Goal: Information Seeking & Learning: Learn about a topic

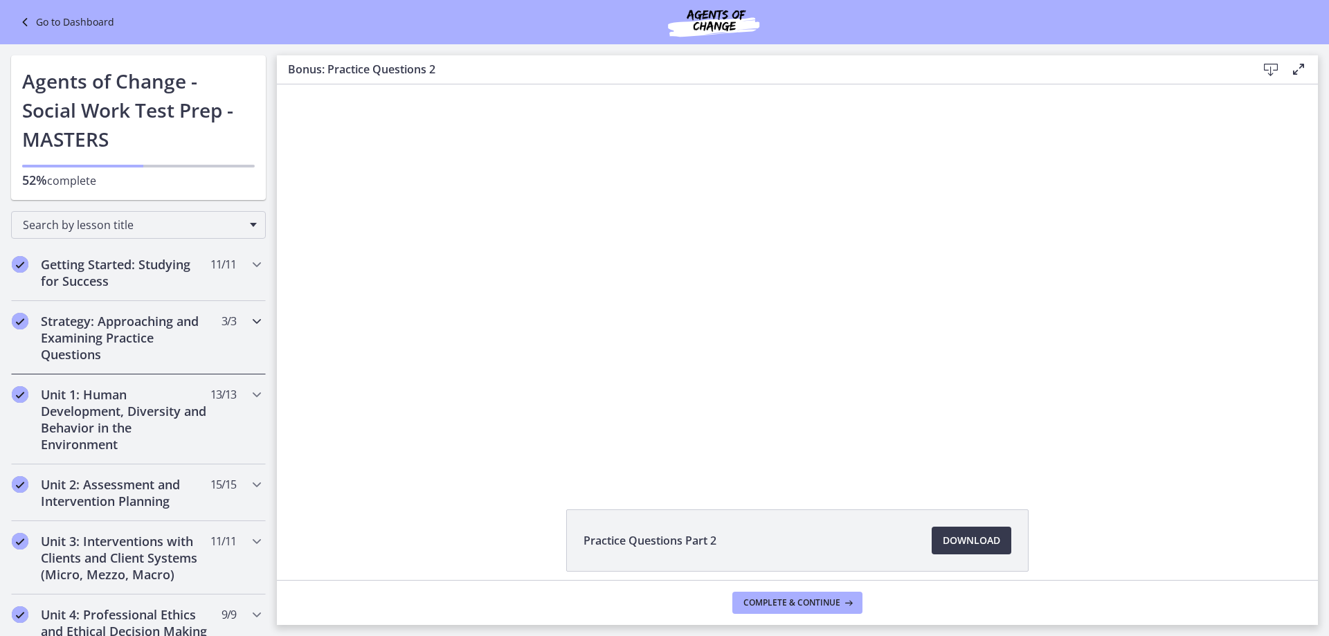
click at [127, 325] on h2 "Strategy: Approaching and Examining Practice Questions" at bounding box center [125, 338] width 169 height 50
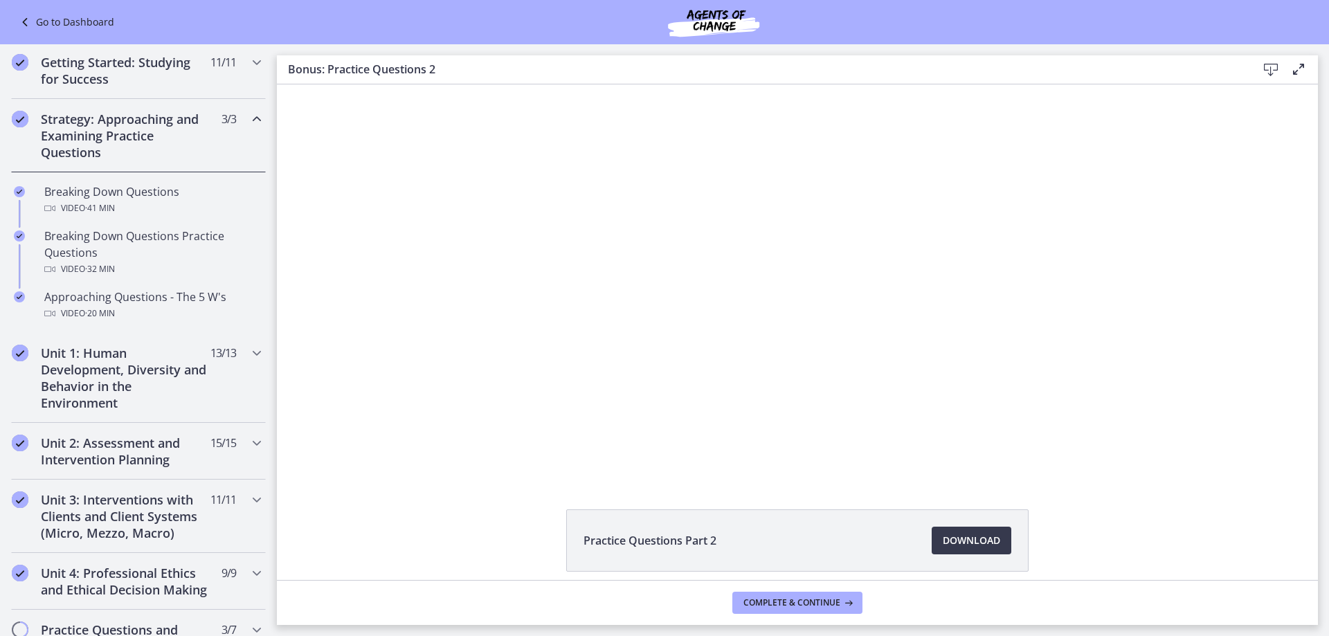
scroll to position [277, 0]
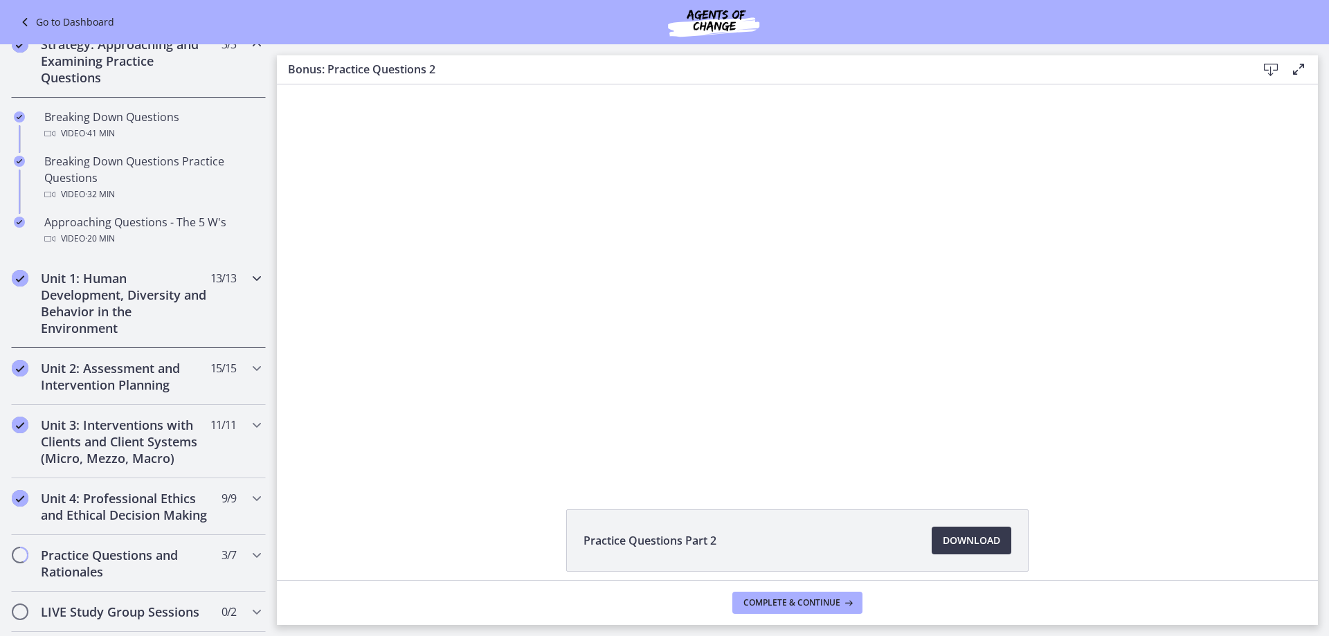
click at [248, 278] on icon "Chapters" at bounding box center [256, 278] width 17 height 17
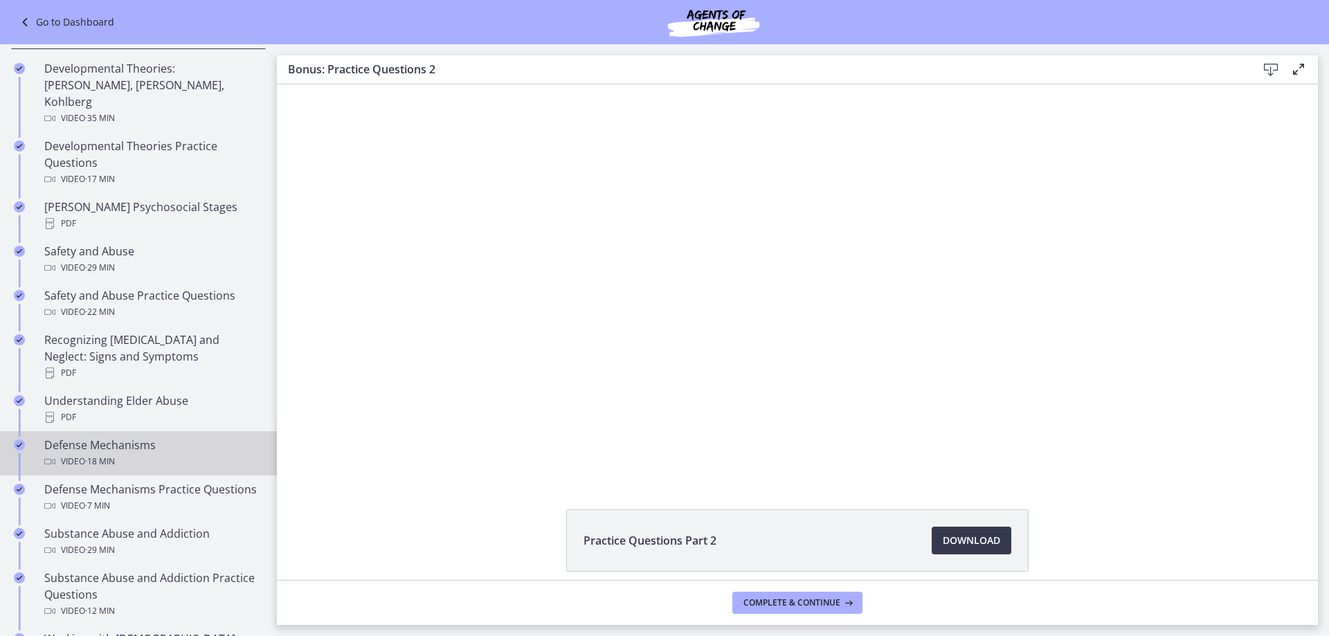
scroll to position [484, 0]
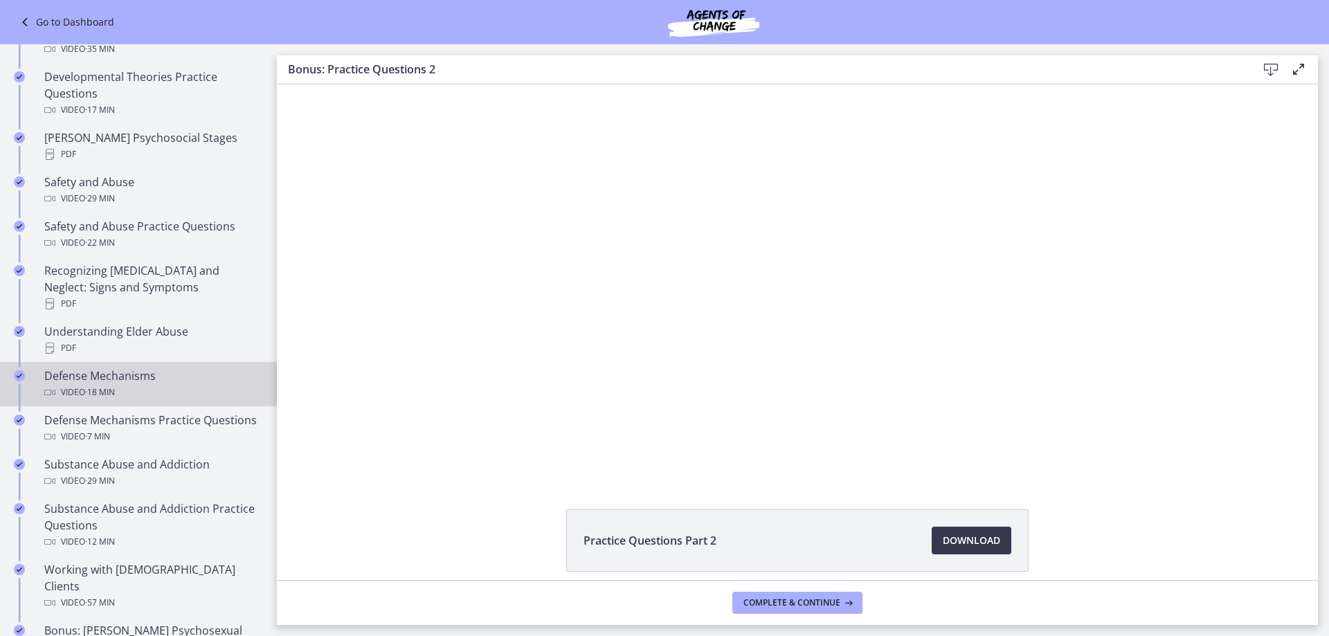
click at [125, 368] on div "Defense Mechanisms Video · 18 min" at bounding box center [152, 384] width 216 height 33
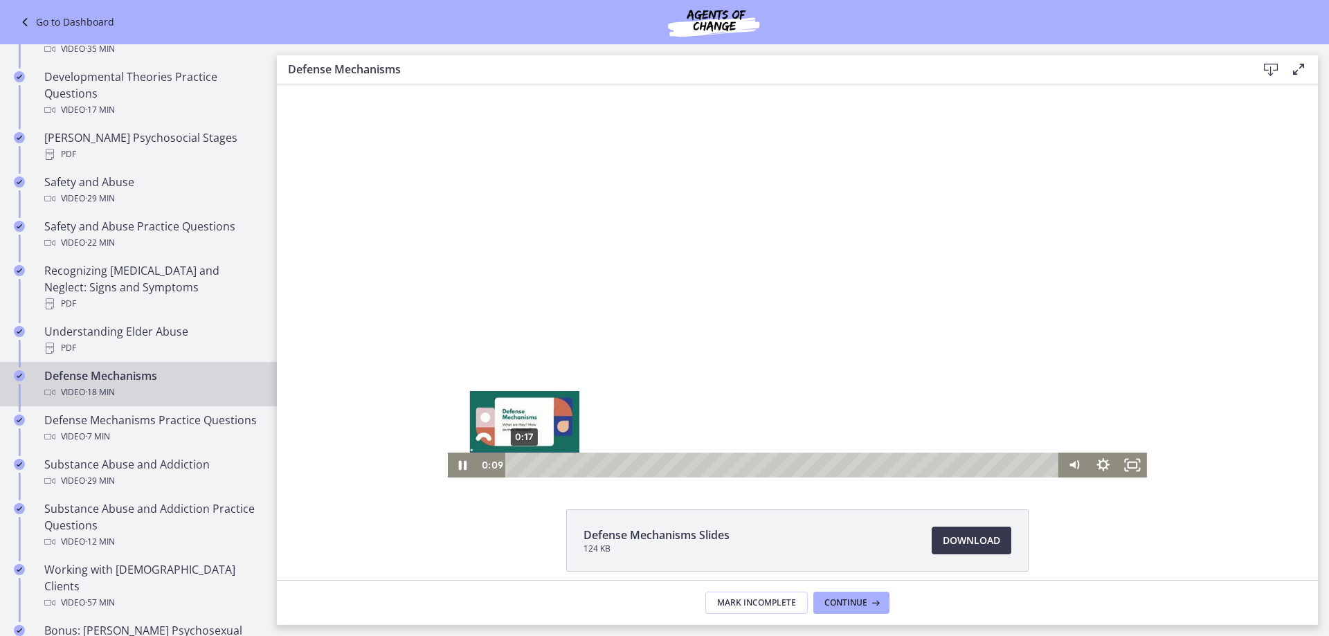
click at [519, 464] on div "0:17" at bounding box center [784, 465] width 536 height 25
click at [525, 463] on div "0:28" at bounding box center [784, 465] width 536 height 25
click at [529, 463] on div "0:38" at bounding box center [784, 465] width 536 height 25
click at [536, 463] on div "0:50" at bounding box center [784, 465] width 536 height 25
click at [544, 463] on div "1:05" at bounding box center [784, 465] width 536 height 25
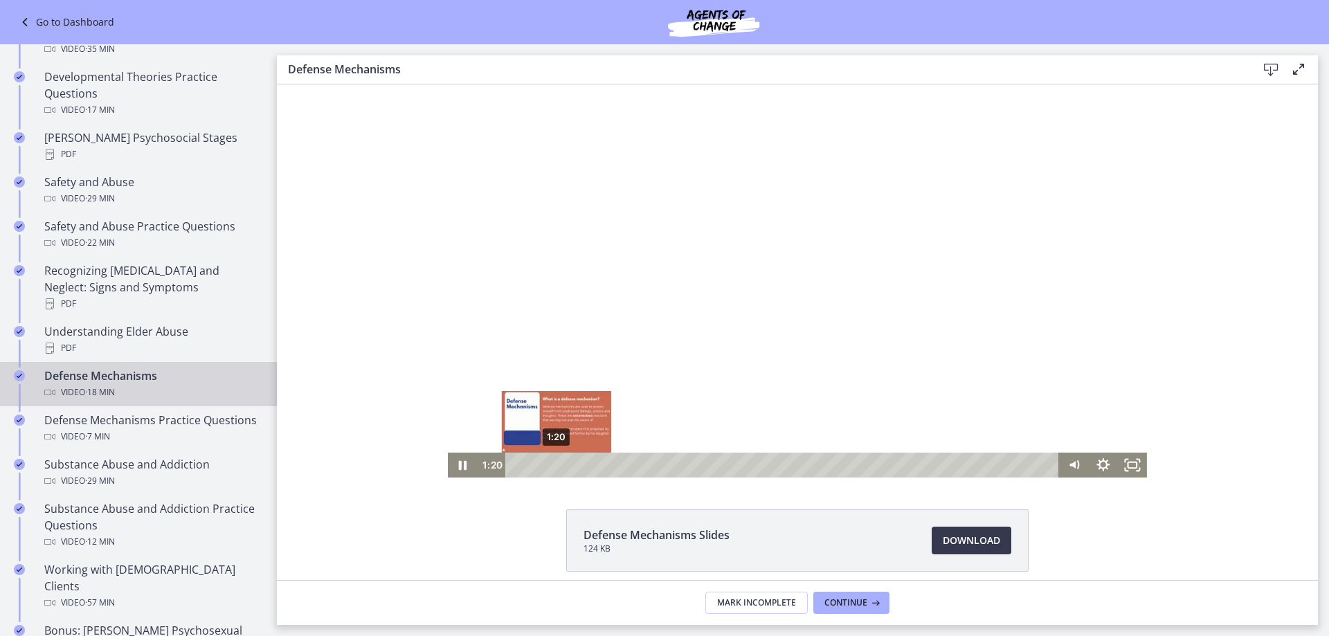
click at [551, 463] on div "1:20" at bounding box center [784, 465] width 536 height 25
click at [559, 463] on div "1:35" at bounding box center [784, 465] width 536 height 25
click at [567, 465] on div "1:52" at bounding box center [784, 465] width 536 height 25
click at [575, 466] on div "2:09" at bounding box center [784, 465] width 536 height 25
click at [582, 466] on div "2:22" at bounding box center [784, 465] width 536 height 25
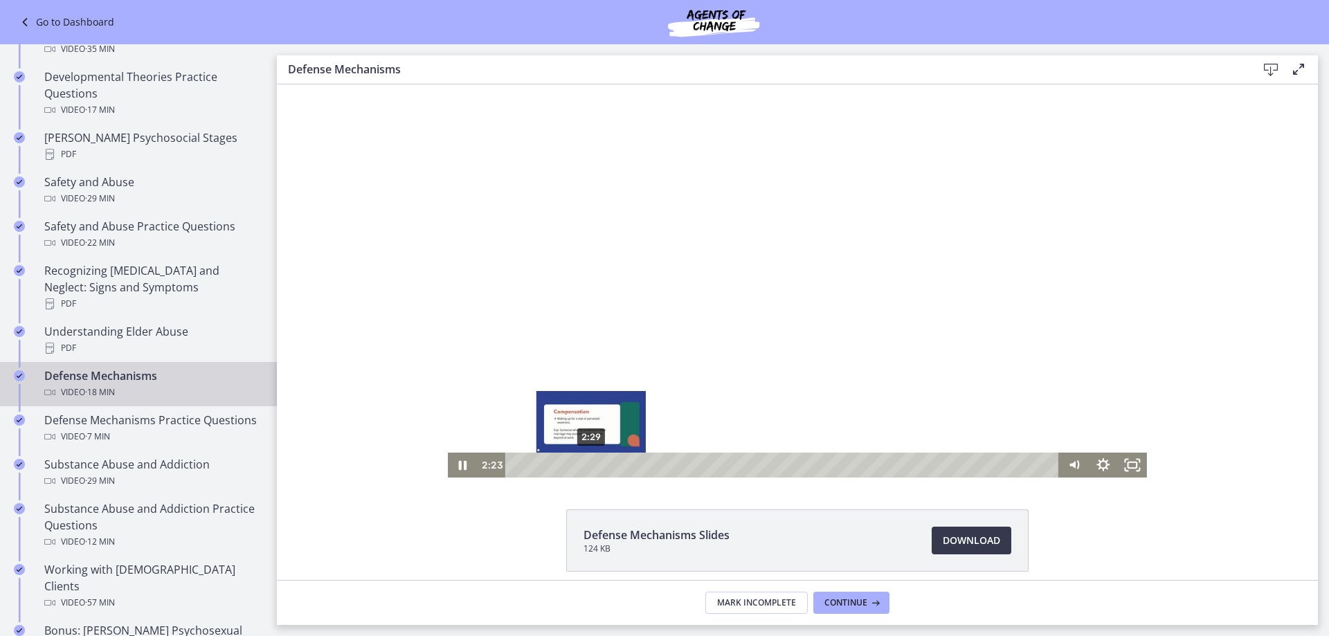
click at [586, 464] on div "Playbar" at bounding box center [587, 465] width 8 height 8
click at [590, 464] on div "2:39" at bounding box center [784, 465] width 536 height 25
click at [601, 464] on div "3:00" at bounding box center [784, 465] width 536 height 25
click at [610, 464] on div "3:19" at bounding box center [784, 465] width 536 height 25
click at [615, 464] on div "3:29" at bounding box center [784, 465] width 536 height 25
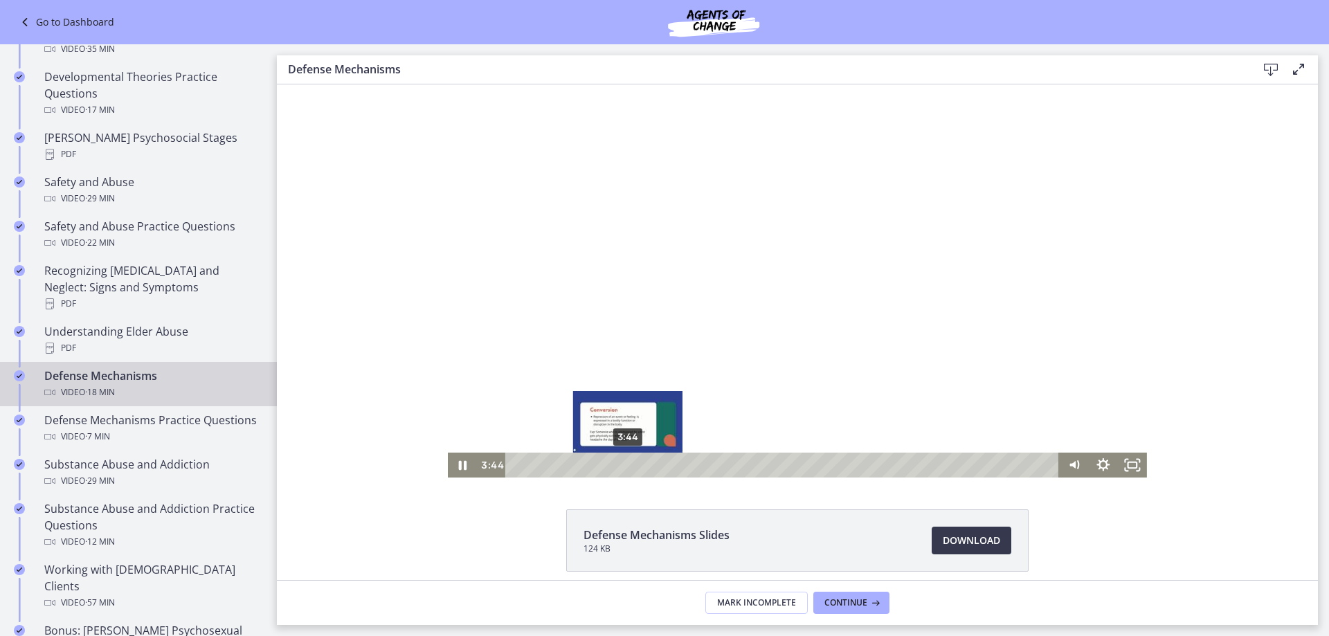
click at [623, 464] on div "3:44" at bounding box center [784, 465] width 536 height 25
click at [629, 464] on div "3:56" at bounding box center [784, 465] width 536 height 25
click at [638, 464] on div "4:14" at bounding box center [784, 465] width 536 height 25
click at [648, 464] on div "4:33" at bounding box center [784, 465] width 536 height 25
click at [658, 464] on div "4:53" at bounding box center [784, 465] width 536 height 25
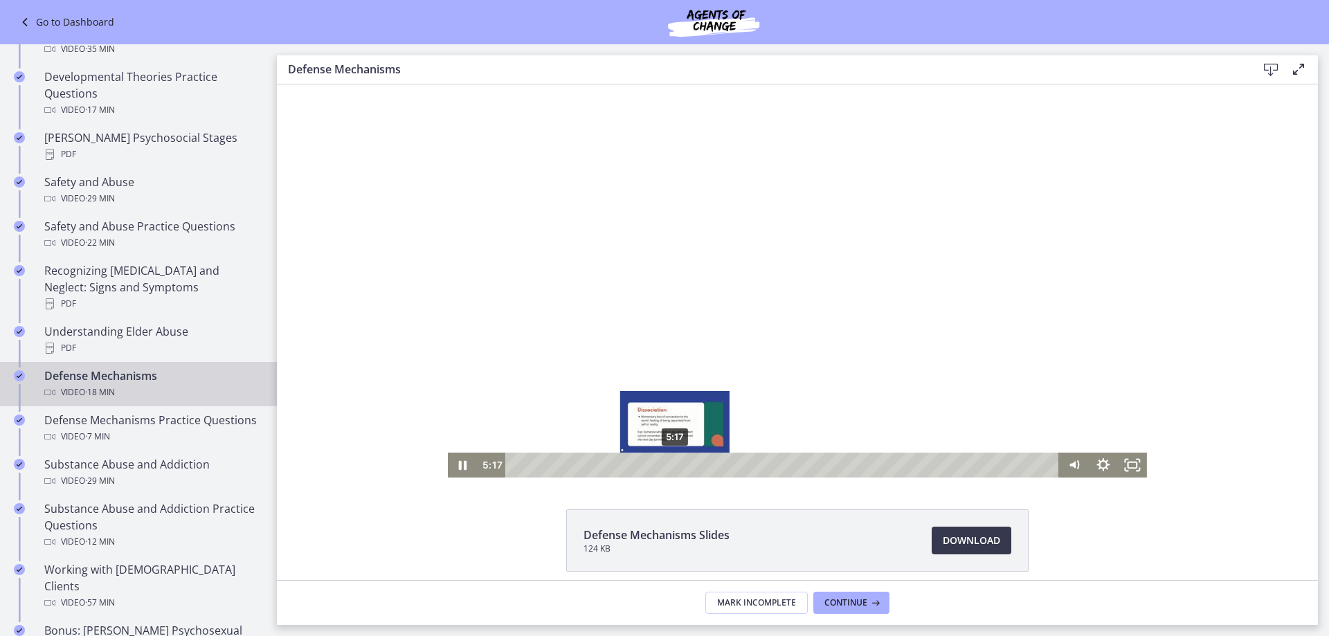
click at [670, 464] on div "5:17" at bounding box center [784, 465] width 536 height 25
click at [678, 462] on div "5:33" at bounding box center [784, 465] width 536 height 25
click at [680, 465] on div "Playbar" at bounding box center [683, 465] width 8 height 8
click at [685, 464] on div "5:48" at bounding box center [784, 465] width 536 height 25
click at [691, 464] on div "5:59" at bounding box center [784, 465] width 536 height 25
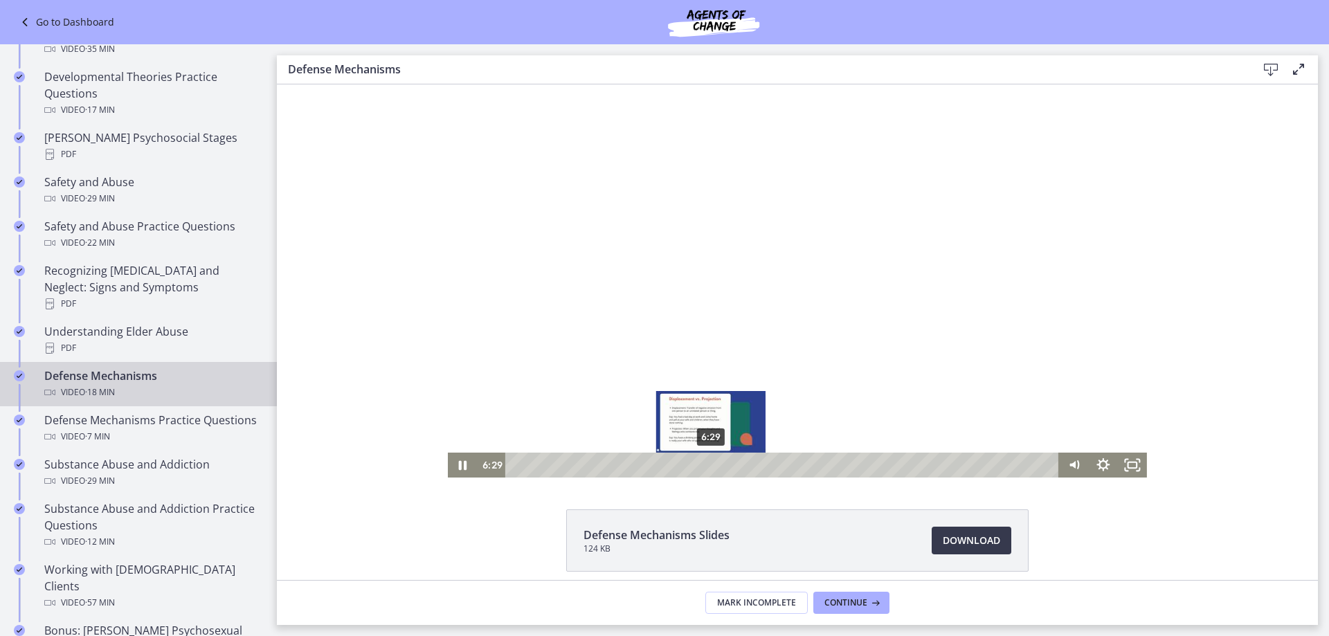
click at [706, 464] on div "6:29" at bounding box center [784, 465] width 536 height 25
click at [712, 464] on div "6:42" at bounding box center [784, 465] width 536 height 25
click at [722, 463] on div "7:01" at bounding box center [784, 465] width 536 height 25
click at [729, 464] on div "7:15" at bounding box center [784, 465] width 536 height 25
click at [738, 462] on div "7:34" at bounding box center [784, 465] width 536 height 25
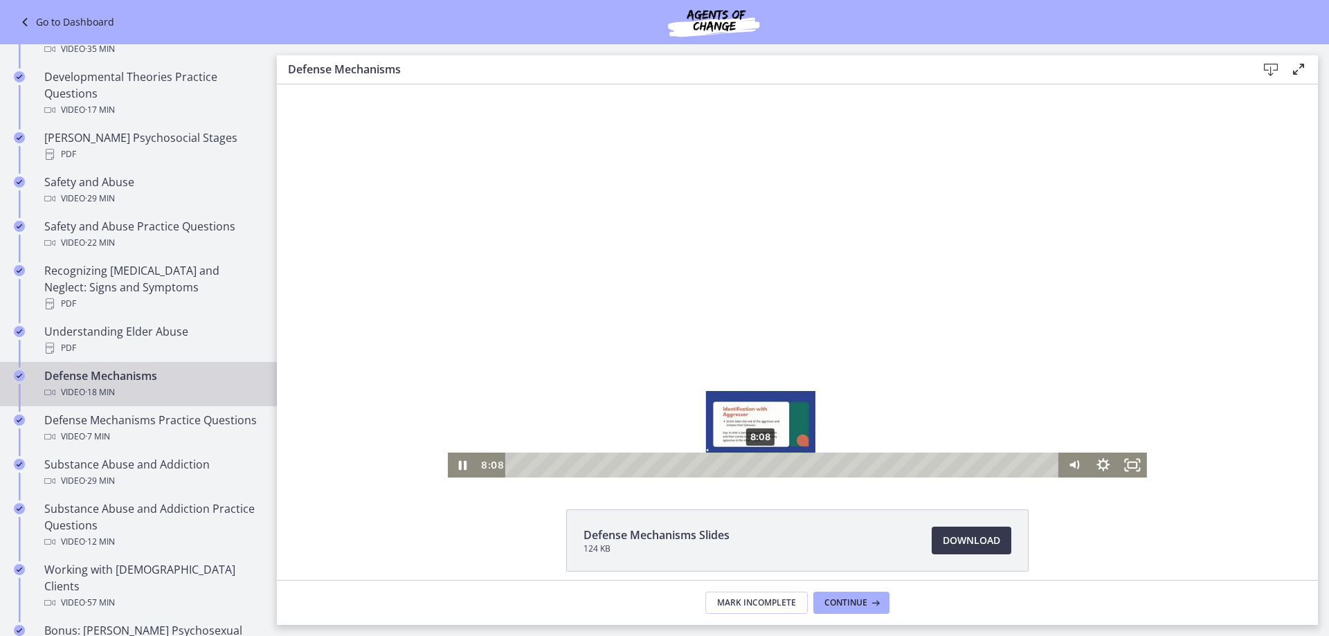
click at [756, 462] on div "8:08" at bounding box center [784, 465] width 536 height 25
click at [750, 462] on div "7:57" at bounding box center [784, 465] width 536 height 25
click at [747, 463] on div "Playbar" at bounding box center [751, 465] width 8 height 8
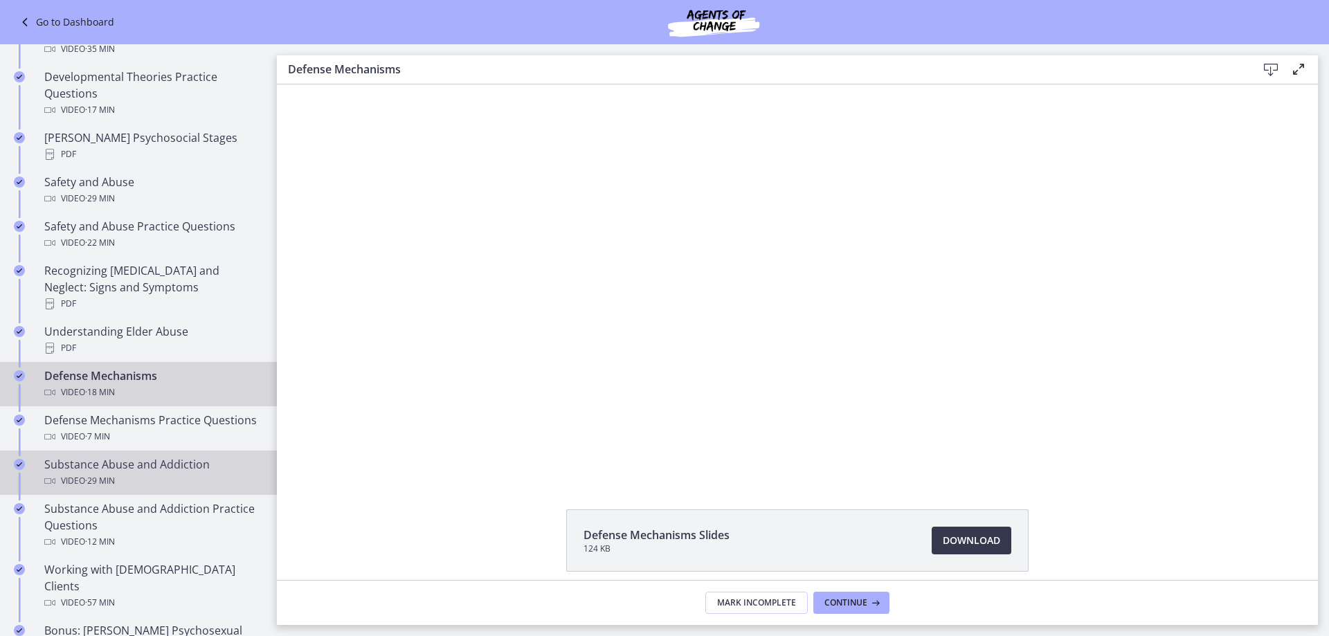
click at [127, 475] on div "Video · 29 min" at bounding box center [152, 481] width 216 height 17
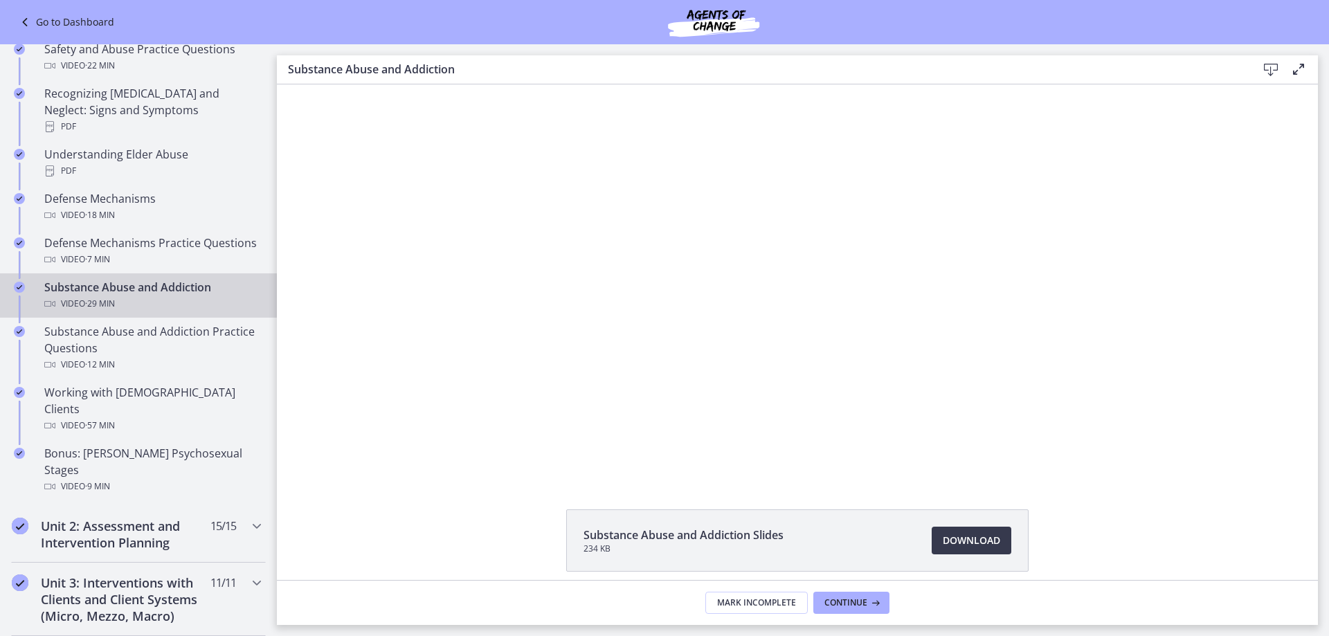
scroll to position [692, 0]
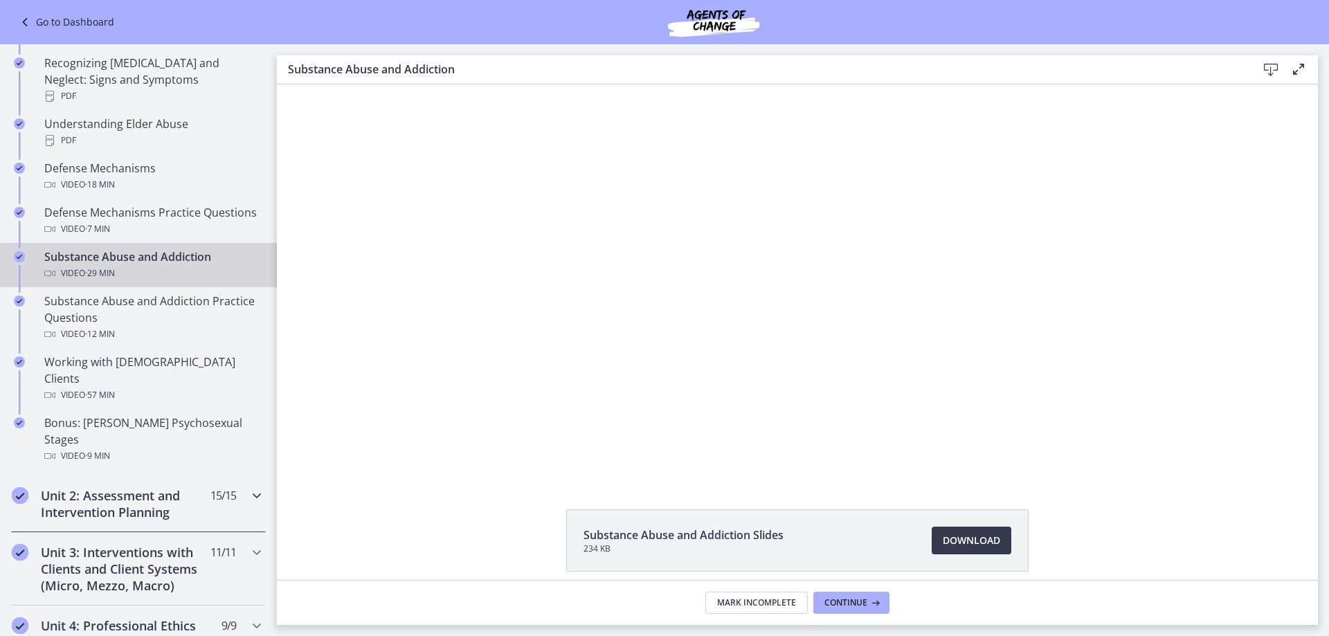
click at [248, 487] on icon "Chapters" at bounding box center [256, 495] width 17 height 17
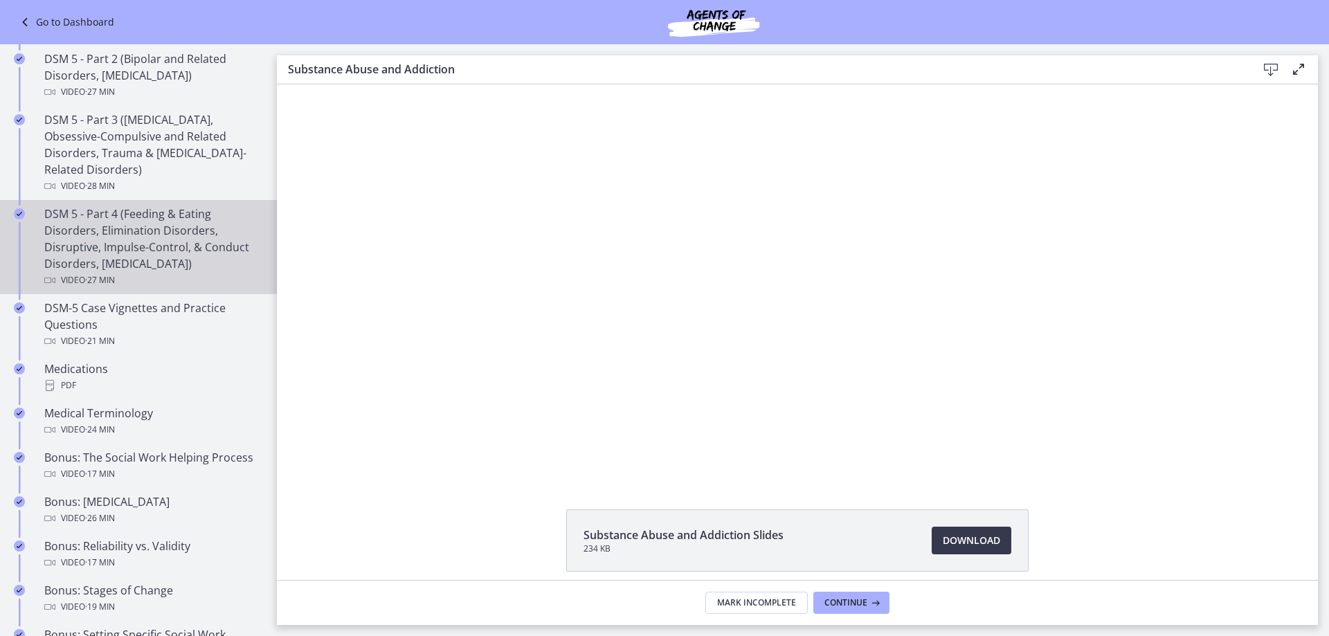
click at [155, 244] on div "DSM 5 - Part 4 (Feeding & Eating Disorders, Elimination Disorders, Disruptive, …" at bounding box center [152, 247] width 216 height 83
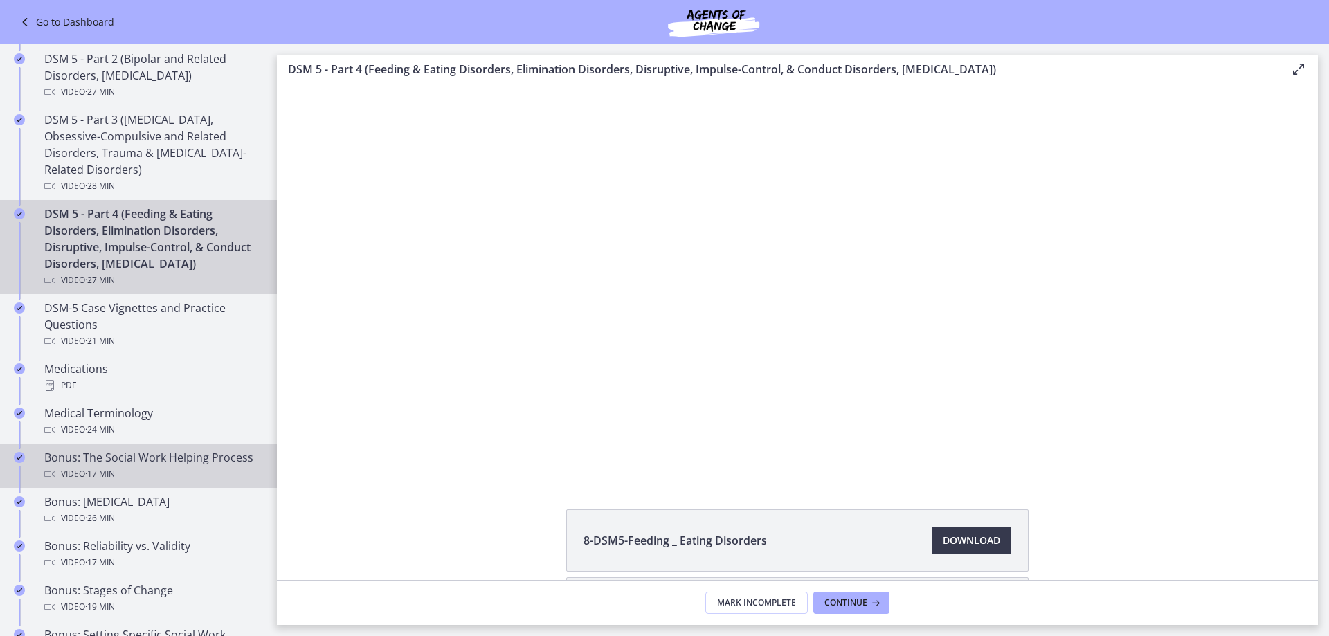
click at [152, 482] on div "Video · 17 min" at bounding box center [152, 474] width 216 height 17
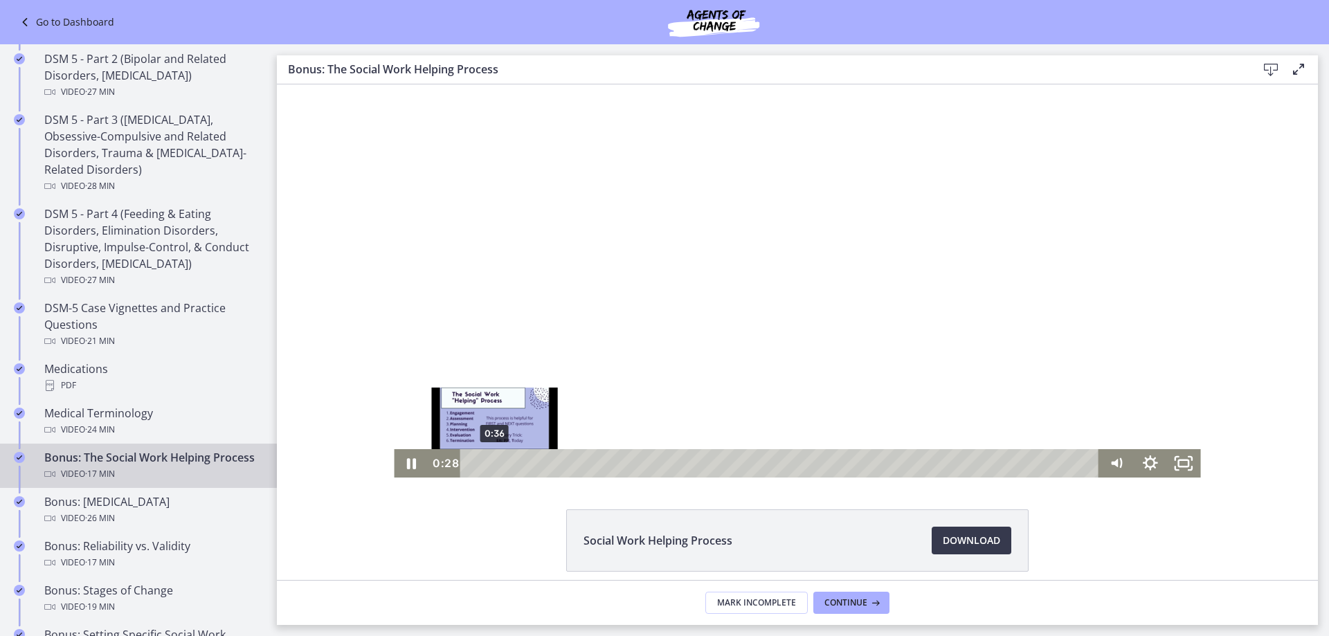
click at [489, 463] on div "0:36" at bounding box center [782, 463] width 619 height 28
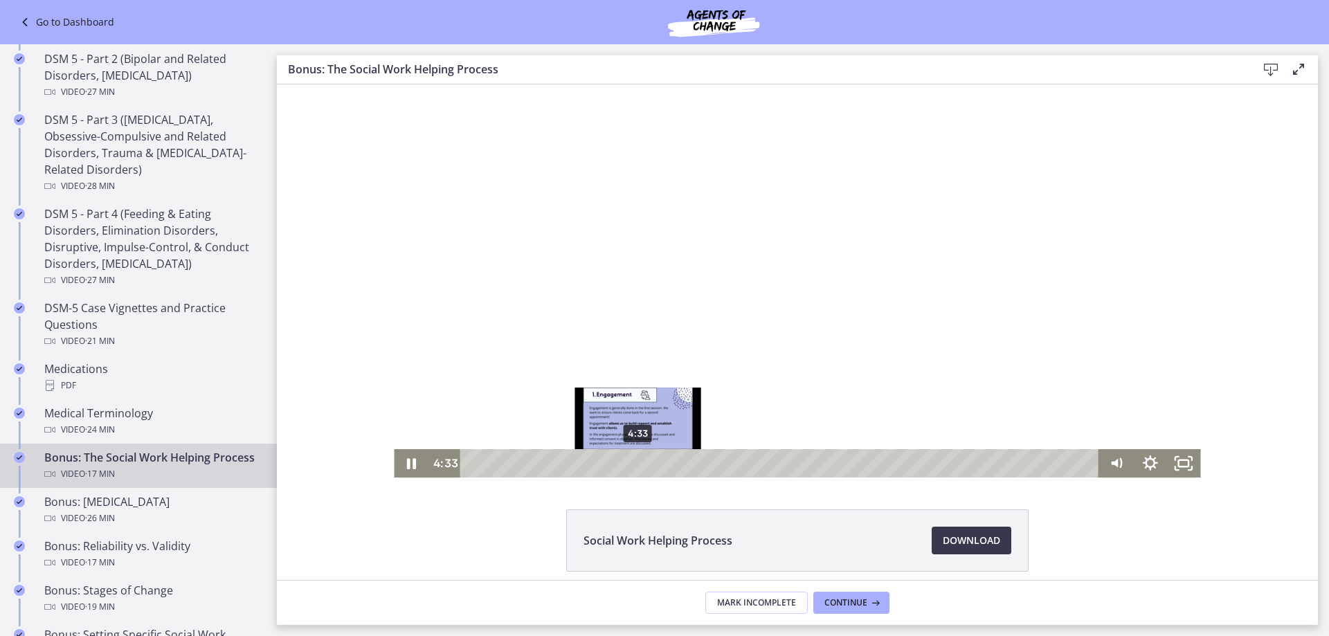
click at [633, 462] on div "4:33" at bounding box center [782, 463] width 619 height 28
click at [639, 460] on div "4:42" at bounding box center [782, 463] width 619 height 28
click at [657, 462] on div "5:11" at bounding box center [782, 463] width 619 height 28
click at [657, 462] on div "Playbar" at bounding box center [662, 464] width 10 height 10
click at [664, 460] on div "5:24" at bounding box center [782, 463] width 619 height 28
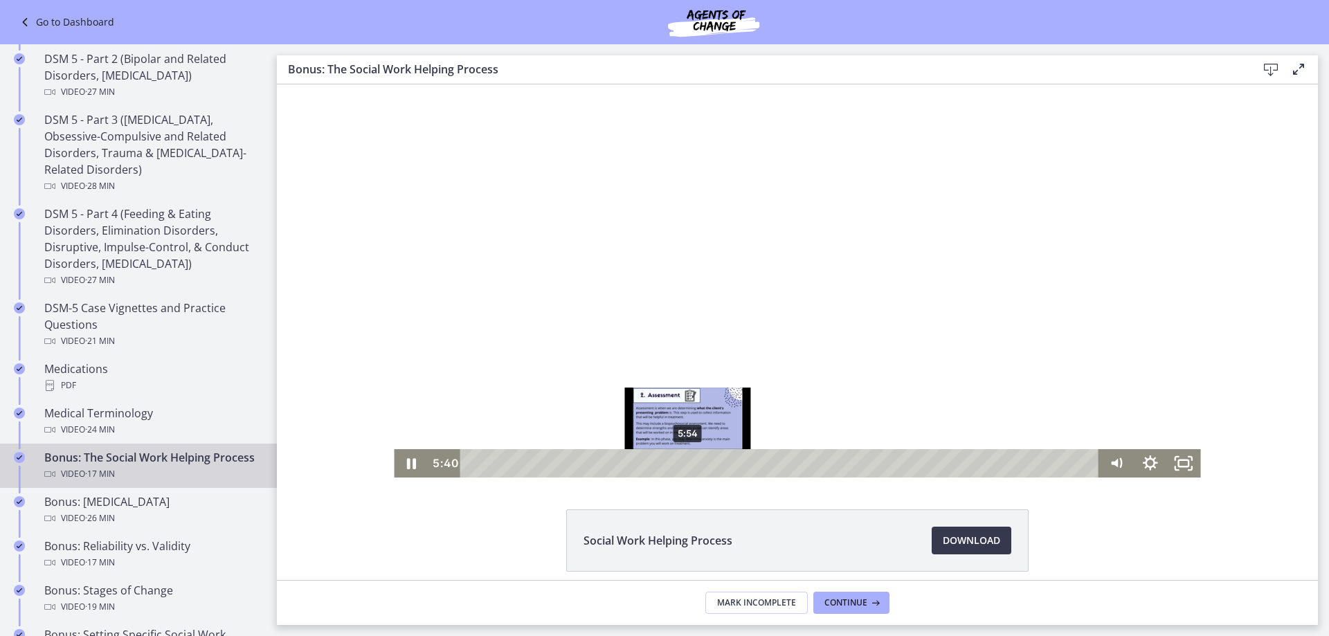
click at [683, 464] on div "5:54" at bounding box center [782, 463] width 619 height 28
click at [694, 460] on div "6:11" at bounding box center [782, 463] width 619 height 28
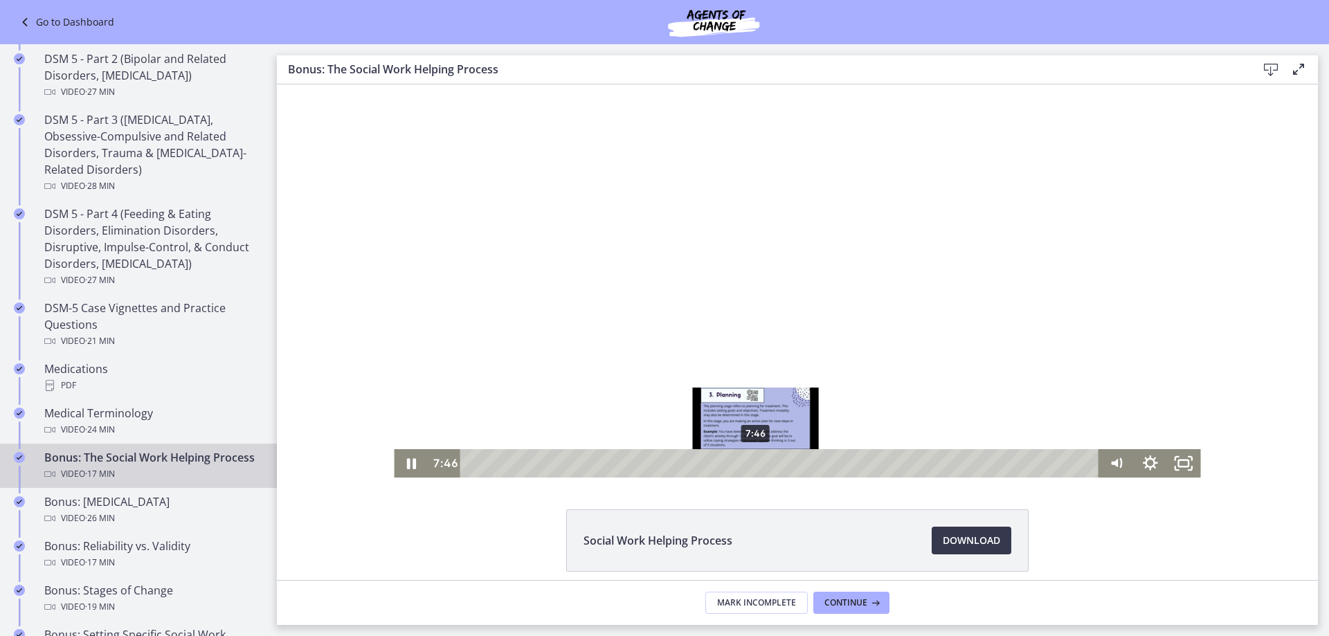
click at [751, 462] on div "7:46" at bounding box center [782, 463] width 619 height 28
click at [759, 461] on div "7:59" at bounding box center [782, 463] width 619 height 28
click at [759, 461] on div "Playbar" at bounding box center [757, 464] width 10 height 10
click at [771, 462] on div "8:19" at bounding box center [782, 463] width 619 height 28
click at [777, 462] on div "8:29" at bounding box center [782, 463] width 619 height 28
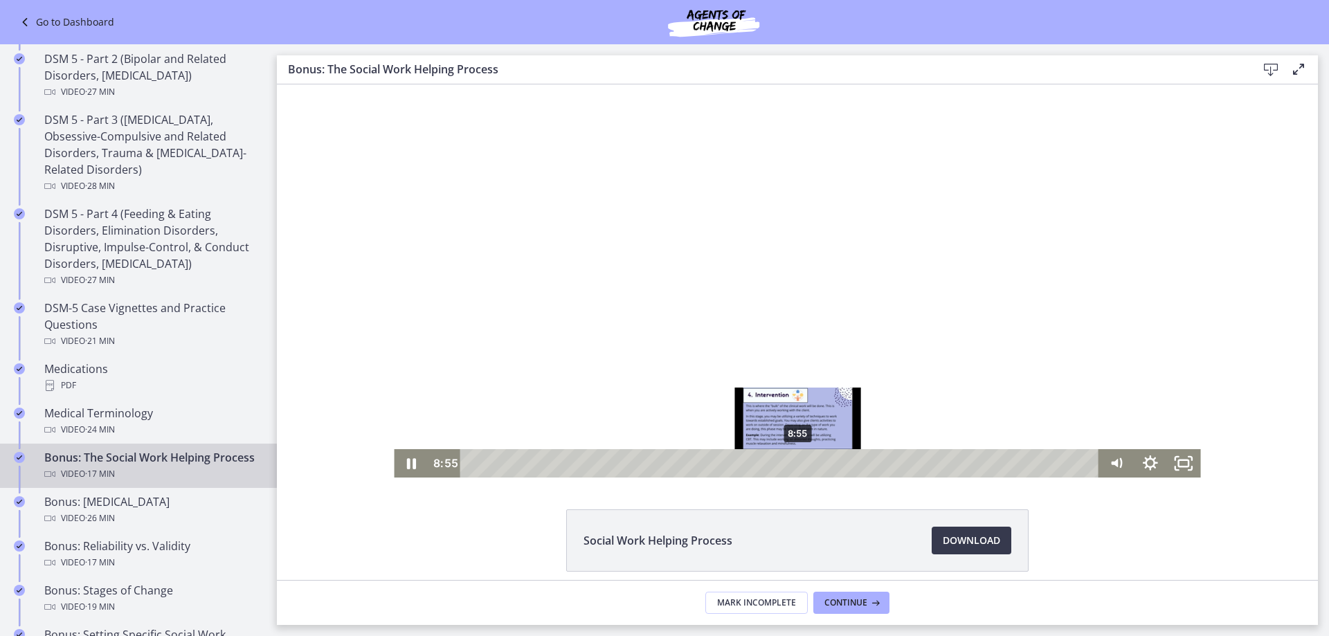
click at [793, 464] on div "8:55" at bounding box center [782, 463] width 619 height 28
click at [805, 462] on div "9:14" at bounding box center [782, 463] width 619 height 28
click at [815, 462] on div "9:29" at bounding box center [782, 463] width 619 height 28
click at [822, 461] on div "9:42" at bounding box center [782, 463] width 619 height 28
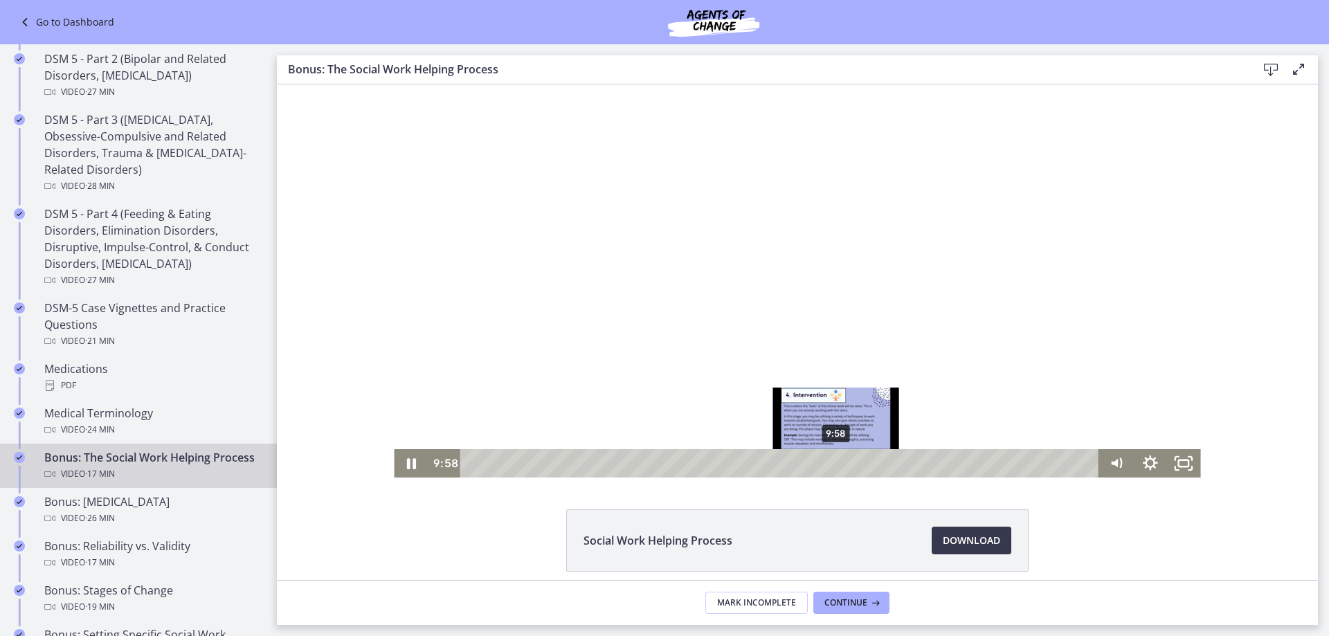
click at [831, 461] on div "9:58" at bounding box center [782, 463] width 619 height 28
click at [840, 462] on div "10:11" at bounding box center [782, 463] width 619 height 28
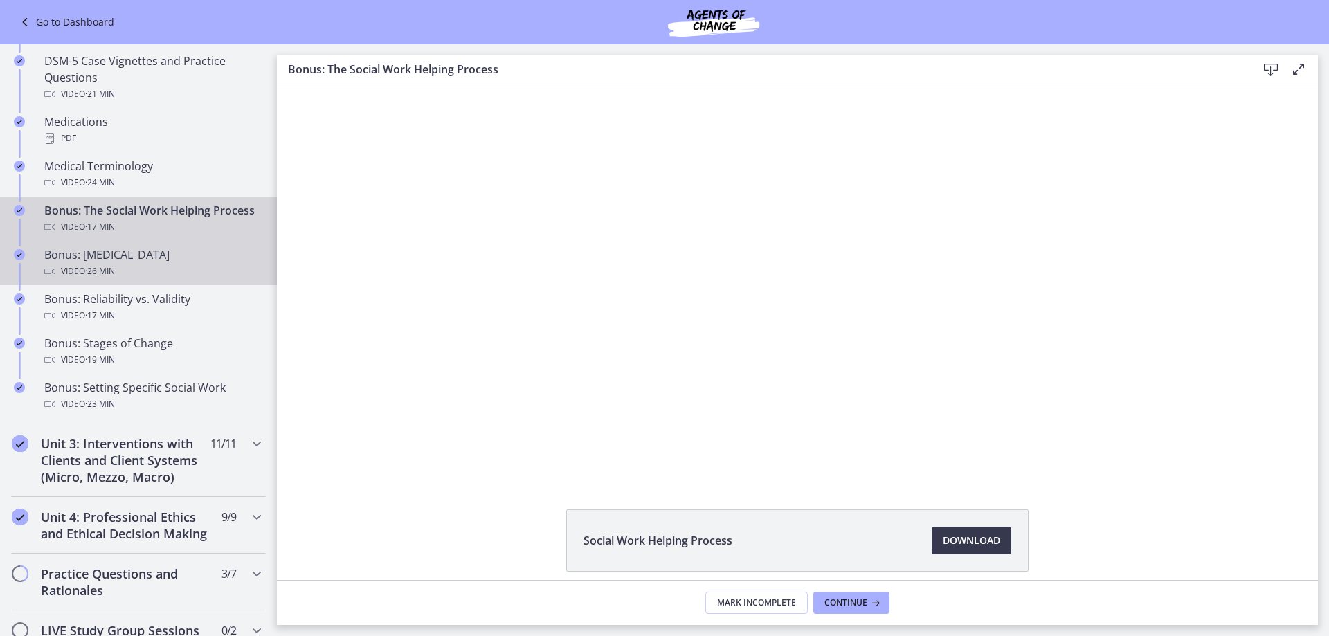
scroll to position [969, 0]
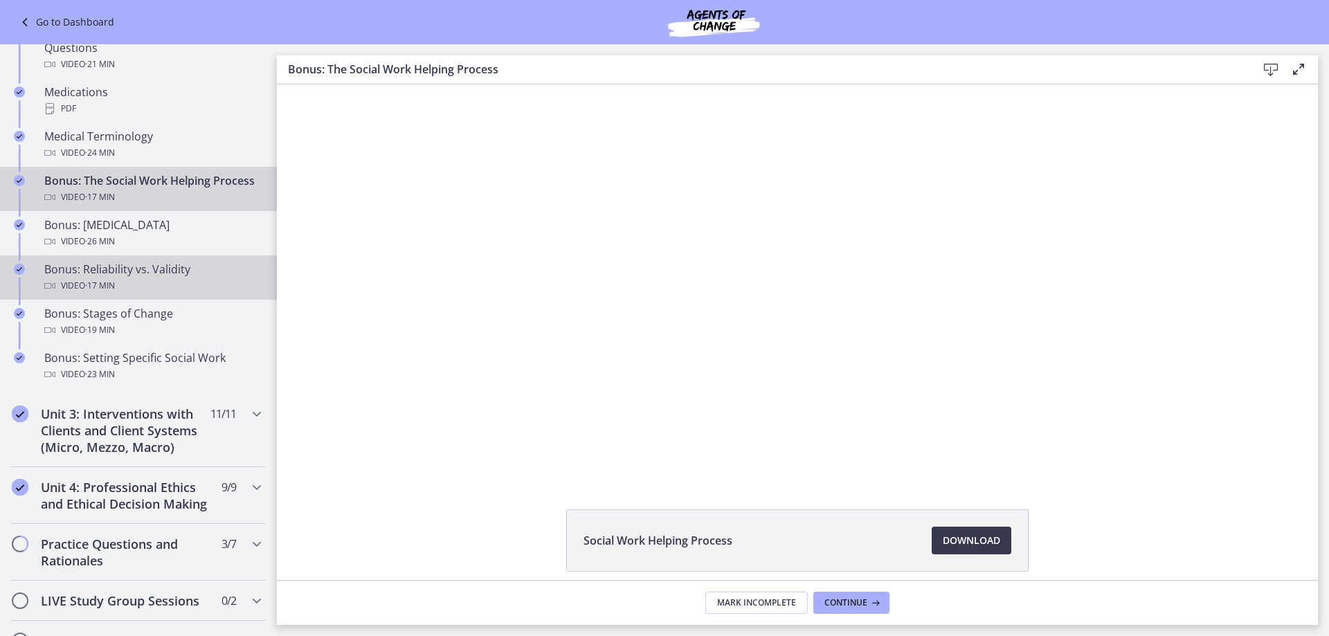
click at [155, 294] on div "Video · 17 min" at bounding box center [152, 286] width 216 height 17
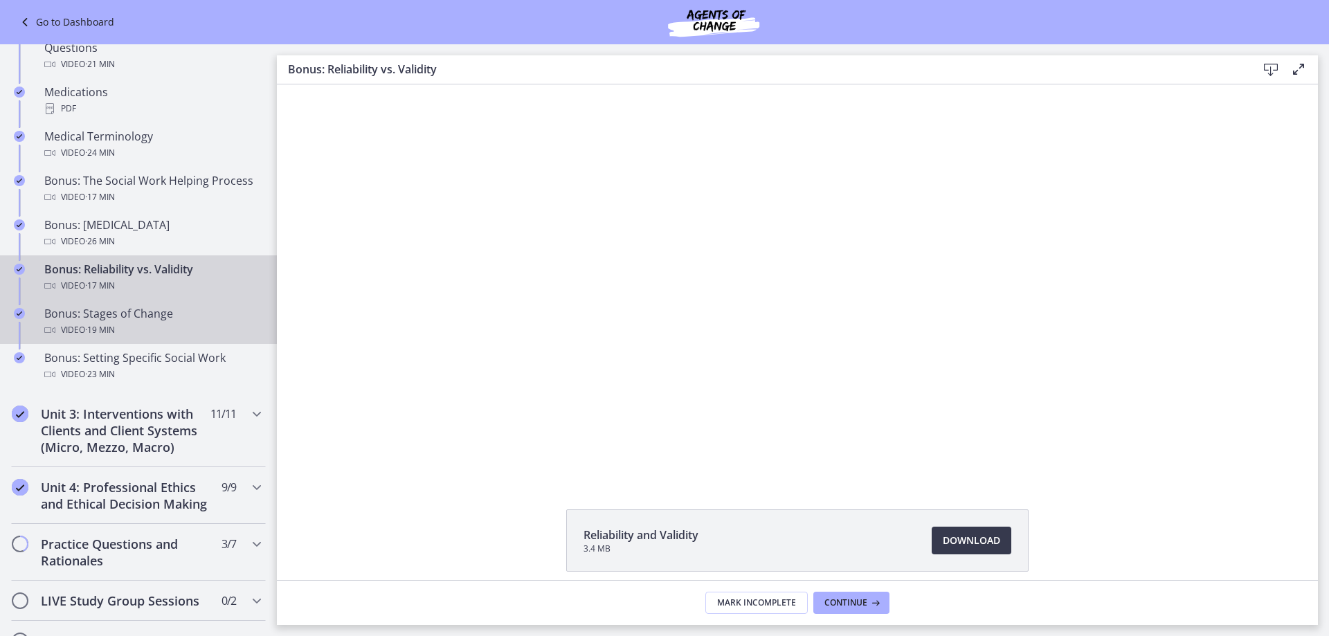
click at [147, 325] on div "Video · 19 min" at bounding box center [152, 330] width 216 height 17
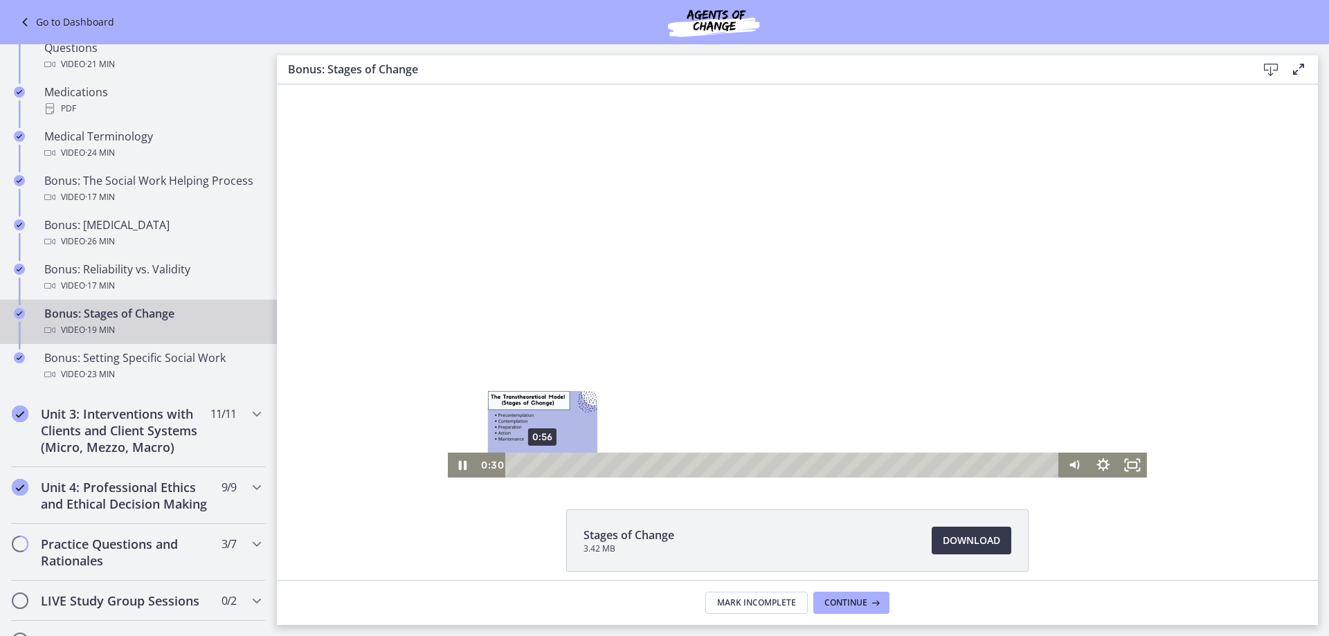
click at [537, 463] on div "0:56" at bounding box center [784, 465] width 536 height 25
click at [565, 464] on div "1:57" at bounding box center [784, 465] width 536 height 25
click at [570, 464] on div "2:06" at bounding box center [784, 465] width 536 height 25
click at [574, 464] on div "Playbar" at bounding box center [575, 465] width 8 height 8
click at [588, 464] on div "2:46" at bounding box center [784, 465] width 536 height 25
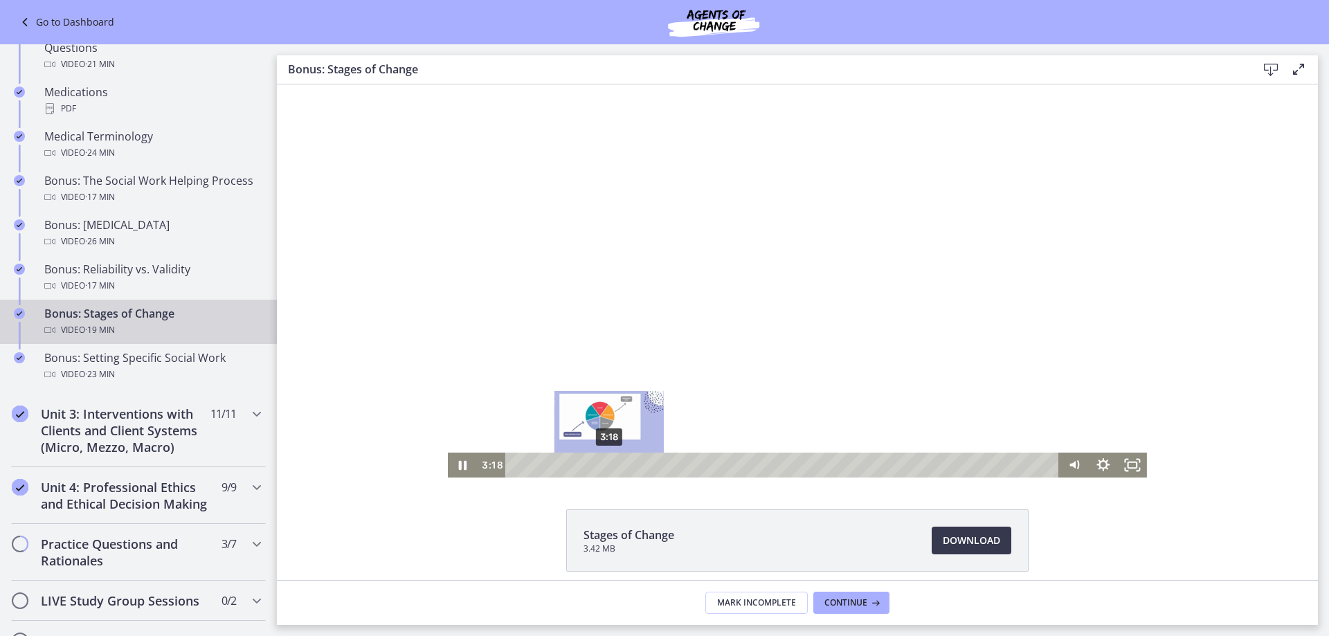
click at [604, 464] on div "3:18" at bounding box center [784, 465] width 536 height 25
click at [629, 462] on div "4:13" at bounding box center [784, 465] width 536 height 25
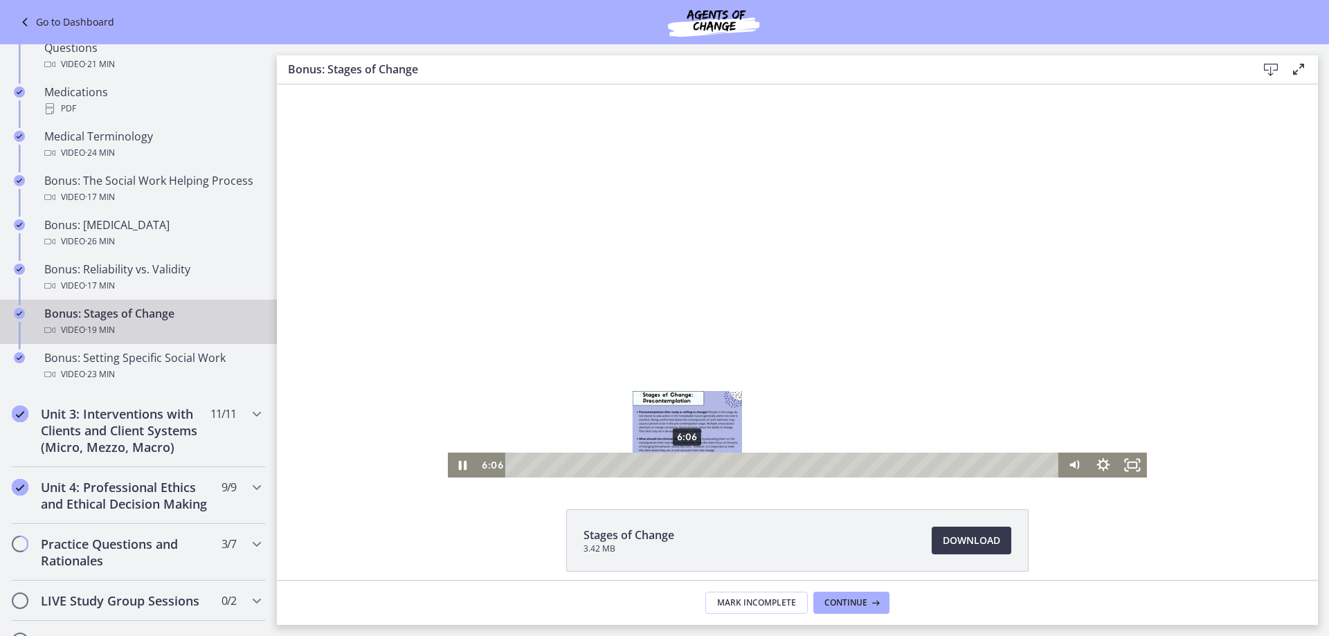
click at [682, 467] on div "6:06" at bounding box center [784, 465] width 536 height 25
click at [687, 462] on div "6:17" at bounding box center [784, 465] width 536 height 25
click at [696, 464] on div "6:34" at bounding box center [784, 465] width 536 height 25
click at [701, 462] on div "6:46" at bounding box center [784, 465] width 536 height 25
click at [714, 462] on div "7:13" at bounding box center [784, 465] width 536 height 25
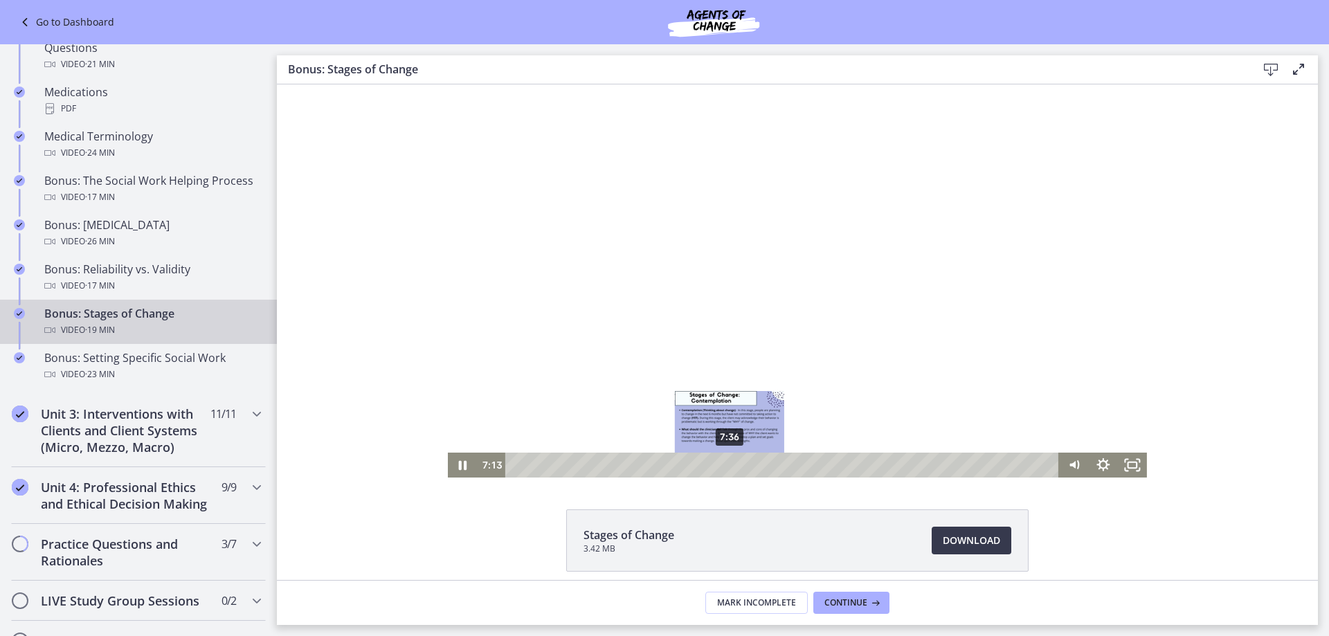
click at [725, 465] on div "7:36" at bounding box center [784, 465] width 536 height 25
click at [745, 466] on div "8:19" at bounding box center [784, 465] width 536 height 25
click at [755, 462] on div "8:41" at bounding box center [784, 465] width 536 height 25
click at [763, 464] on div "8:57" at bounding box center [784, 465] width 536 height 25
click at [772, 464] on div "9:18" at bounding box center [784, 465] width 536 height 25
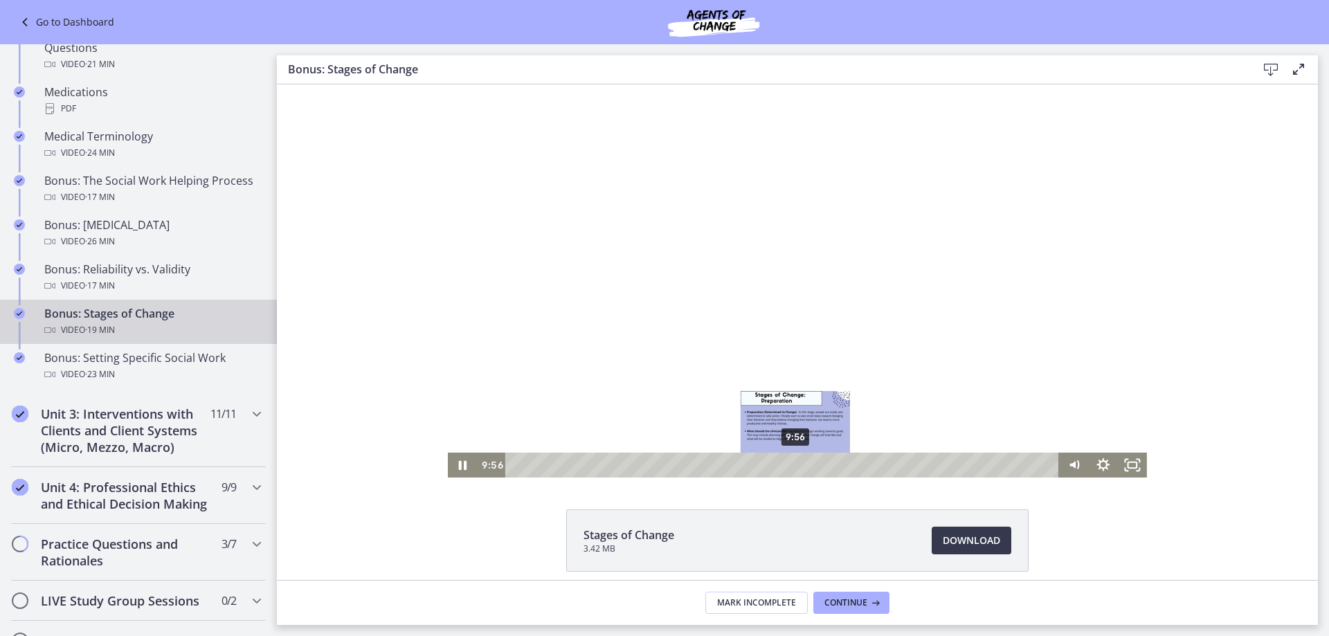
click at [790, 466] on div "9:56" at bounding box center [784, 465] width 536 height 25
click at [801, 464] on div "10:19" at bounding box center [784, 465] width 536 height 25
click at [815, 464] on div "10:41" at bounding box center [784, 465] width 536 height 25
click at [833, 464] on div "11:26" at bounding box center [784, 465] width 536 height 25
click at [842, 464] on div "11:46" at bounding box center [784, 465] width 536 height 25
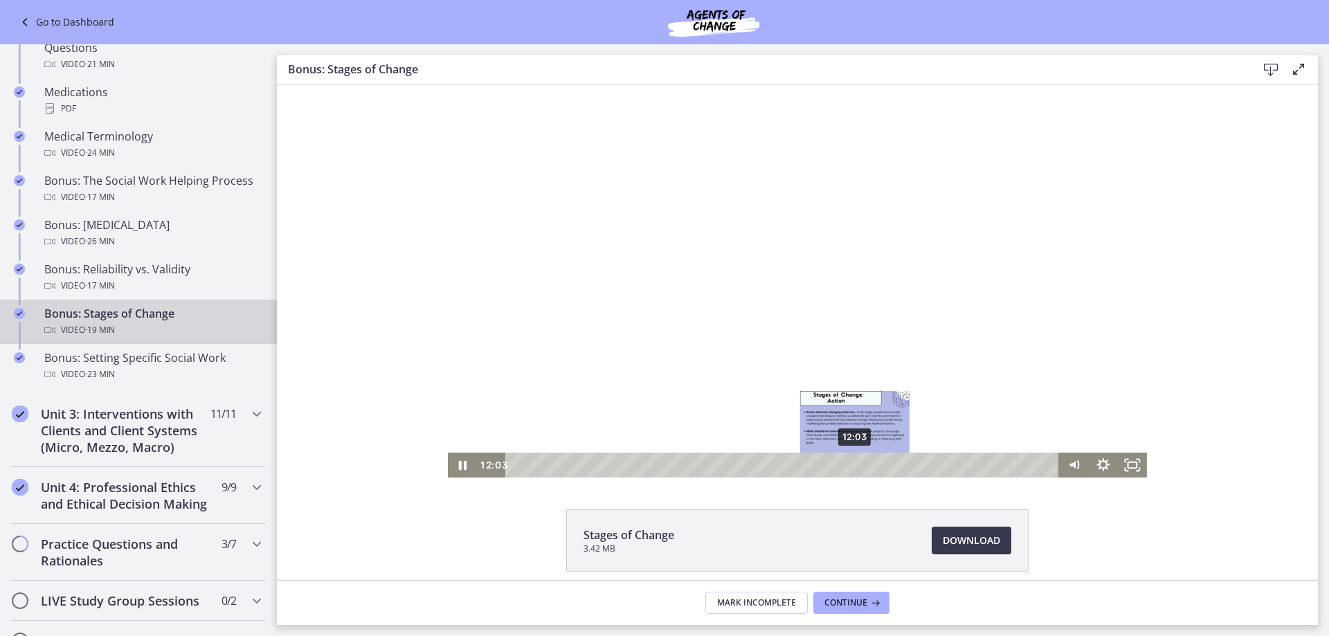
click at [850, 464] on div "12:03" at bounding box center [784, 465] width 536 height 25
click at [860, 462] on div "12:25" at bounding box center [784, 465] width 536 height 25
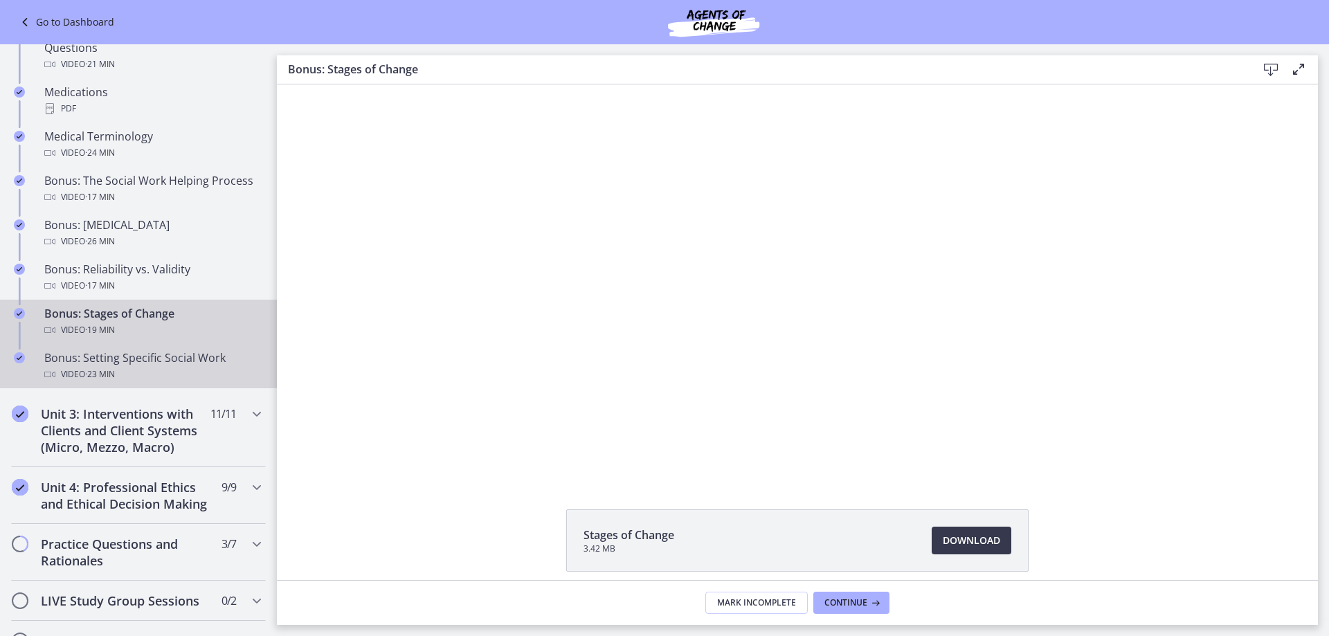
click at [111, 365] on div "Bonus: Setting Specific Social Work Video · 23 min" at bounding box center [152, 366] width 216 height 33
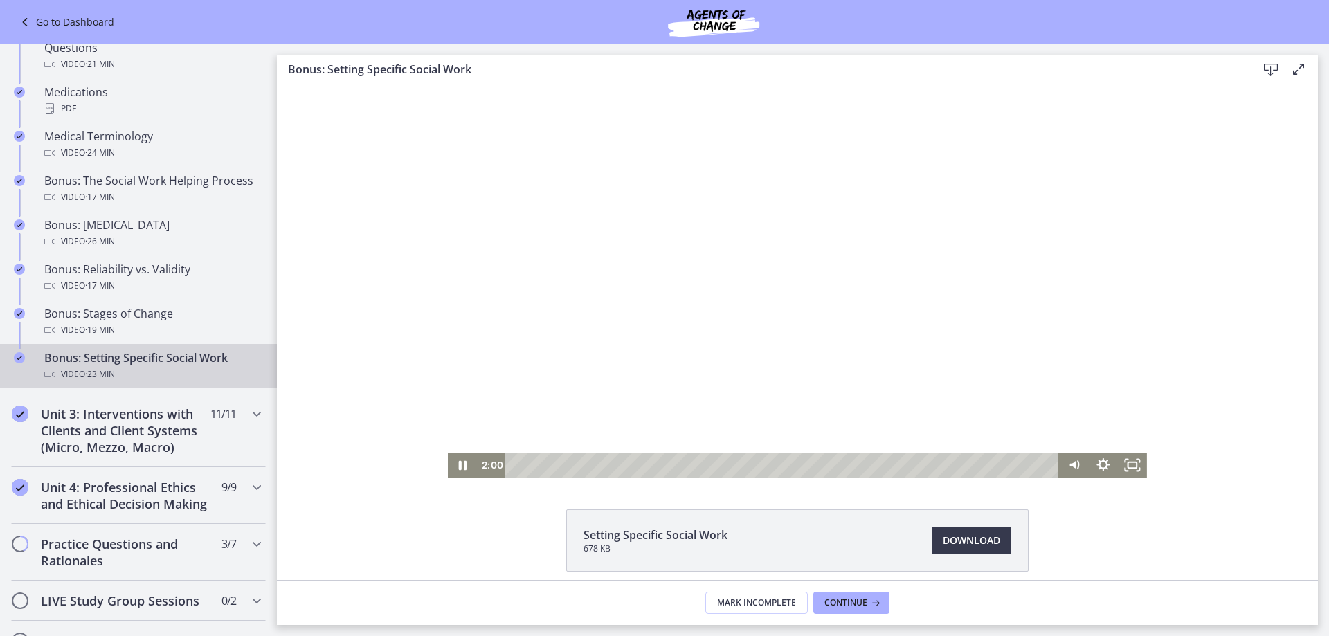
click at [556, 463] on div "Playbar" at bounding box center [784, 465] width 536 height 25
click at [568, 467] on div "2:29" at bounding box center [784, 465] width 536 height 25
click at [586, 464] on div "3:18" at bounding box center [784, 465] width 536 height 25
click at [605, 462] on div "4:07" at bounding box center [784, 465] width 536 height 25
click at [625, 463] on div "4:59" at bounding box center [784, 465] width 536 height 25
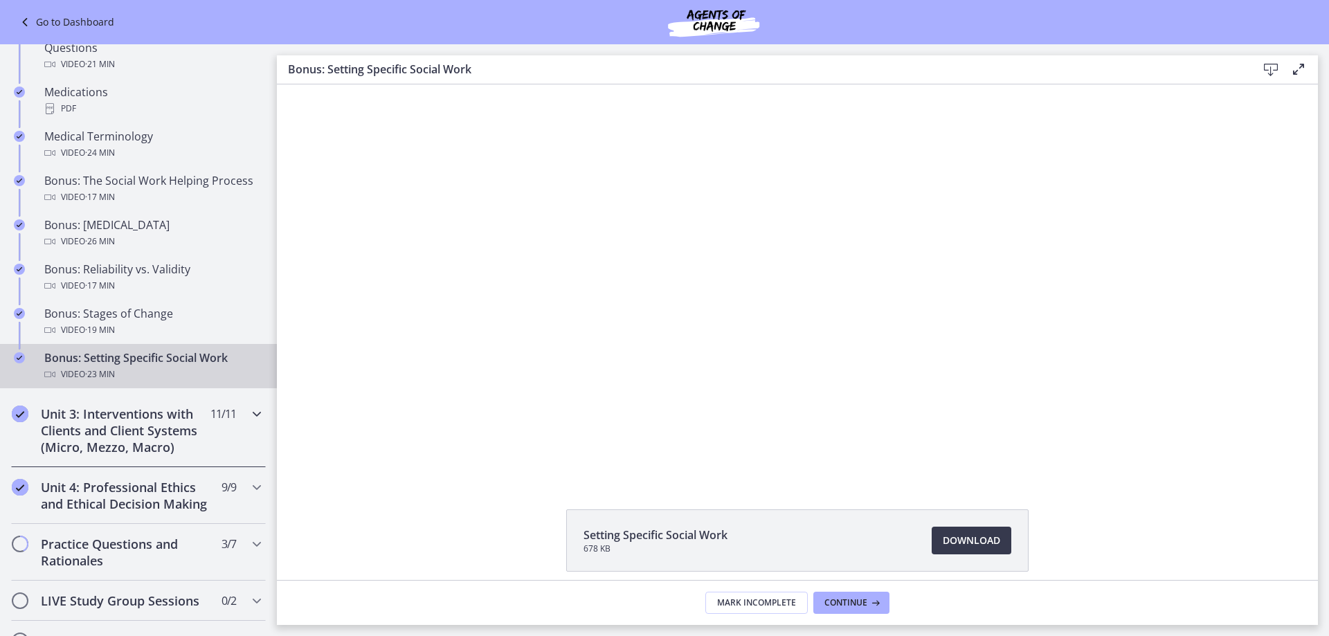
click at [248, 413] on icon "Chapters" at bounding box center [256, 414] width 17 height 17
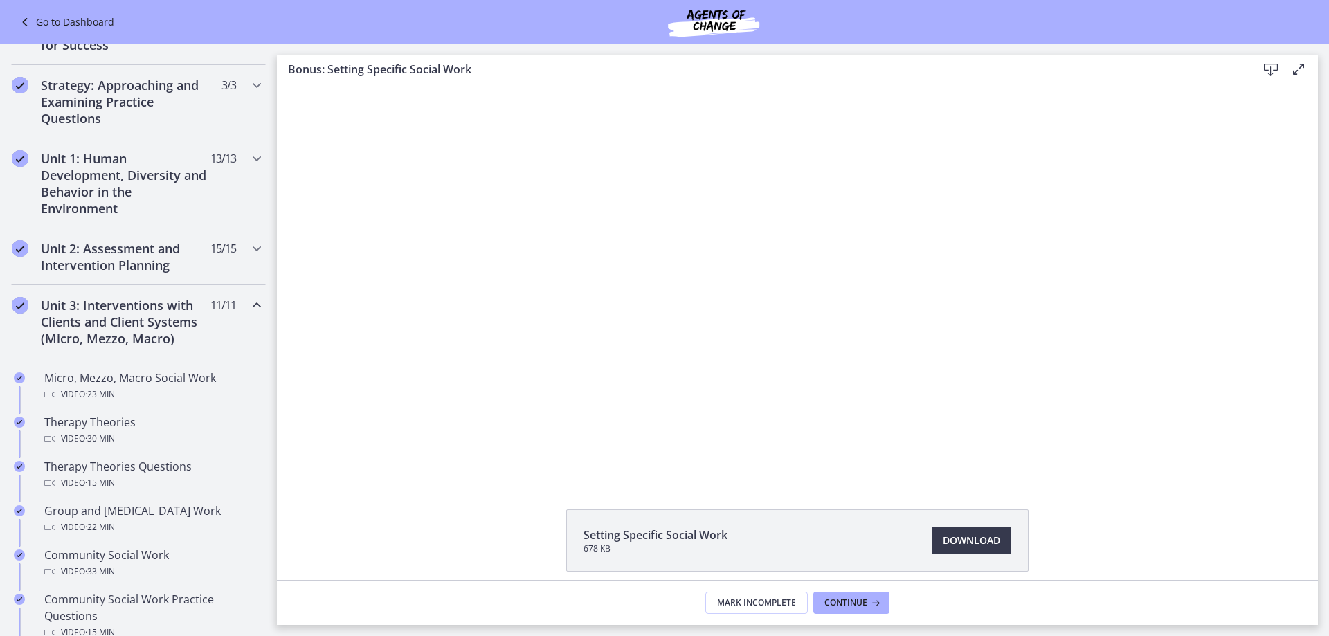
scroll to position [346, 0]
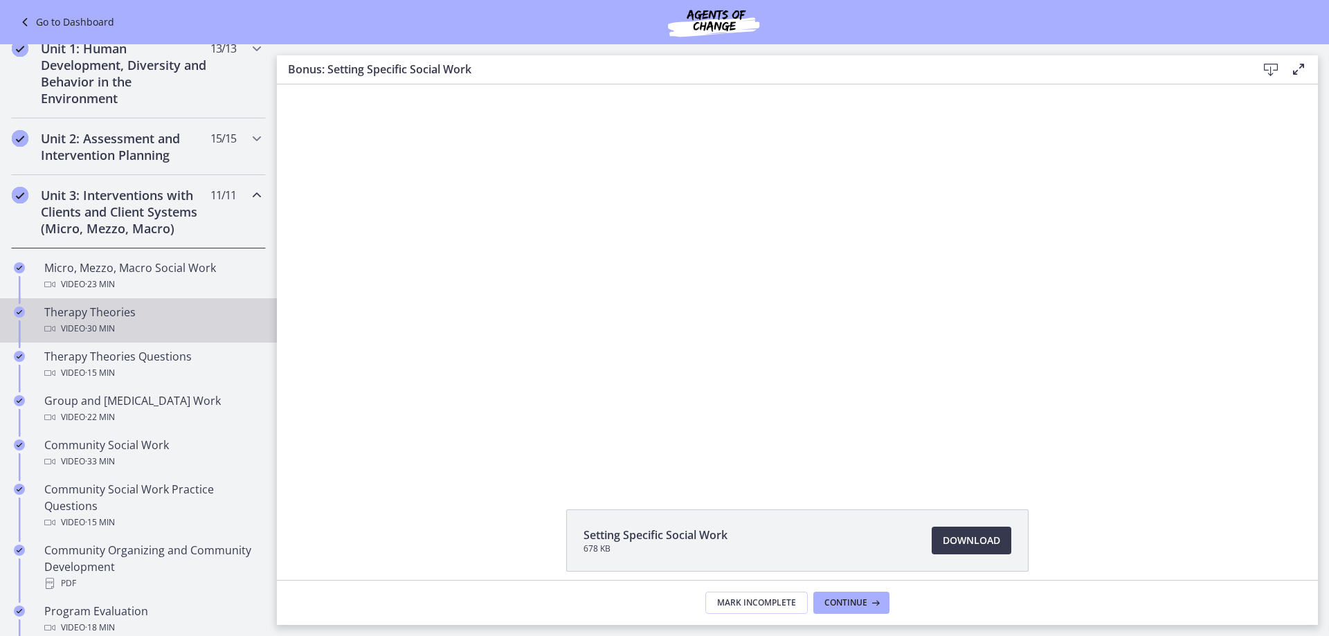
click at [105, 311] on div "Therapy Theories Video · 30 min" at bounding box center [152, 320] width 216 height 33
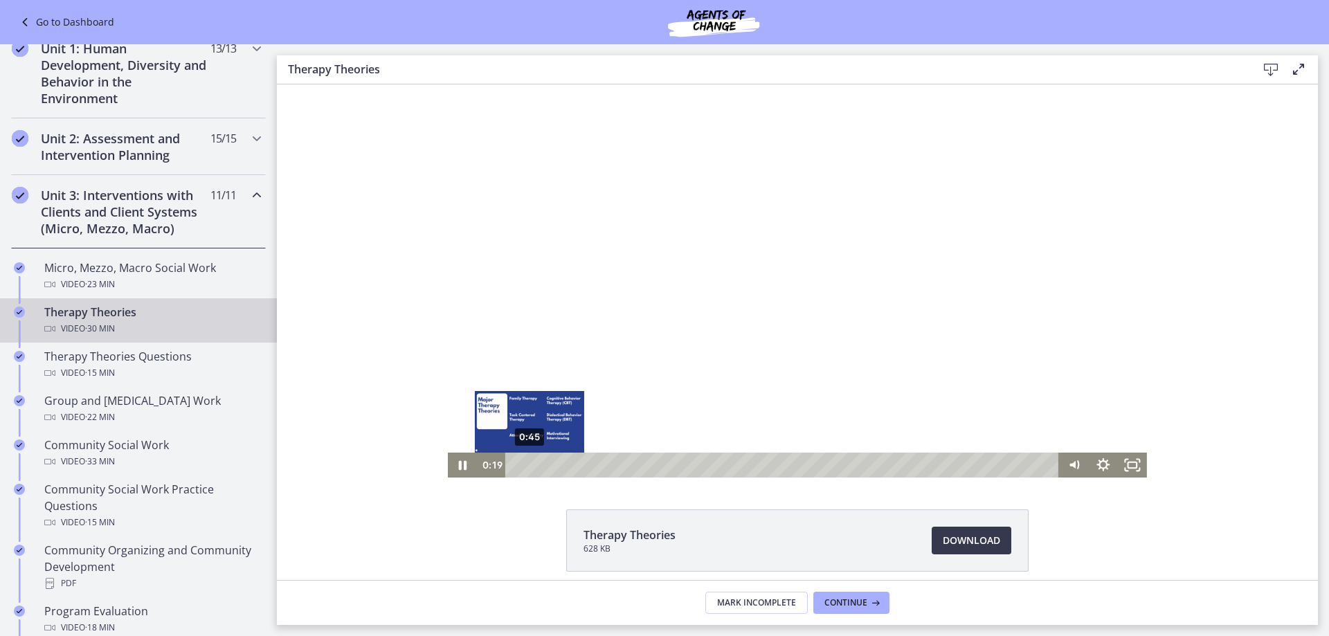
click at [524, 469] on div "0:45" at bounding box center [784, 465] width 536 height 25
click at [520, 463] on div "0:31" at bounding box center [784, 465] width 536 height 25
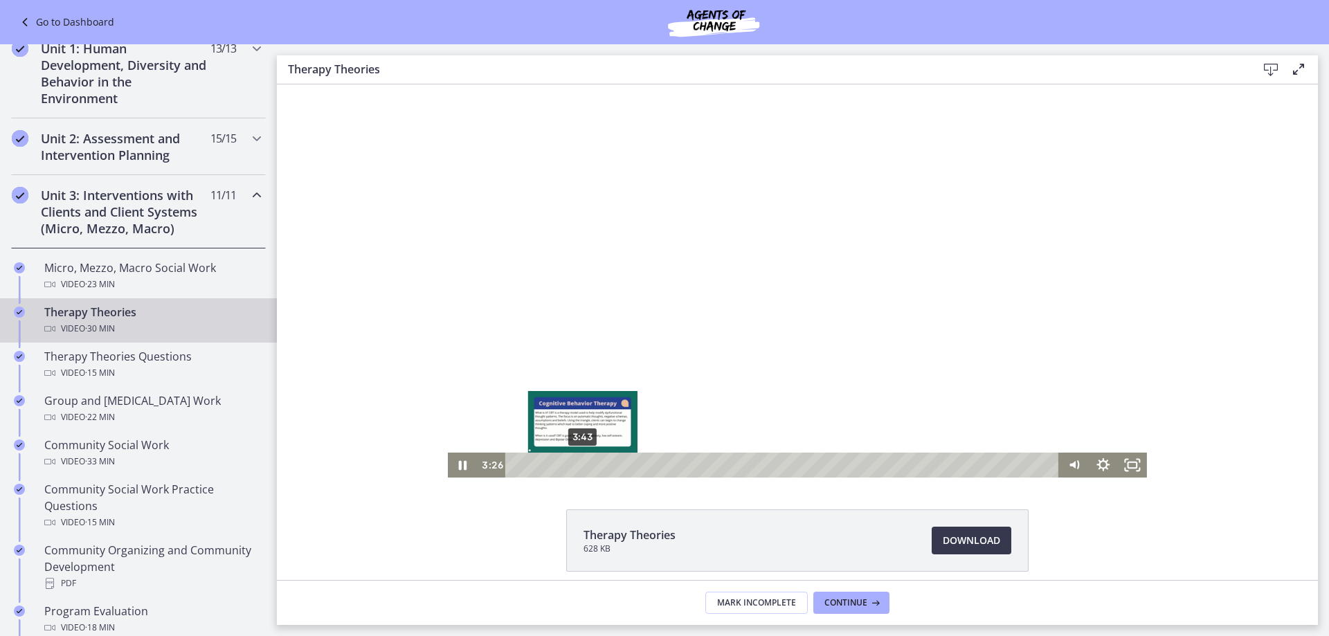
click at [577, 464] on div "3:43" at bounding box center [784, 465] width 536 height 25
click at [581, 464] on div "Playbar" at bounding box center [583, 465] width 8 height 8
click at [585, 465] on div "Playbar" at bounding box center [589, 465] width 8 height 8
click at [604, 463] on div "5:13" at bounding box center [784, 465] width 536 height 25
click at [611, 465] on div "5:36" at bounding box center [784, 465] width 536 height 25
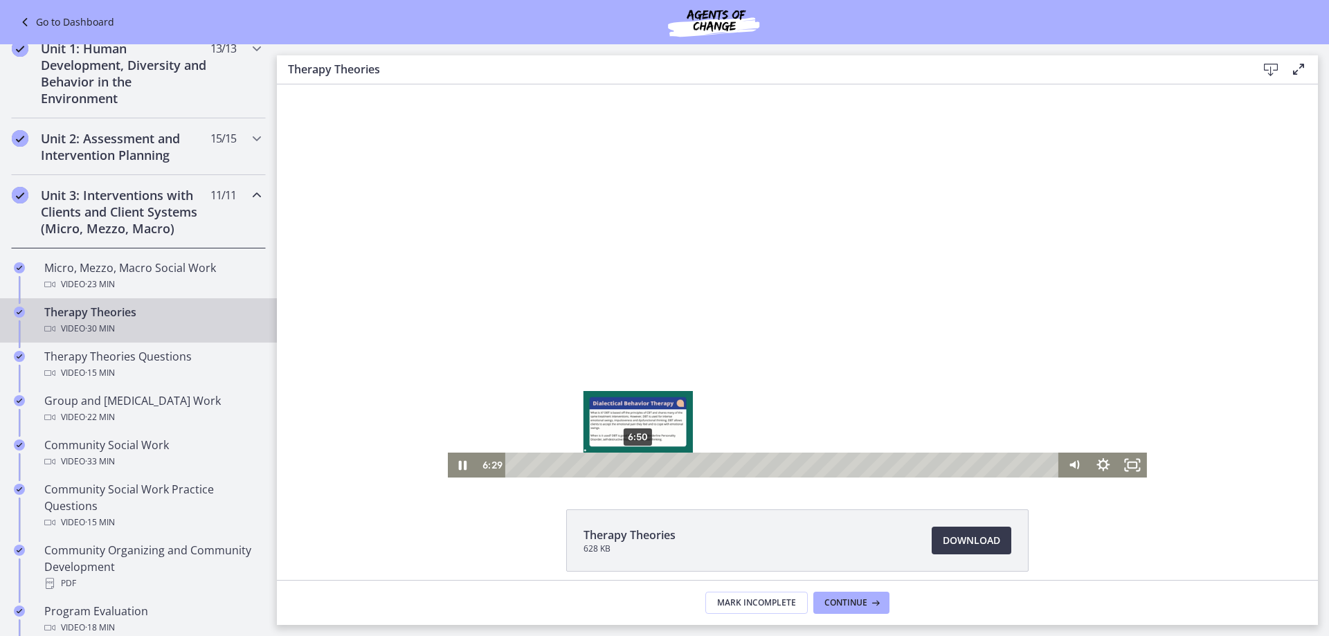
click at [633, 464] on div "6:50" at bounding box center [784, 465] width 536 height 25
click at [642, 462] on div "7:20" at bounding box center [784, 465] width 536 height 25
click at [678, 466] on div "9:19" at bounding box center [784, 465] width 536 height 25
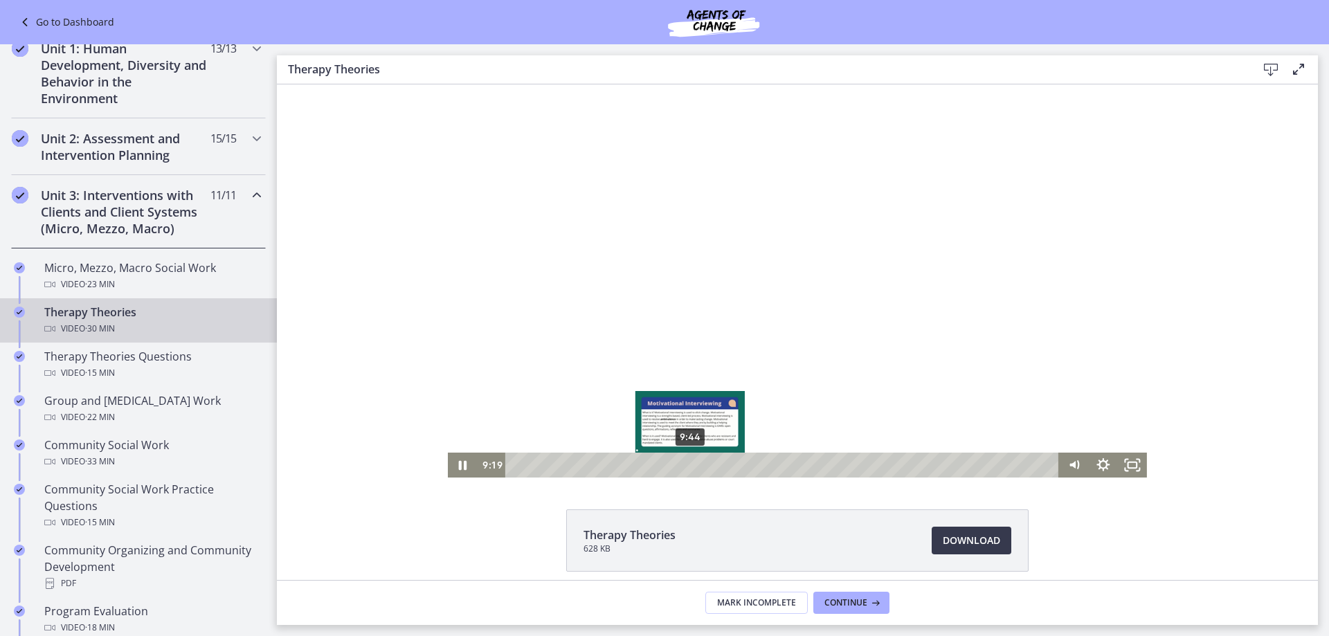
click at [685, 465] on div "9:44" at bounding box center [784, 465] width 536 height 25
click at [694, 463] on div "10:12" at bounding box center [784, 465] width 536 height 25
click at [700, 465] on div "10:33" at bounding box center [784, 465] width 536 height 25
click at [710, 464] on div "11:07" at bounding box center [784, 465] width 536 height 25
click at [732, 467] on div "12:19" at bounding box center [784, 465] width 536 height 25
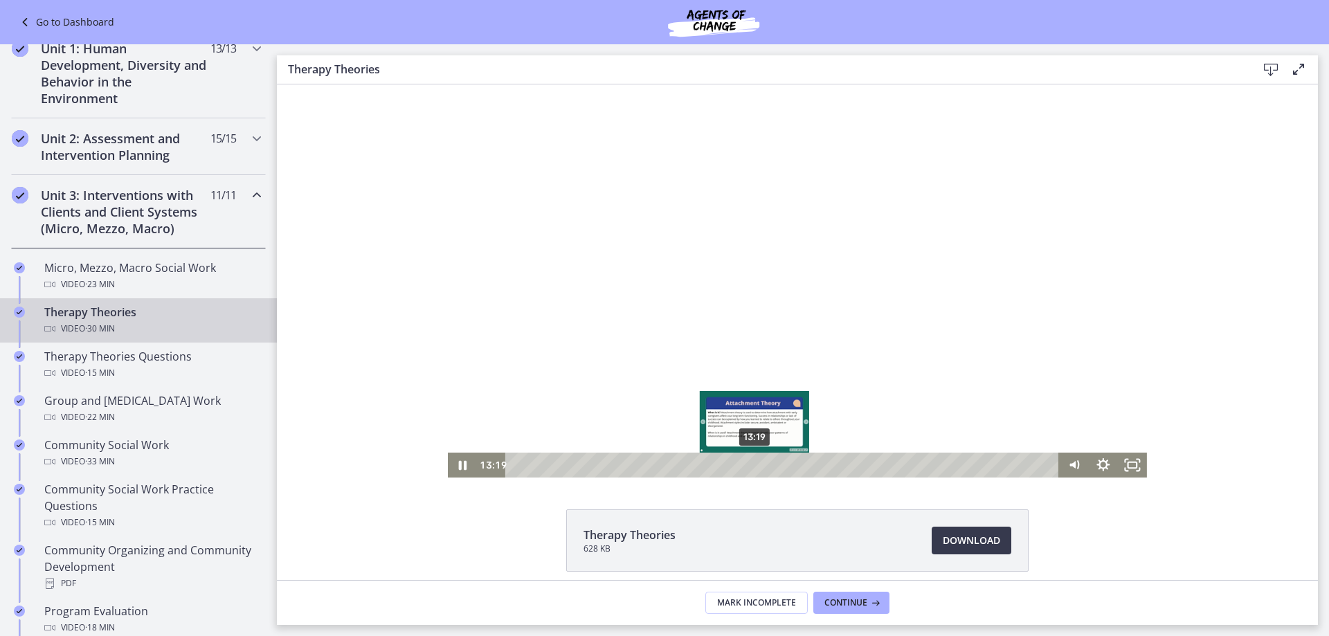
click at [750, 463] on div "13:19" at bounding box center [784, 465] width 536 height 25
click at [768, 464] on div "14:20" at bounding box center [784, 465] width 536 height 25
click at [792, 462] on div "15:41" at bounding box center [784, 465] width 536 height 25
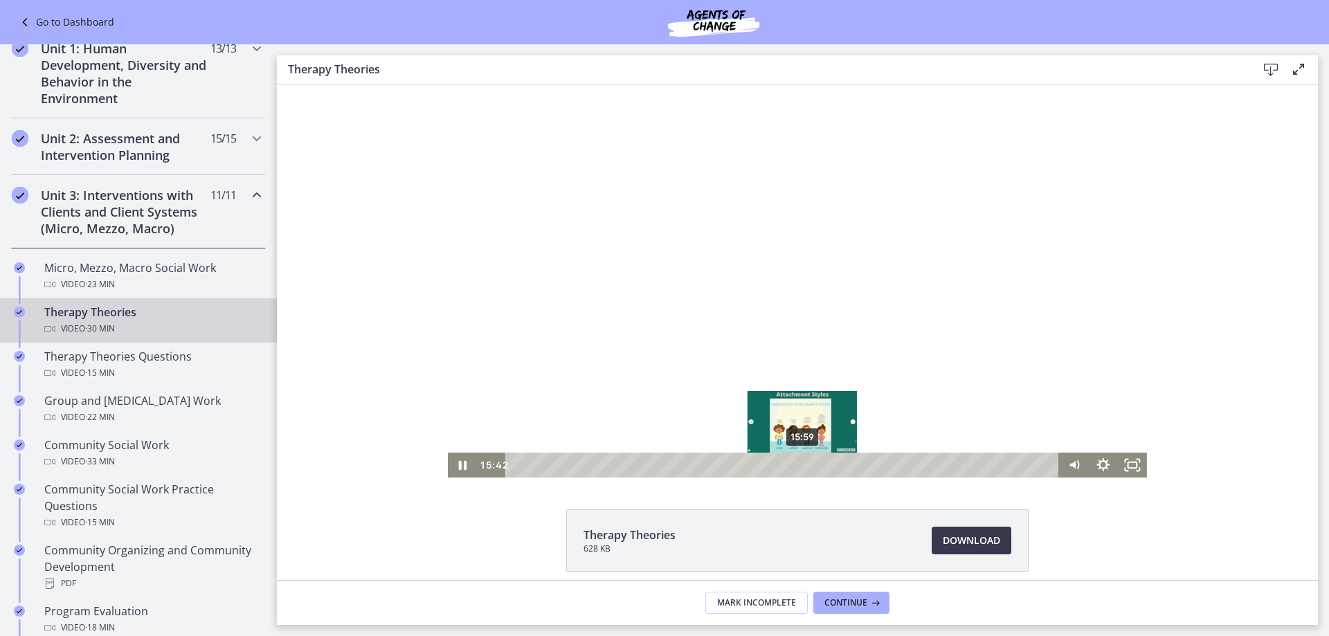
click at [797, 464] on div "15:59" at bounding box center [784, 465] width 536 height 25
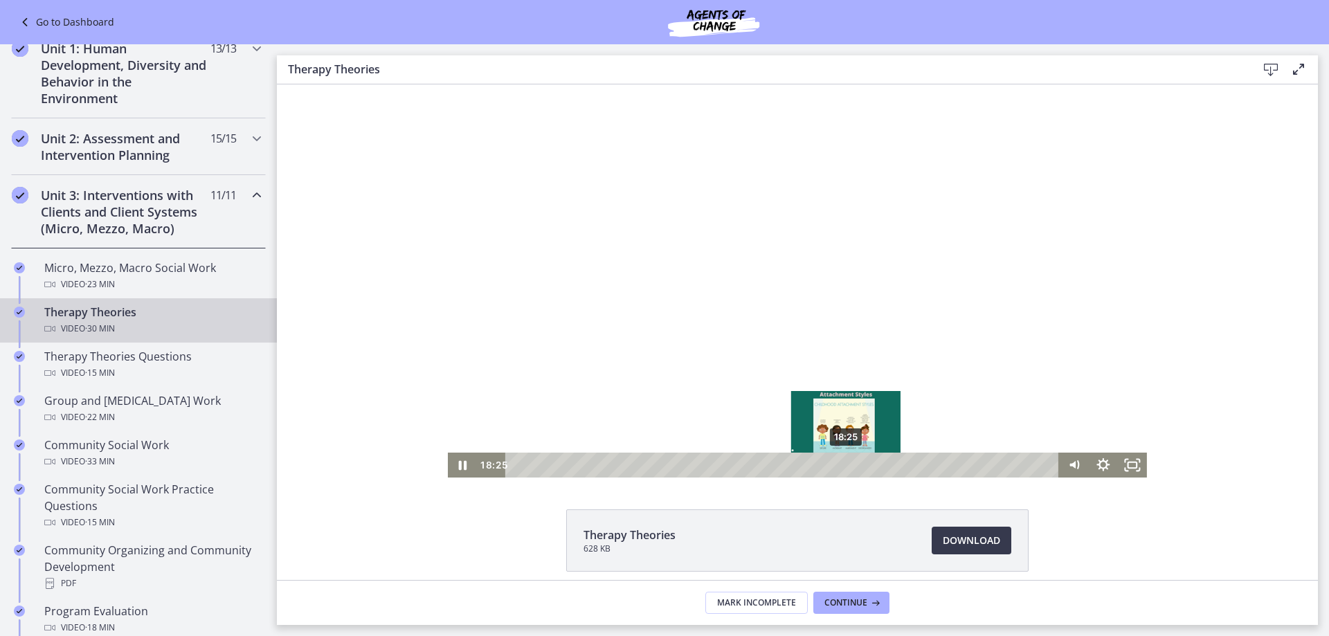
click at [841, 462] on div "18:25" at bounding box center [784, 465] width 536 height 25
click at [855, 461] on div "19:11" at bounding box center [784, 465] width 536 height 25
click at [875, 467] on div "20:18" at bounding box center [784, 465] width 536 height 25
click at [870, 462] on div "20:02" at bounding box center [784, 465] width 536 height 25
click at [862, 465] on div "19:37" at bounding box center [784, 465] width 536 height 25
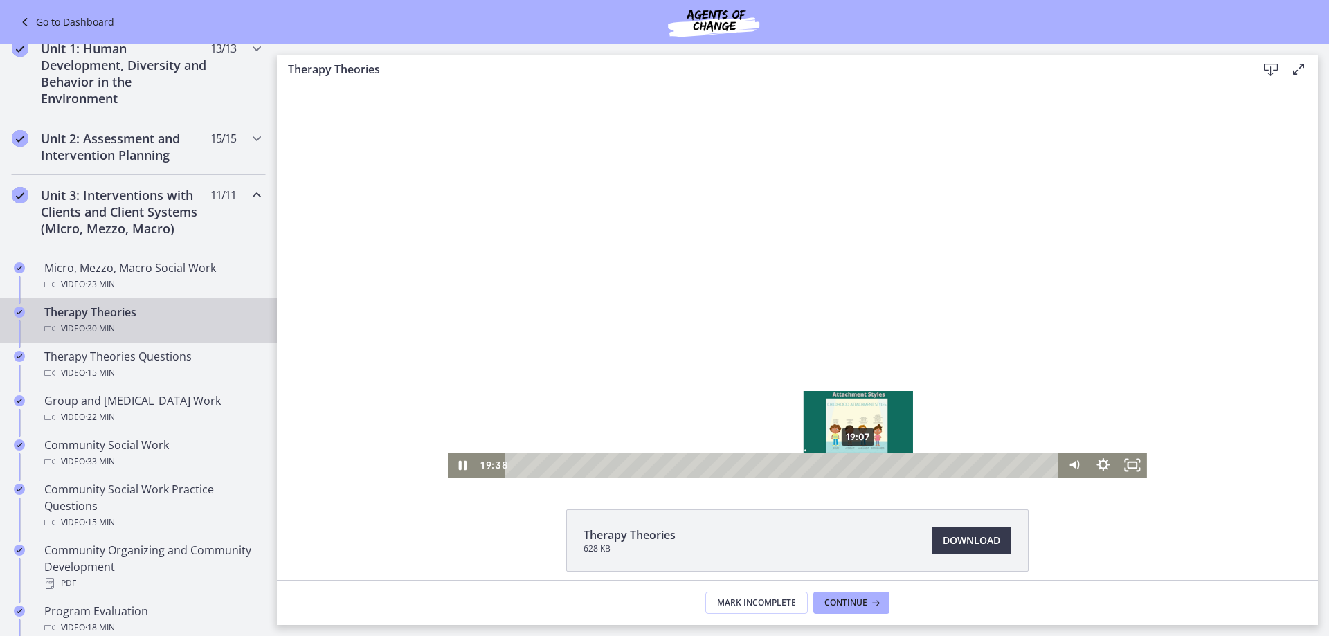
click at [853, 463] on div "19:07" at bounding box center [784, 465] width 536 height 25
click at [858, 462] on div "19:20" at bounding box center [784, 465] width 536 height 25
click at [880, 465] on div "20:37" at bounding box center [784, 465] width 536 height 25
click at [886, 465] on div "20:51" at bounding box center [784, 465] width 536 height 25
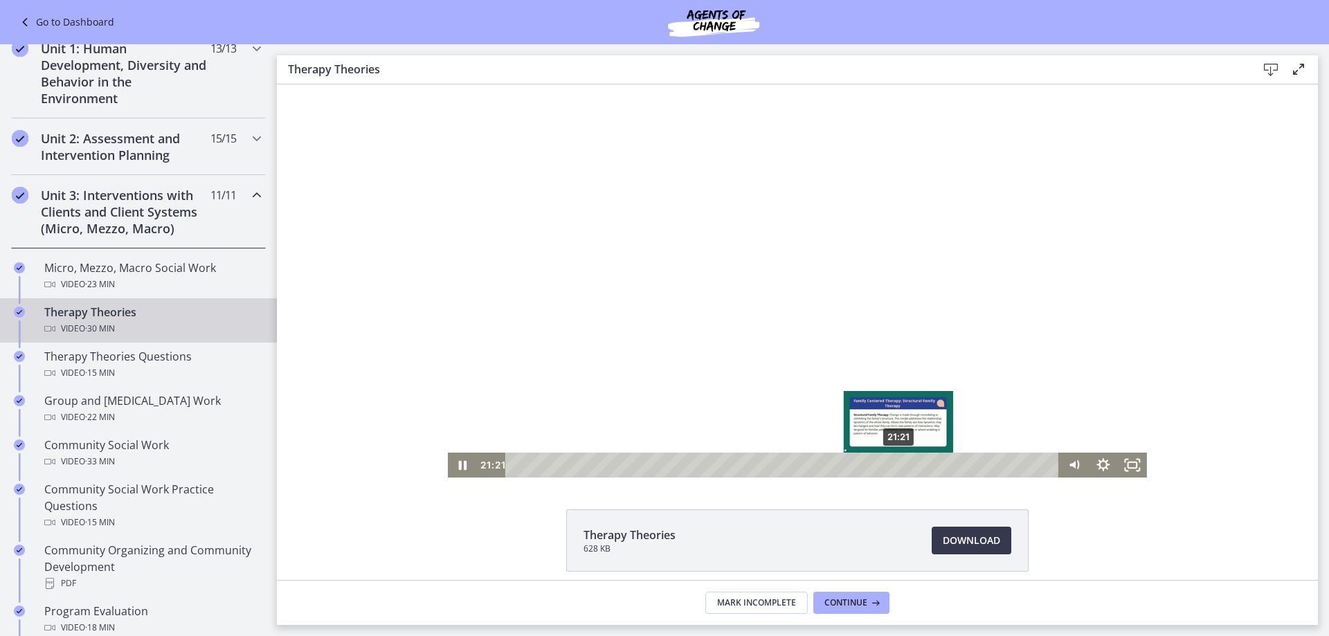
click at [894, 465] on div "21:21" at bounding box center [784, 465] width 536 height 25
click at [903, 466] on div "21:51" at bounding box center [784, 465] width 536 height 25
click at [903, 466] on div "Playbar" at bounding box center [898, 465] width 8 height 8
click at [909, 464] on div "22:12" at bounding box center [784, 465] width 536 height 25
click at [937, 461] on div "23:47" at bounding box center [784, 465] width 536 height 25
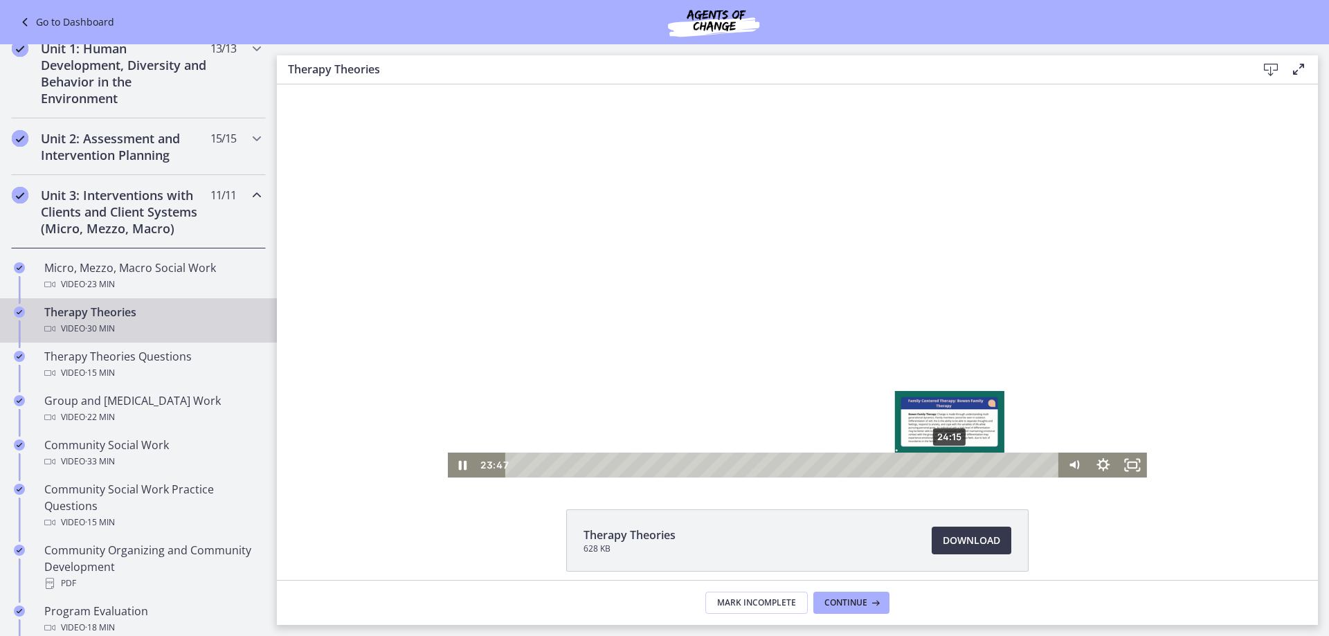
click at [945, 464] on div "24:15" at bounding box center [784, 465] width 536 height 25
click at [954, 462] on div "24:42" at bounding box center [784, 465] width 536 height 25
click at [959, 462] on div "25:01" at bounding box center [784, 465] width 536 height 25
click at [970, 462] on div "25:36" at bounding box center [784, 465] width 536 height 25
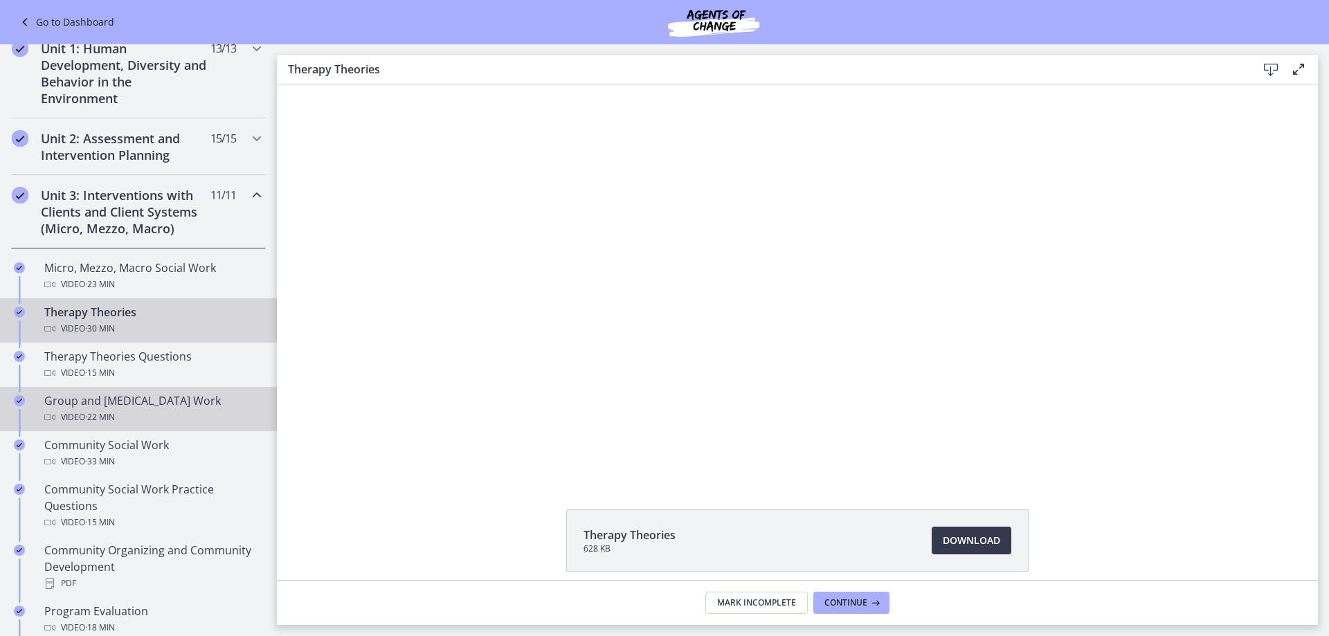
click at [129, 405] on div "Group and [MEDICAL_DATA] Work Video · 22 min" at bounding box center [152, 408] width 216 height 33
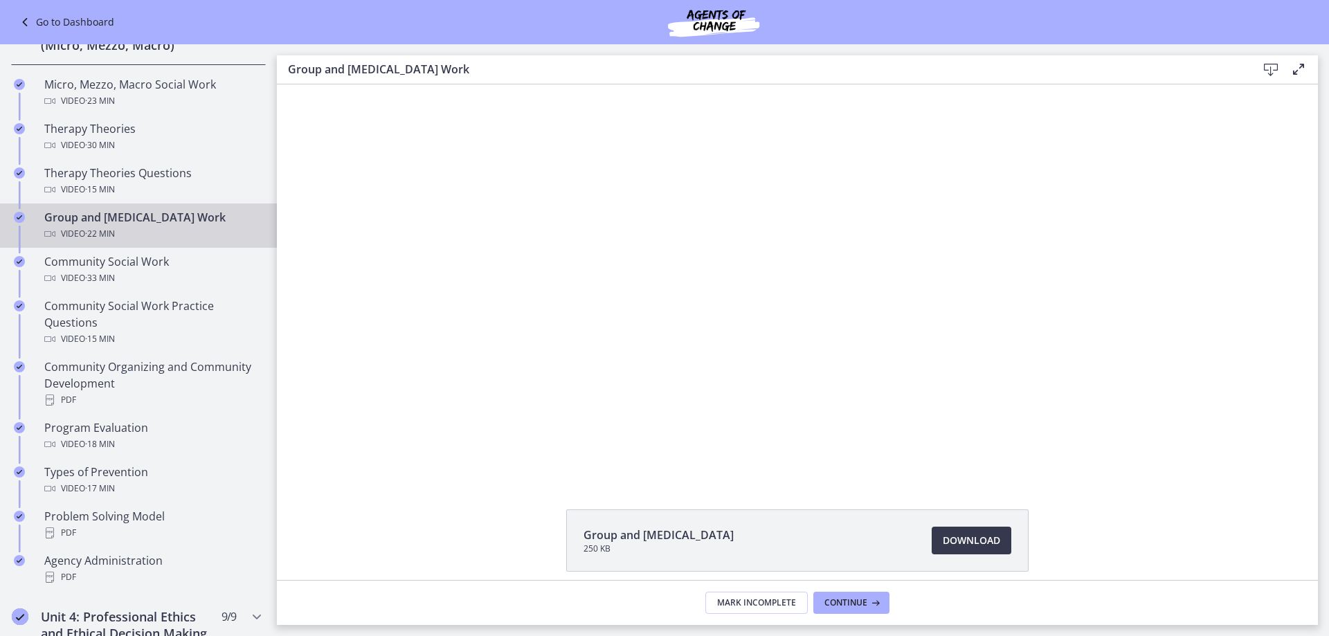
scroll to position [554, 0]
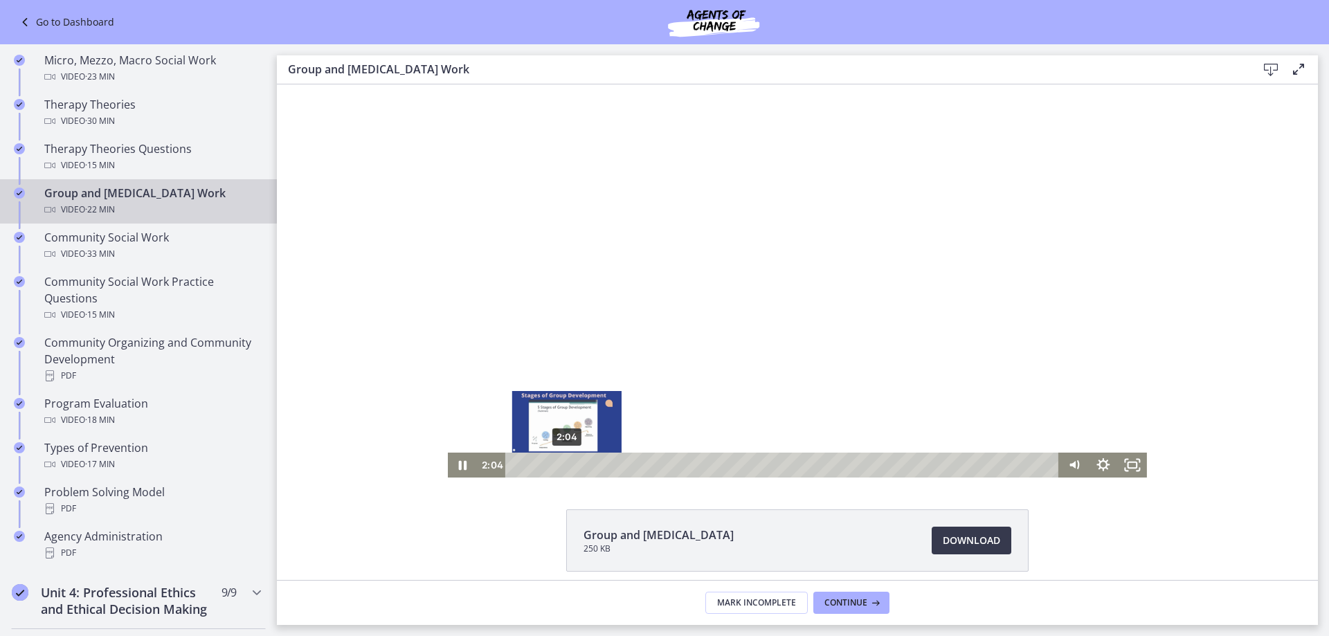
click at [561, 462] on div "2:04" at bounding box center [784, 465] width 536 height 25
click at [571, 464] on div "2:28" at bounding box center [784, 465] width 536 height 25
click at [605, 463] on div "3:51" at bounding box center [784, 465] width 536 height 25
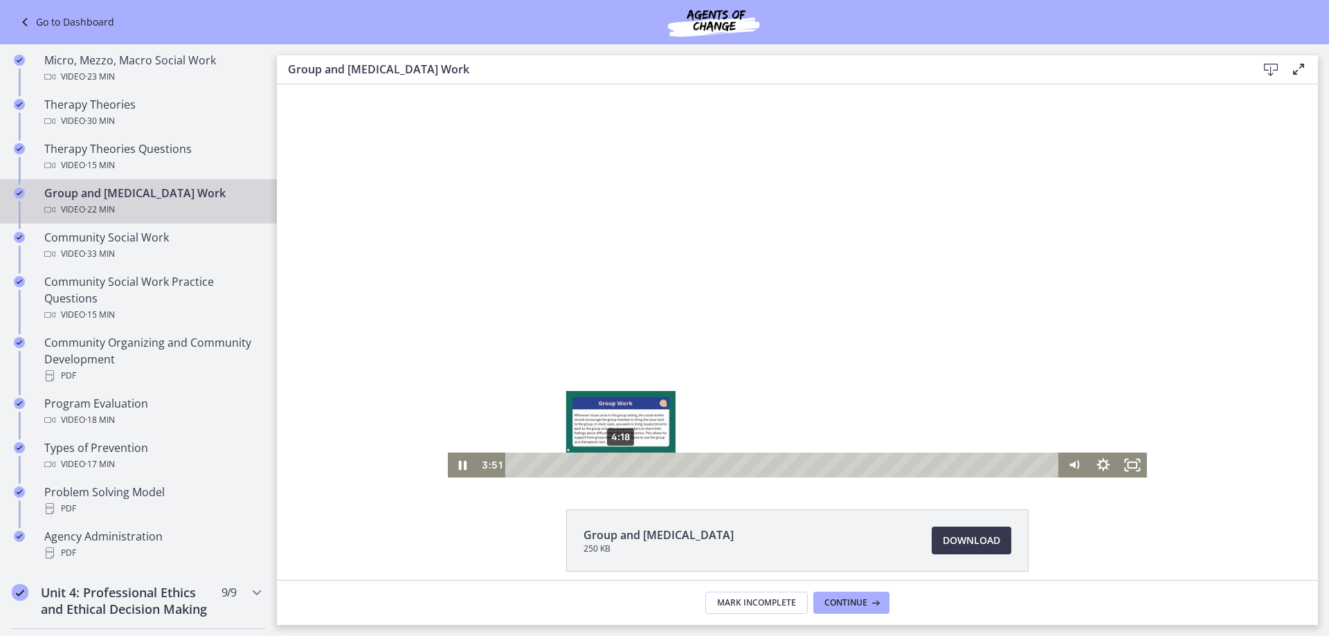
click at [616, 466] on div "4:18" at bounding box center [784, 465] width 536 height 25
click at [630, 462] on div "4:51" at bounding box center [784, 465] width 536 height 25
click at [651, 463] on div "5:44" at bounding box center [784, 465] width 536 height 25
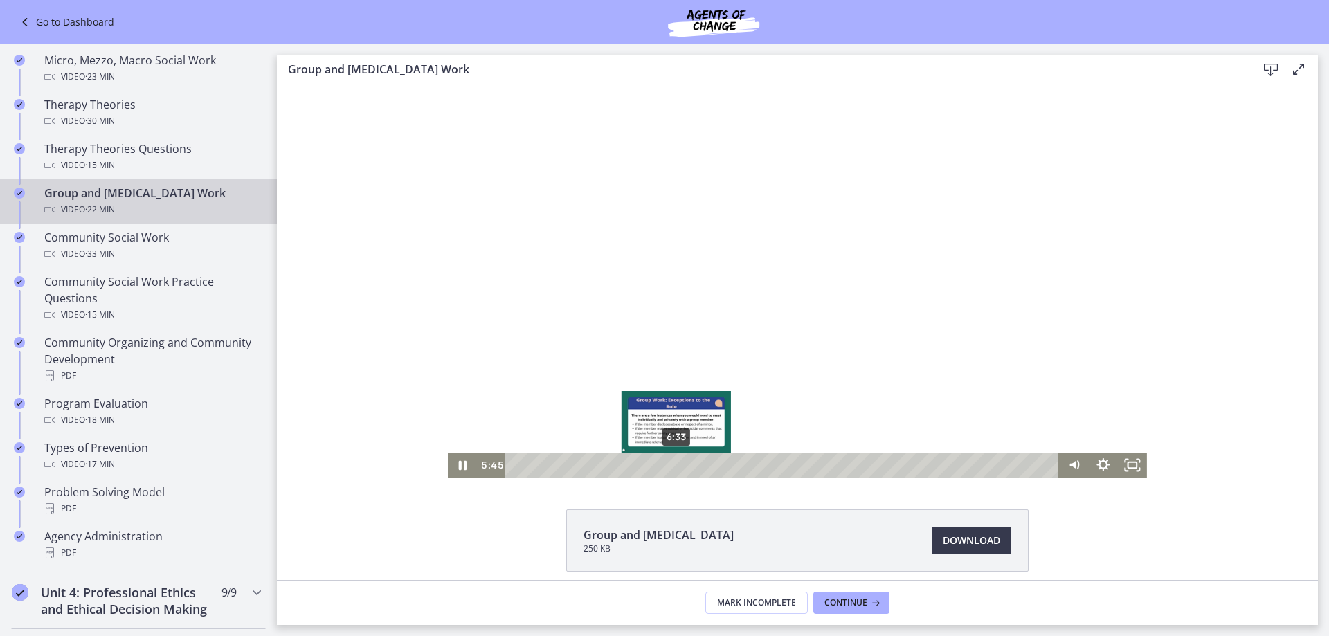
click at [671, 463] on div "6:33" at bounding box center [784, 465] width 536 height 25
click at [685, 464] on div "7:05" at bounding box center [784, 465] width 536 height 25
click at [700, 464] on div "7:42" at bounding box center [784, 465] width 536 height 25
click at [707, 464] on div "8:01" at bounding box center [784, 465] width 536 height 25
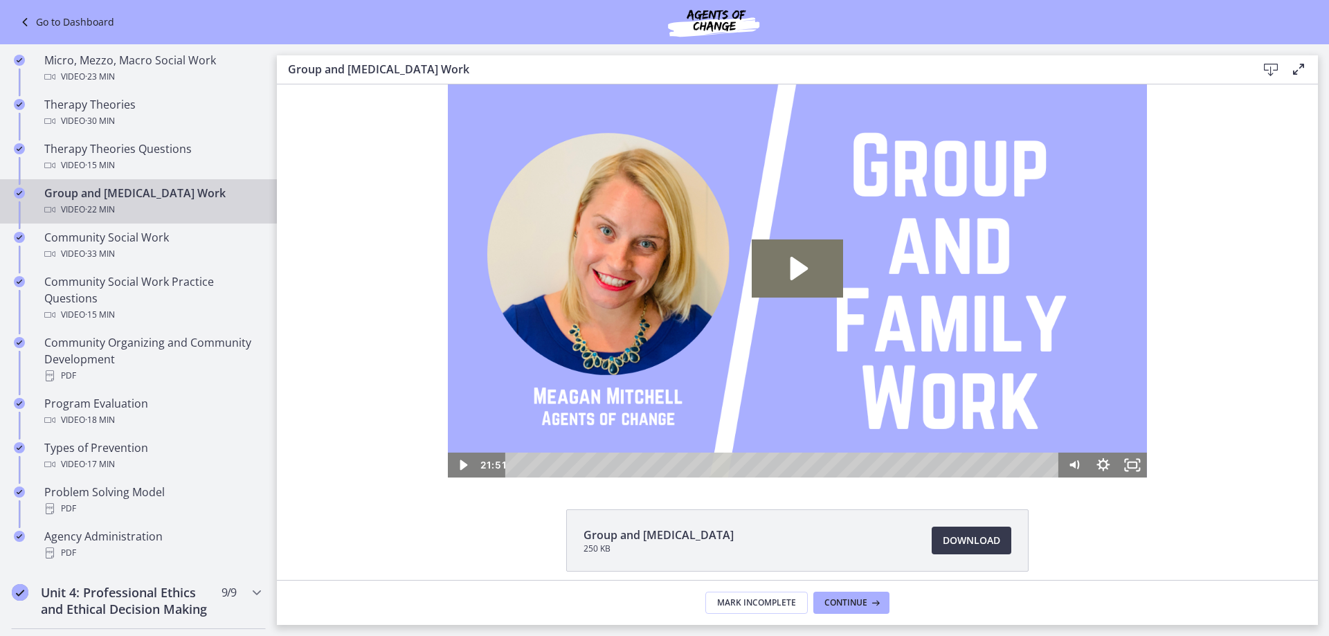
scroll to position [0, 0]
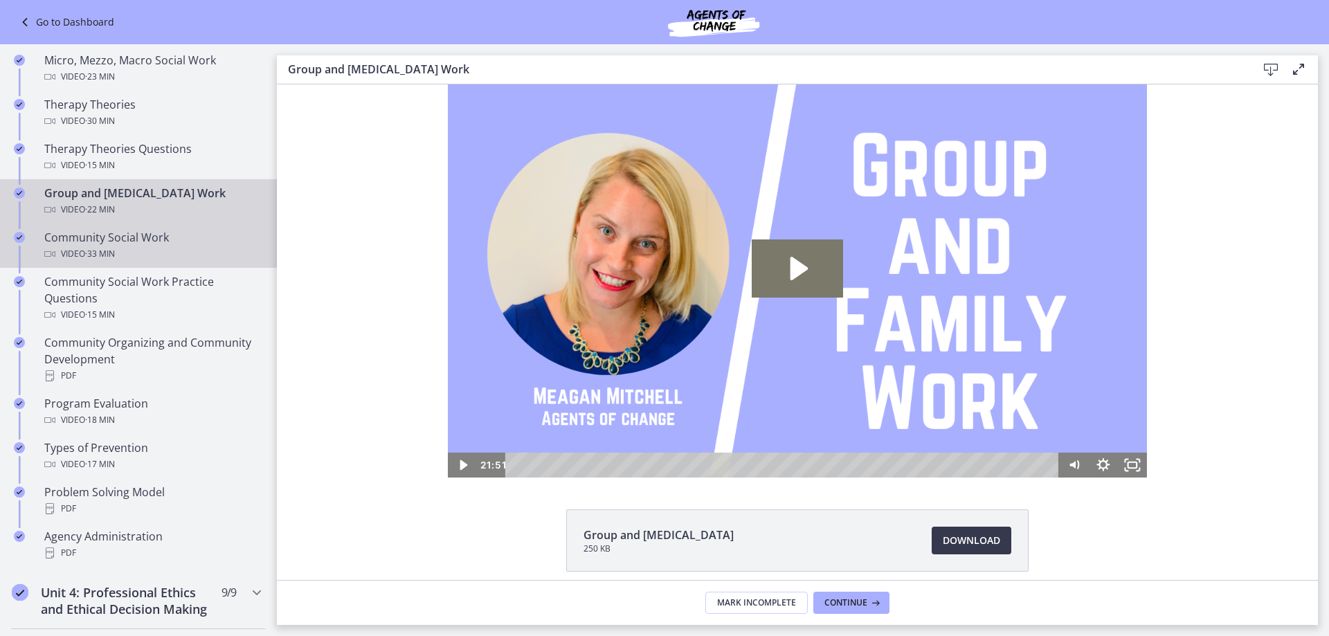
click at [151, 238] on div "Community Social Work Video · 33 min" at bounding box center [152, 245] width 216 height 33
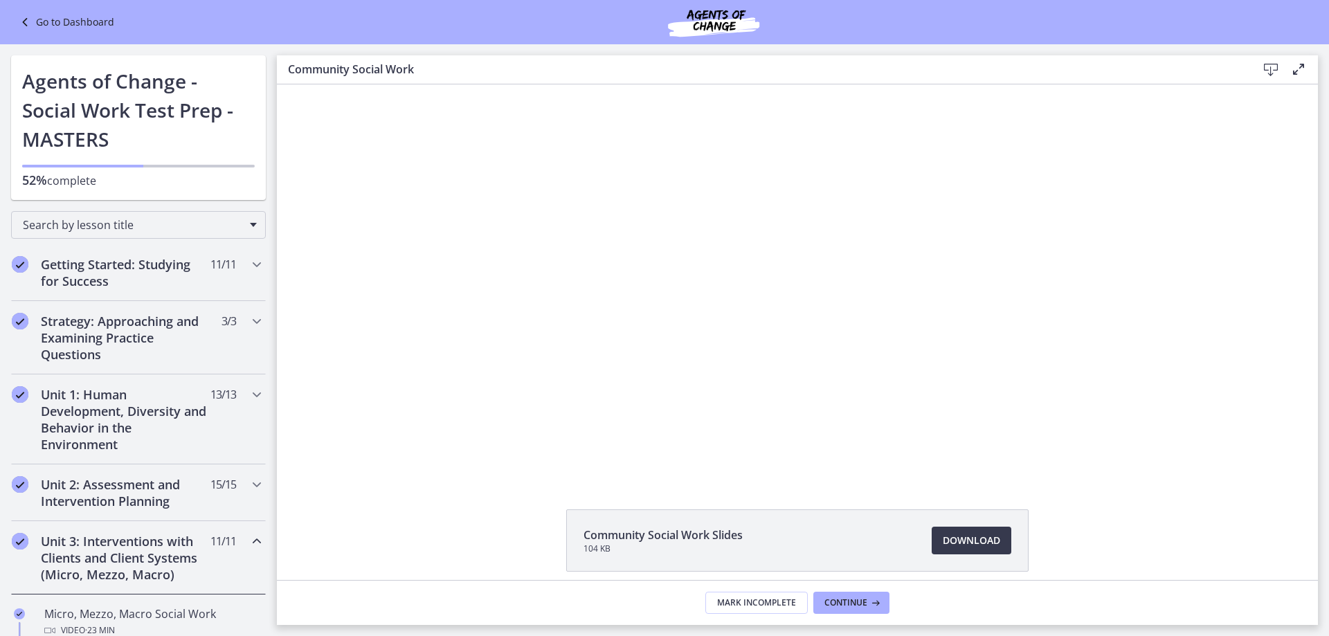
scroll to position [554, 0]
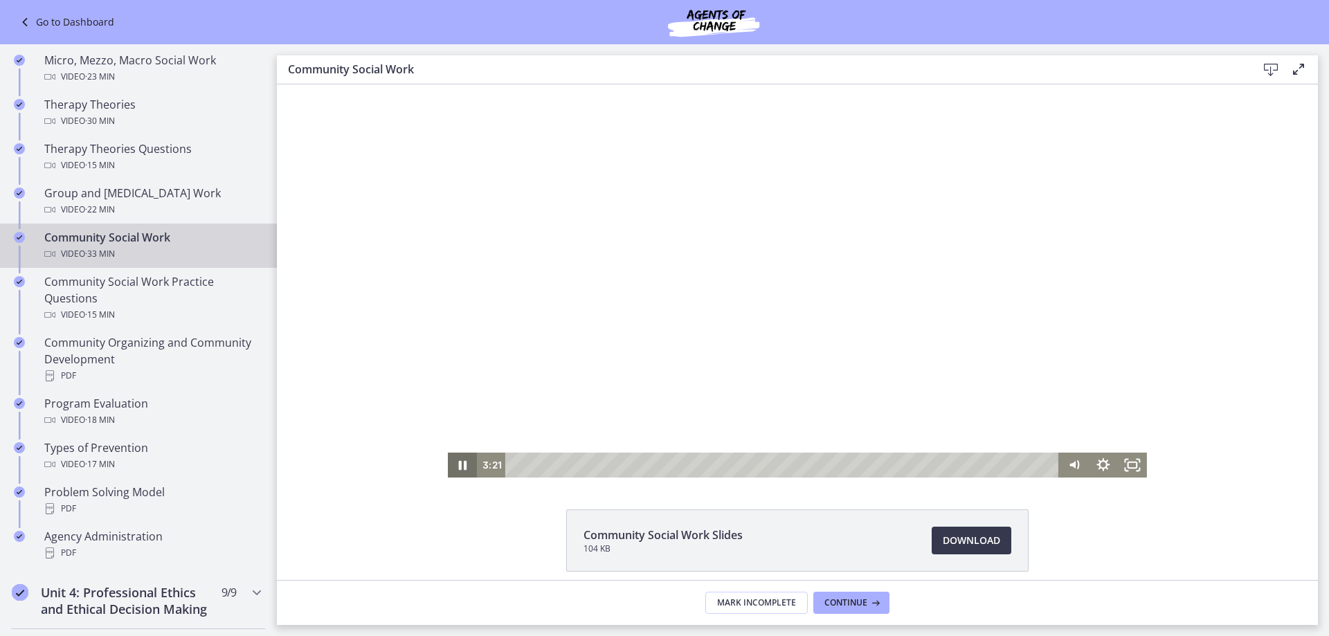
click at [457, 464] on icon "Pause" at bounding box center [462, 465] width 29 height 25
click at [454, 464] on icon "Play Video" at bounding box center [463, 465] width 35 height 30
click at [606, 464] on div "5:50" at bounding box center [784, 465] width 536 height 25
click at [626, 463] on div "7:04" at bounding box center [784, 465] width 536 height 25
click at [678, 466] on div "10:16" at bounding box center [784, 465] width 536 height 25
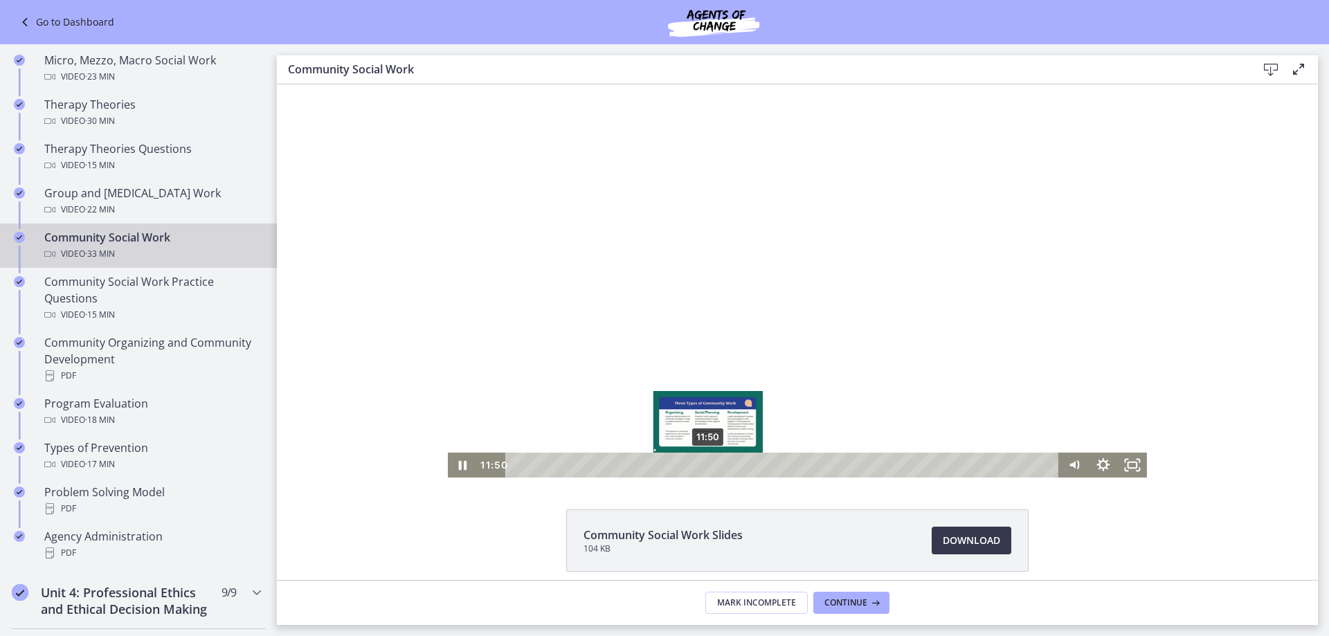
click at [703, 464] on div "11:50" at bounding box center [784, 465] width 536 height 25
click at [696, 464] on div "11:22" at bounding box center [784, 465] width 536 height 25
click at [697, 464] on div "Playbar" at bounding box center [701, 465] width 8 height 8
click at [693, 466] on div "Playbar" at bounding box center [697, 465] width 8 height 8
click at [679, 467] on div "10:21" at bounding box center [784, 465] width 536 height 25
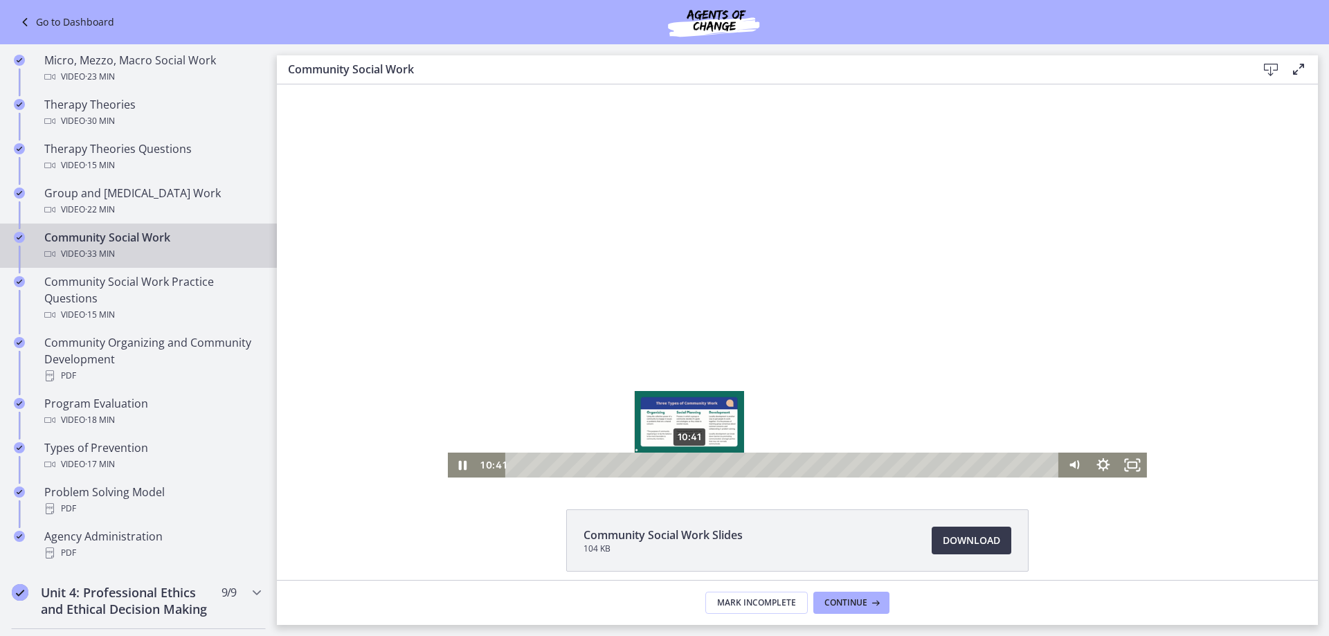
click at [685, 464] on div "10:41" at bounding box center [784, 465] width 536 height 25
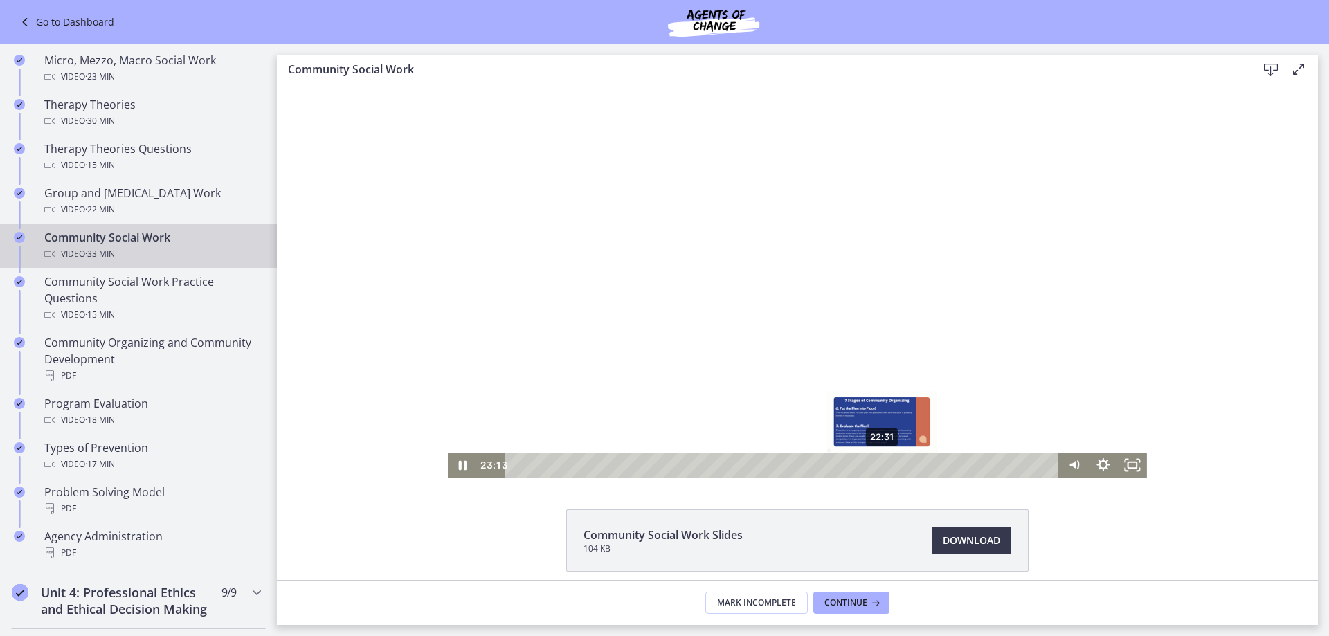
click at [877, 463] on div "22:31" at bounding box center [784, 465] width 536 height 25
click at [869, 466] on div "22:03" at bounding box center [784, 465] width 536 height 25
click at [859, 467] on div "21:24" at bounding box center [784, 465] width 536 height 25
click at [842, 468] on div "20:26" at bounding box center [784, 465] width 536 height 25
click at [858, 462] on div "21:22" at bounding box center [784, 465] width 536 height 25
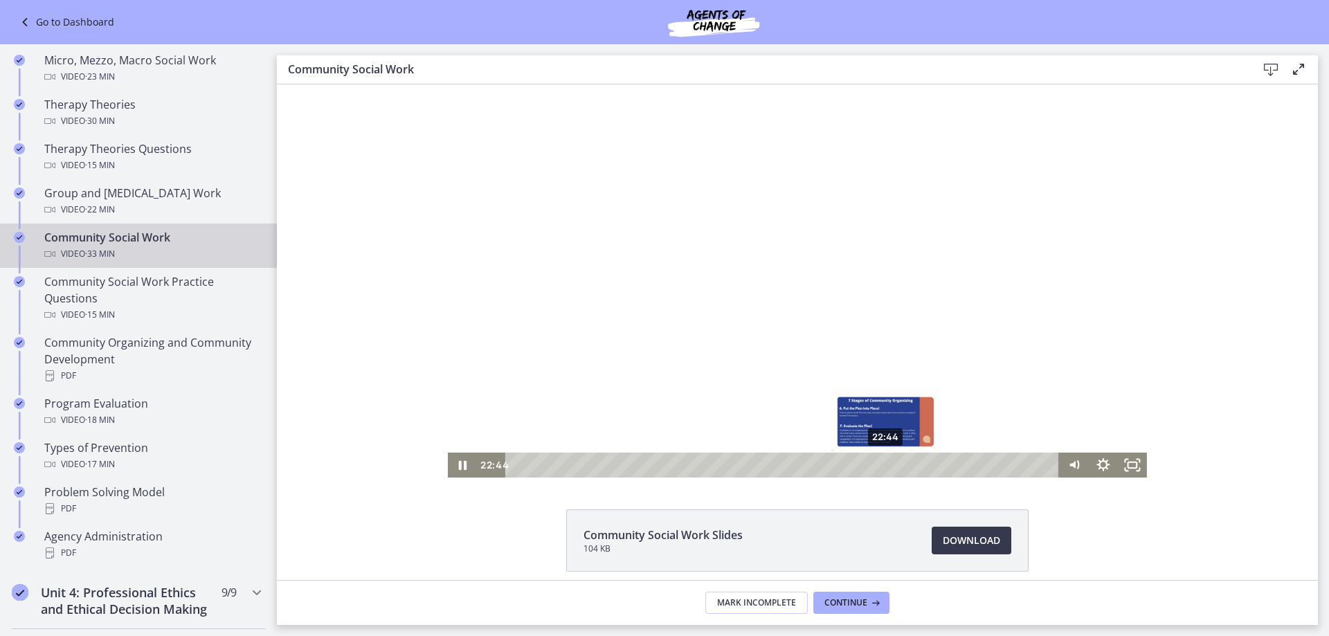
click at [880, 466] on div "22:44" at bounding box center [784, 465] width 536 height 25
click at [889, 463] on div "23:14" at bounding box center [784, 465] width 536 height 25
click at [937, 464] on div "26:13" at bounding box center [784, 465] width 536 height 25
click at [945, 462] on div "26:41" at bounding box center [784, 465] width 536 height 25
click at [462, 460] on icon "Pause" at bounding box center [462, 465] width 29 height 25
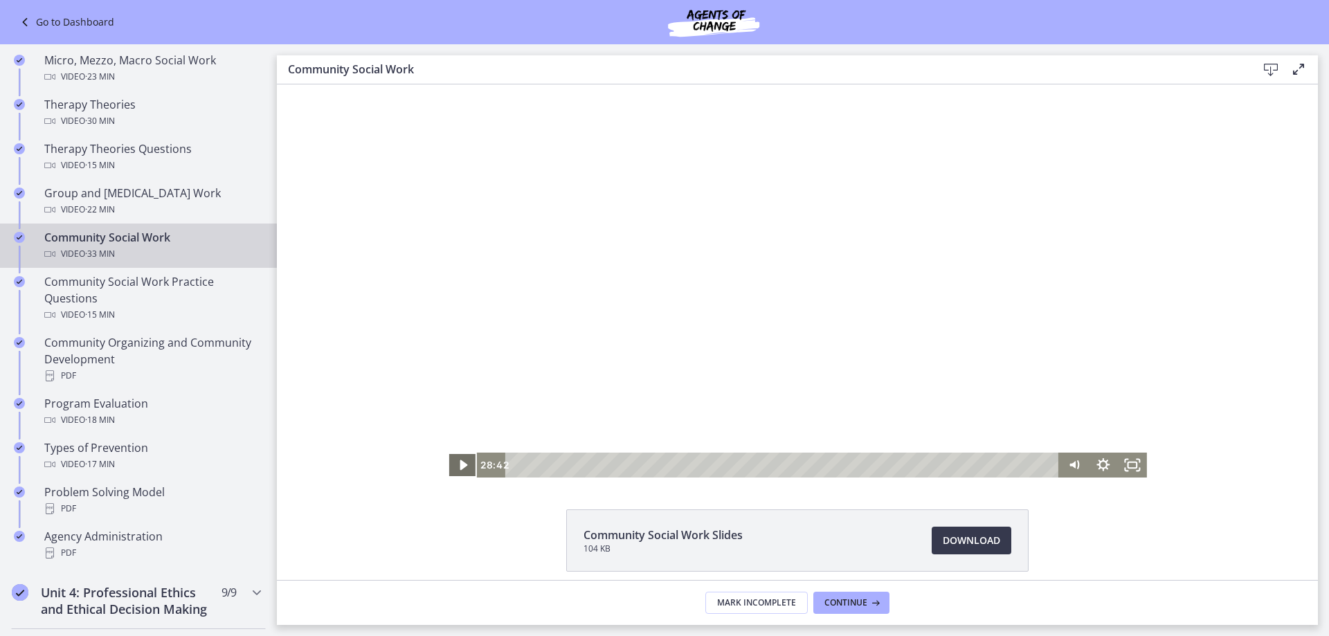
click at [460, 463] on icon "Play Video" at bounding box center [464, 465] width 8 height 10
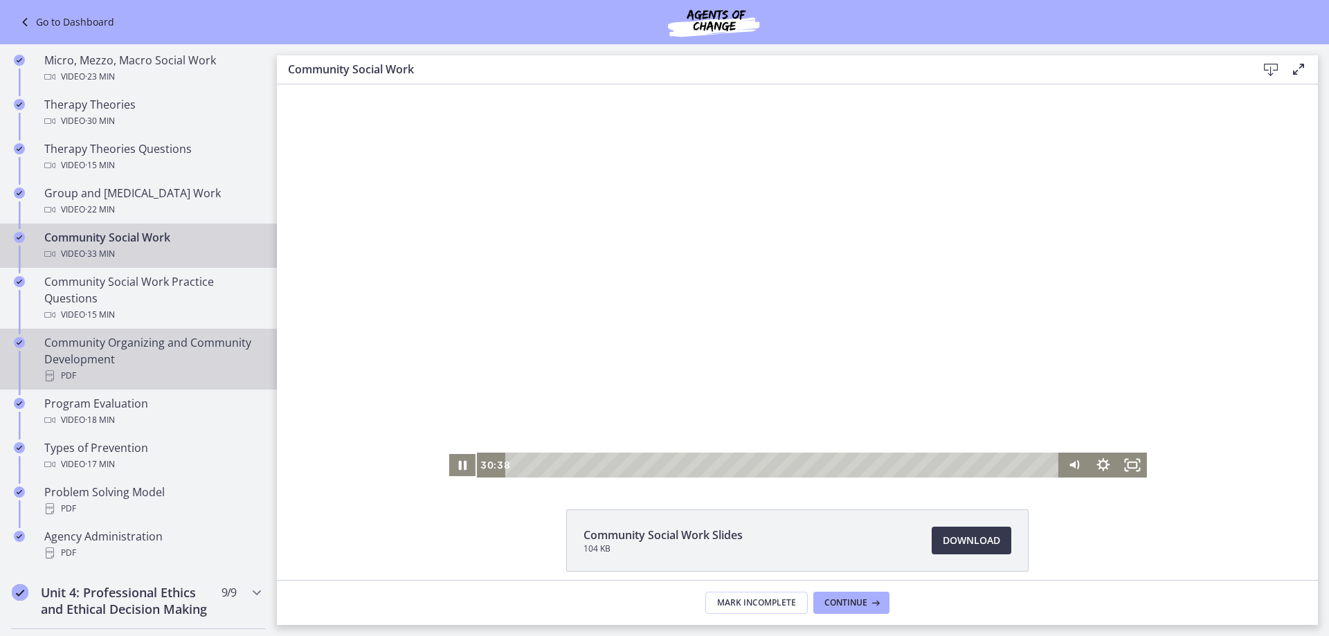
click at [136, 347] on div "Community Organizing and Community Development PDF" at bounding box center [152, 359] width 216 height 50
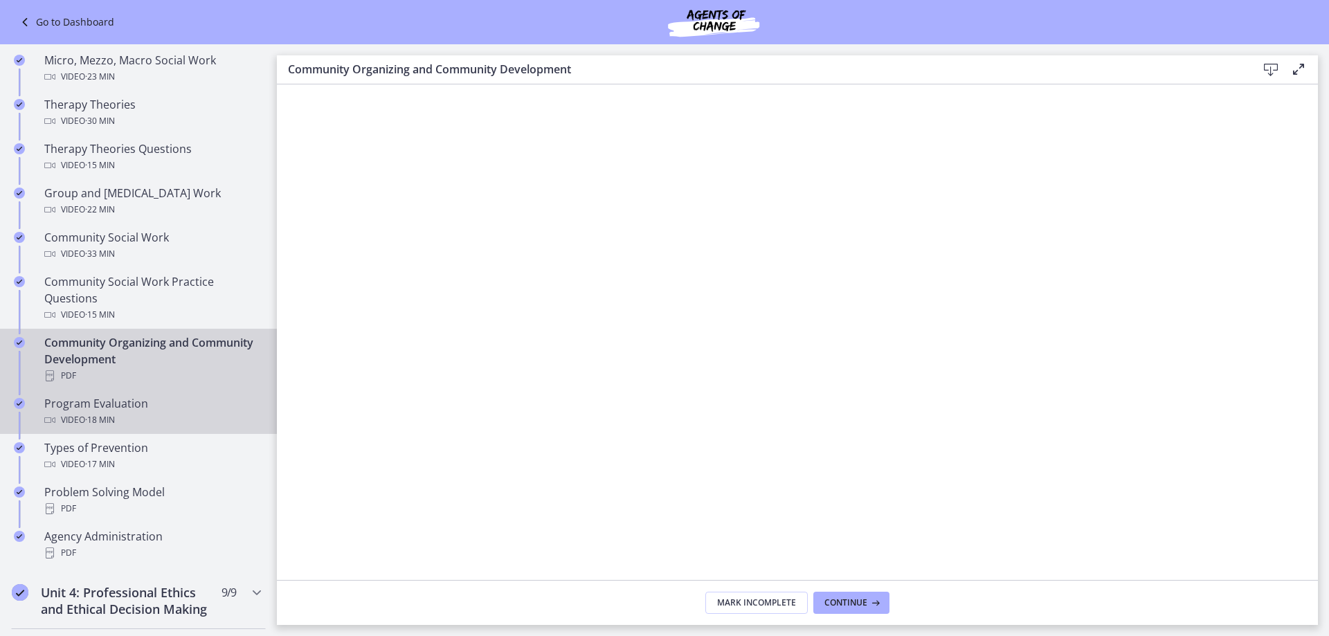
click at [74, 406] on div "Program Evaluation Video · 18 min" at bounding box center [152, 411] width 216 height 33
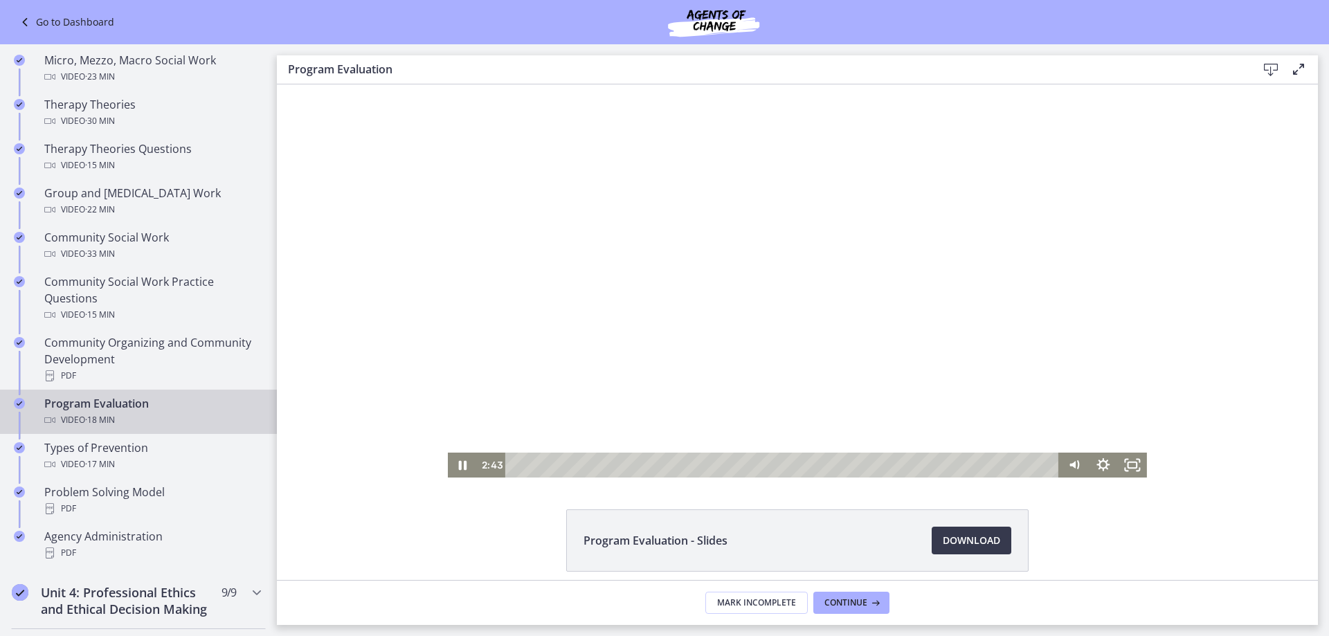
click at [598, 464] on div "Playbar" at bounding box center [784, 465] width 536 height 25
click at [609, 462] on div "3:22" at bounding box center [784, 465] width 536 height 25
click at [616, 462] on div "3:37" at bounding box center [784, 465] width 536 height 25
click at [621, 462] on div "3:47" at bounding box center [784, 465] width 536 height 25
click at [627, 462] on div "3:59" at bounding box center [784, 465] width 536 height 25
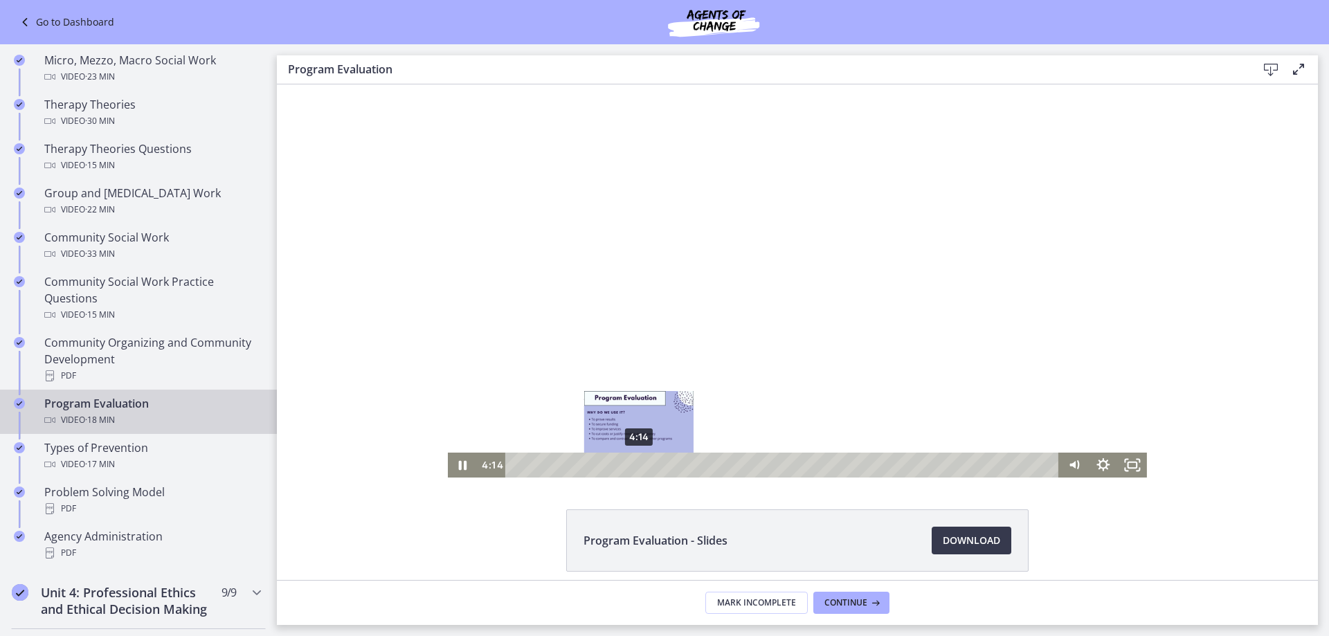
click at [634, 464] on div "4:14" at bounding box center [784, 465] width 536 height 25
click at [638, 464] on div "4:22" at bounding box center [784, 465] width 536 height 25
click at [642, 464] on div "Playbar" at bounding box center [644, 465] width 8 height 8
click at [649, 462] on div "4:45" at bounding box center [784, 465] width 536 height 25
click at [660, 464] on div "5:06" at bounding box center [784, 465] width 536 height 25
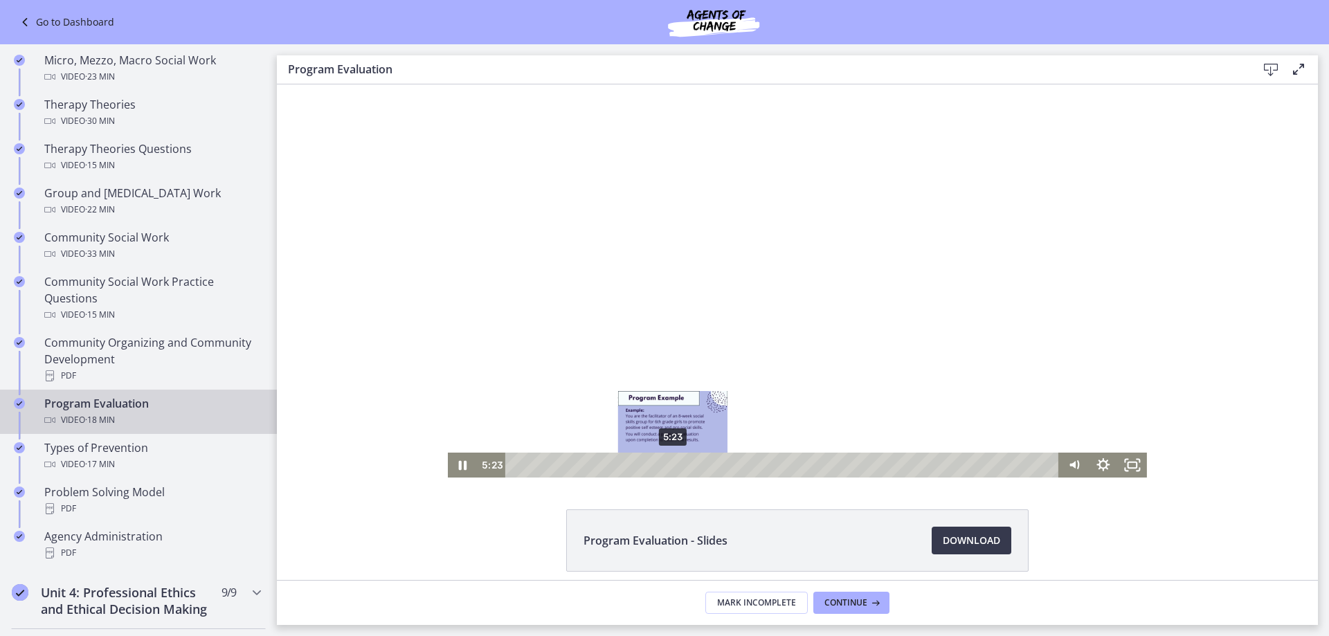
click at [668, 463] on div "5:23" at bounding box center [784, 465] width 536 height 25
click at [681, 463] on div "5:51" at bounding box center [784, 465] width 536 height 25
click at [728, 463] on div "7:27" at bounding box center [784, 465] width 536 height 25
click at [736, 463] on div "7:44" at bounding box center [784, 465] width 536 height 25
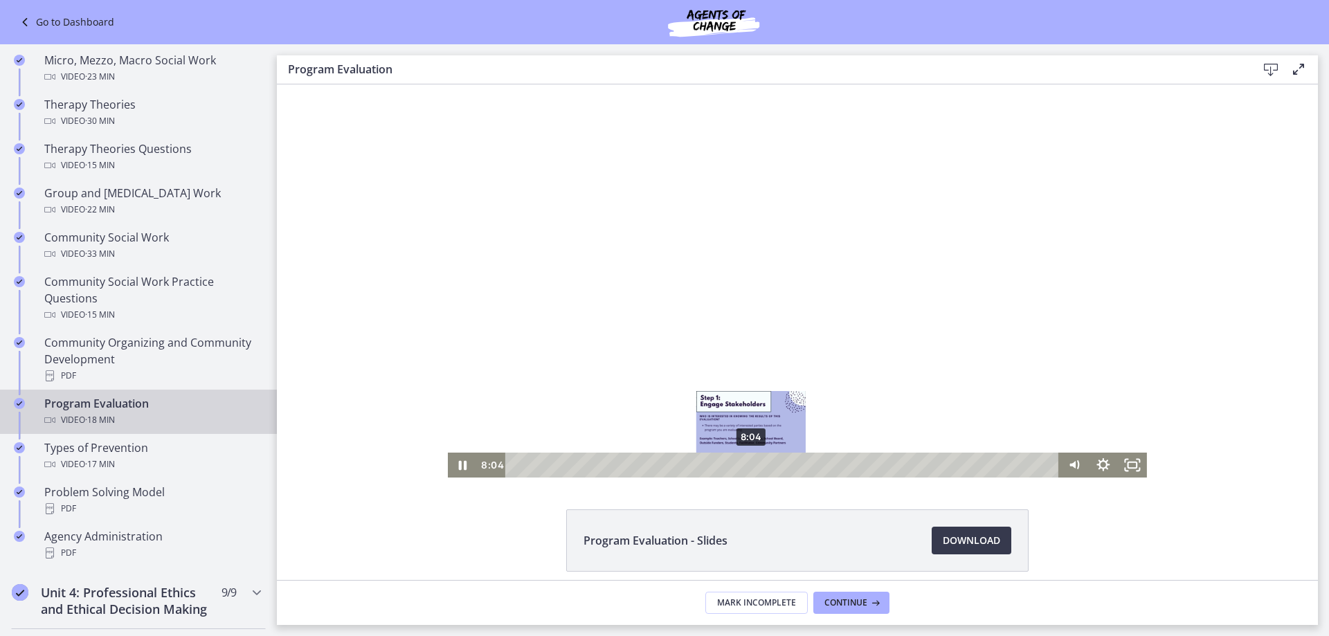
click at [746, 462] on div "8:04" at bounding box center [784, 465] width 536 height 25
click at [754, 462] on div "8:20" at bounding box center [784, 465] width 536 height 25
click at [761, 463] on div "8:36" at bounding box center [784, 465] width 536 height 25
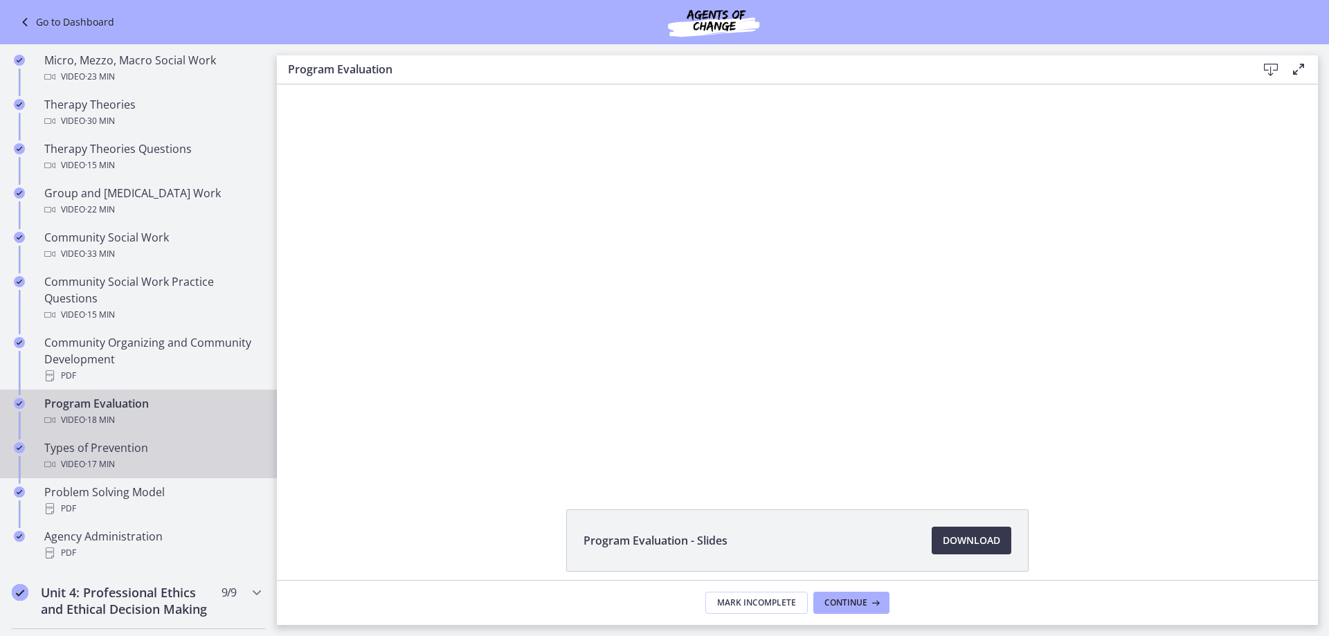
click at [115, 457] on span "· 17 min" at bounding box center [100, 464] width 30 height 17
click at [102, 409] on div "Program Evaluation Video · 18 min" at bounding box center [152, 411] width 216 height 33
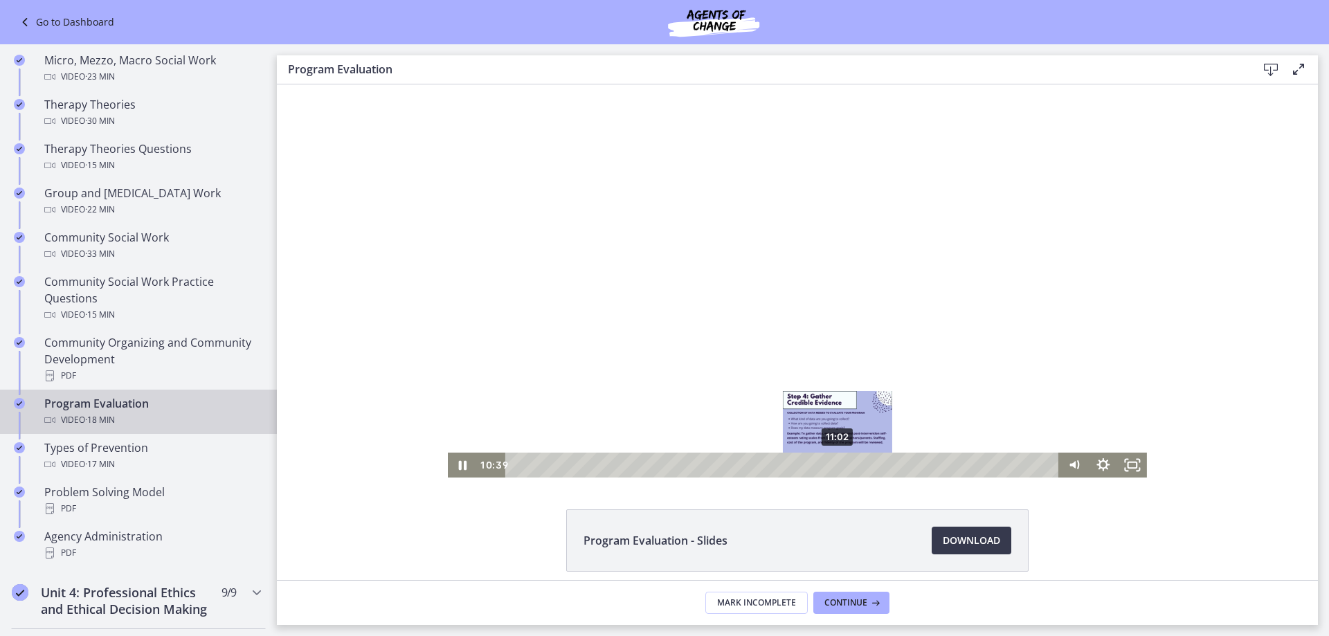
click at [833, 466] on div "11:02" at bounding box center [784, 465] width 536 height 25
click at [853, 462] on div "11:45" at bounding box center [784, 465] width 536 height 25
click at [863, 462] on div "12:05" at bounding box center [784, 465] width 536 height 25
click at [886, 461] on div "12:52" at bounding box center [784, 465] width 536 height 25
click at [899, 463] on div "13:19" at bounding box center [784, 465] width 536 height 25
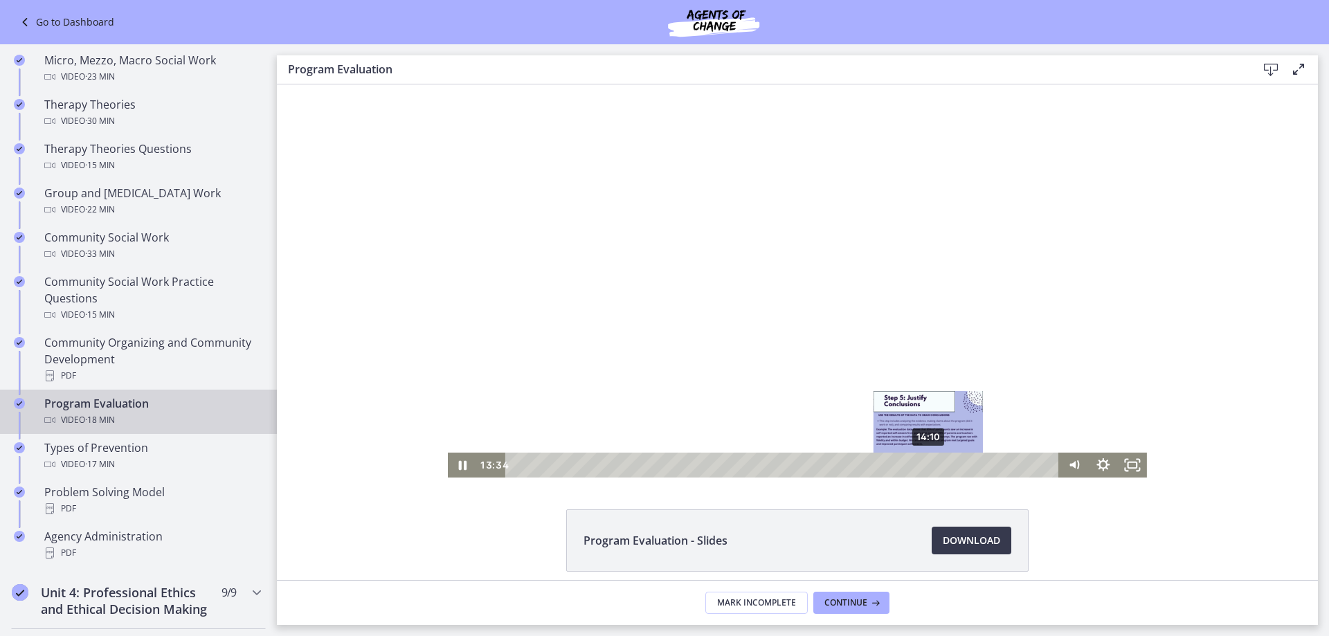
click at [924, 464] on div "14:10" at bounding box center [784, 465] width 536 height 25
click at [942, 466] on div "14:47" at bounding box center [784, 465] width 536 height 25
click at [959, 464] on div "15:21" at bounding box center [784, 465] width 536 height 25
click at [978, 464] on div "16:01" at bounding box center [784, 465] width 536 height 25
click at [985, 463] on div "16:15" at bounding box center [784, 465] width 536 height 25
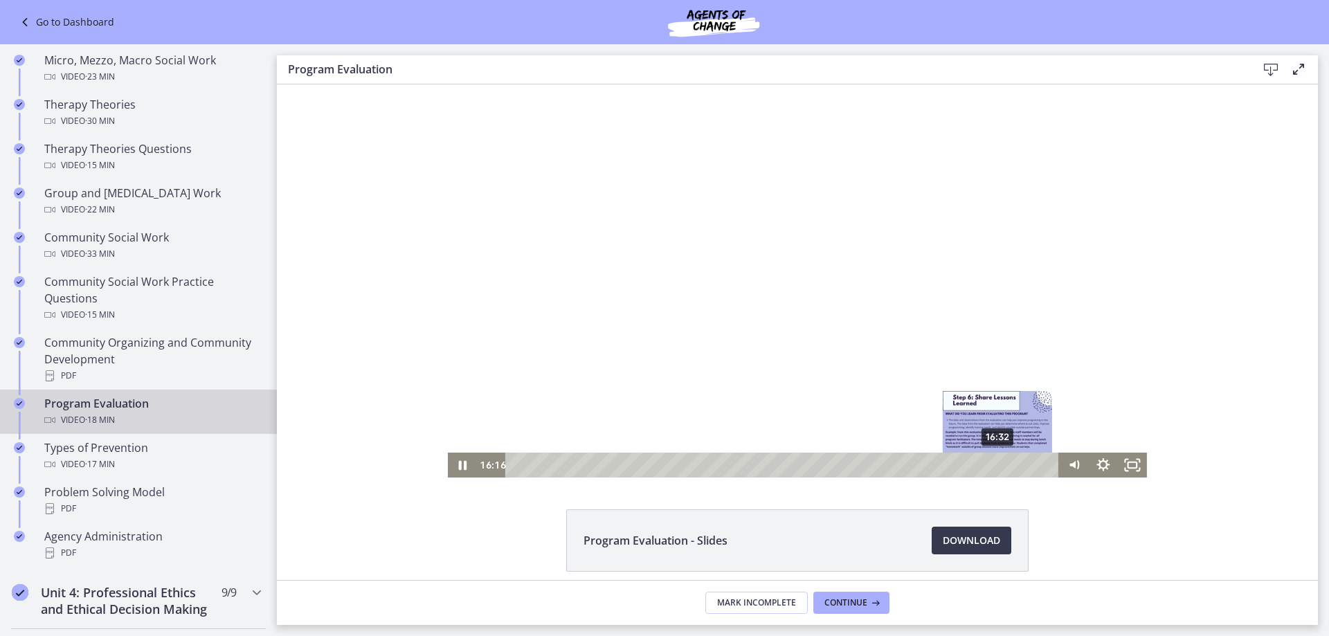
click at [994, 462] on div "16:32" at bounding box center [784, 465] width 536 height 25
click at [1004, 462] on div "16:54" at bounding box center [784, 465] width 536 height 25
click at [1012, 462] on div "17:11" at bounding box center [784, 465] width 536 height 25
click at [1024, 461] on div "17:37" at bounding box center [784, 465] width 536 height 25
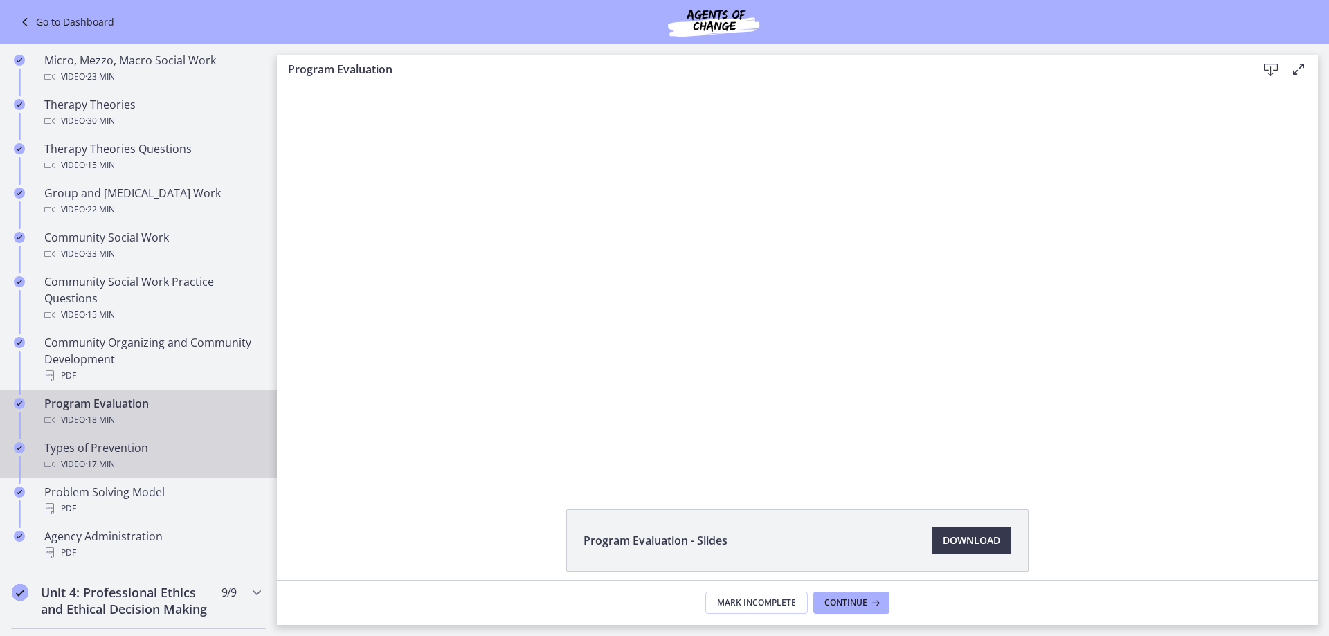
click at [78, 447] on div "Types of Prevention Video · 17 min" at bounding box center [152, 455] width 216 height 33
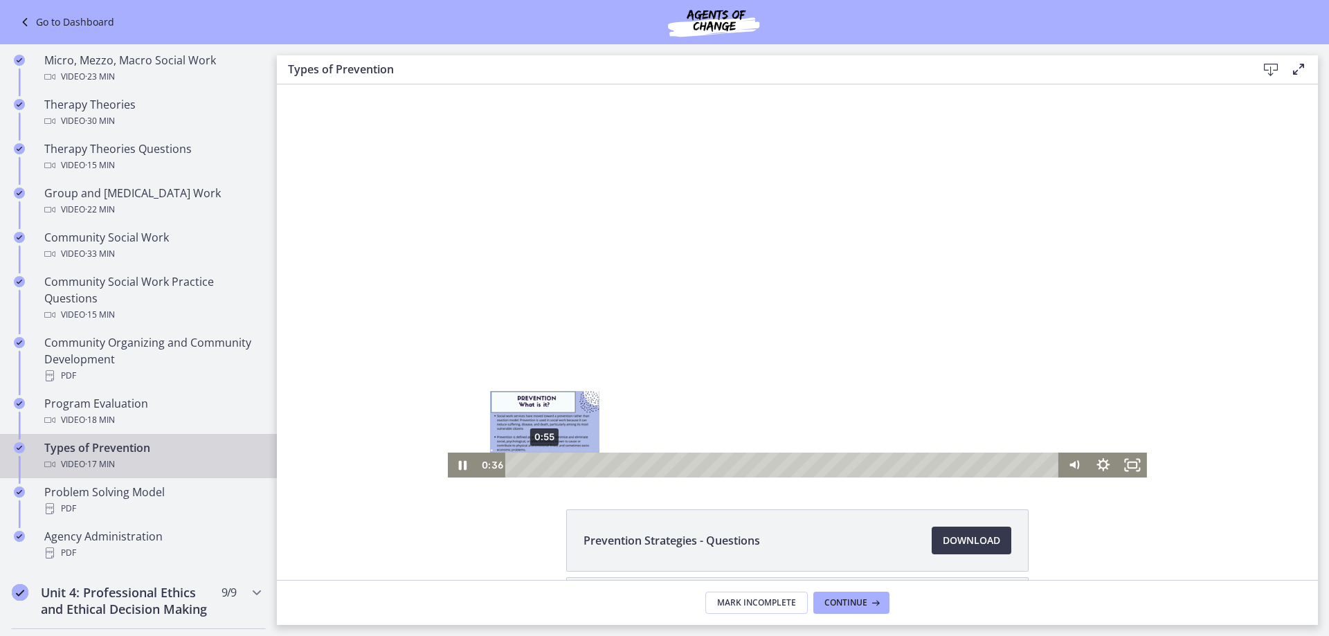
click at [539, 463] on div "0:55" at bounding box center [784, 465] width 536 height 25
click at [547, 461] on div "1:10" at bounding box center [784, 465] width 536 height 25
click at [554, 463] on div "1:23" at bounding box center [784, 465] width 536 height 25
click at [599, 462] on div "2:48" at bounding box center [784, 465] width 536 height 25
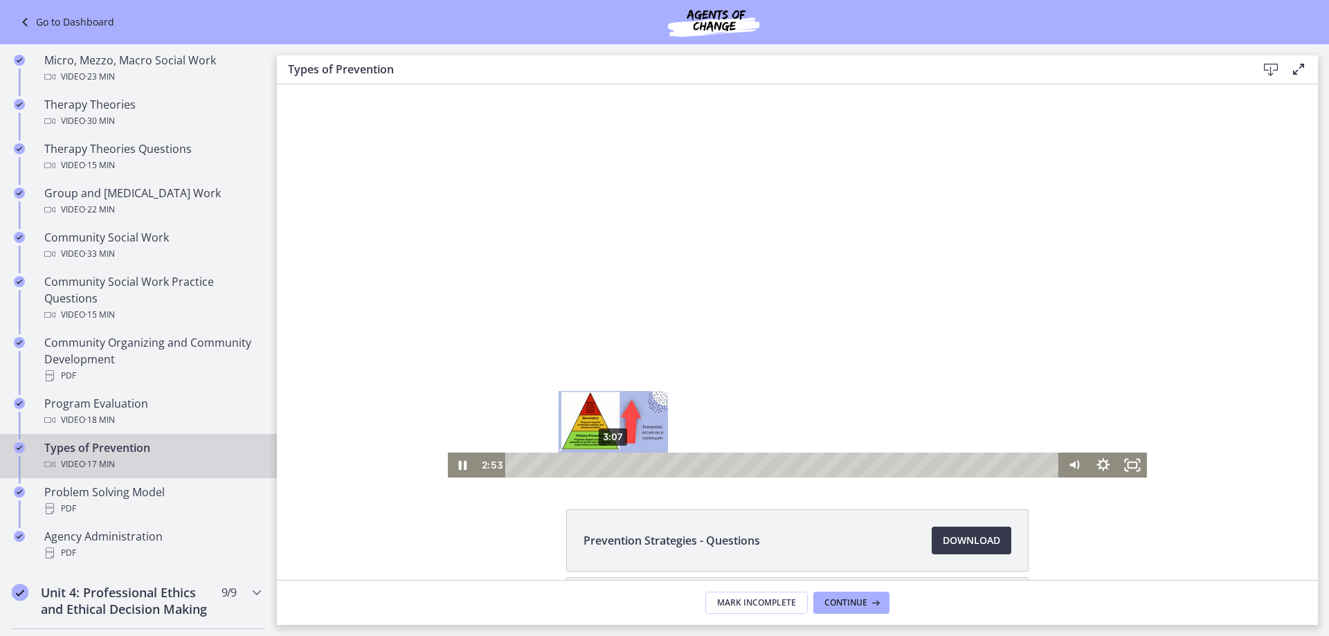
click at [608, 463] on div "3:07" at bounding box center [784, 465] width 536 height 25
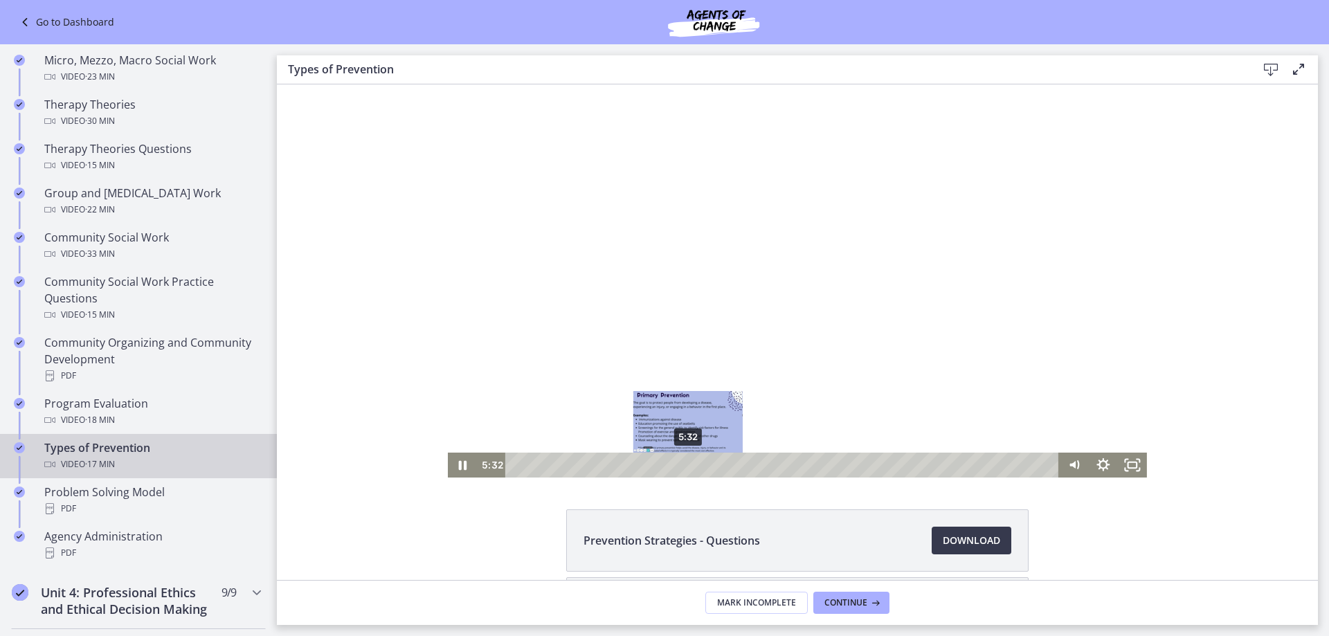
click at [683, 464] on div "5:32" at bounding box center [784, 465] width 536 height 25
click at [731, 463] on div "7:04" at bounding box center [784, 465] width 536 height 25
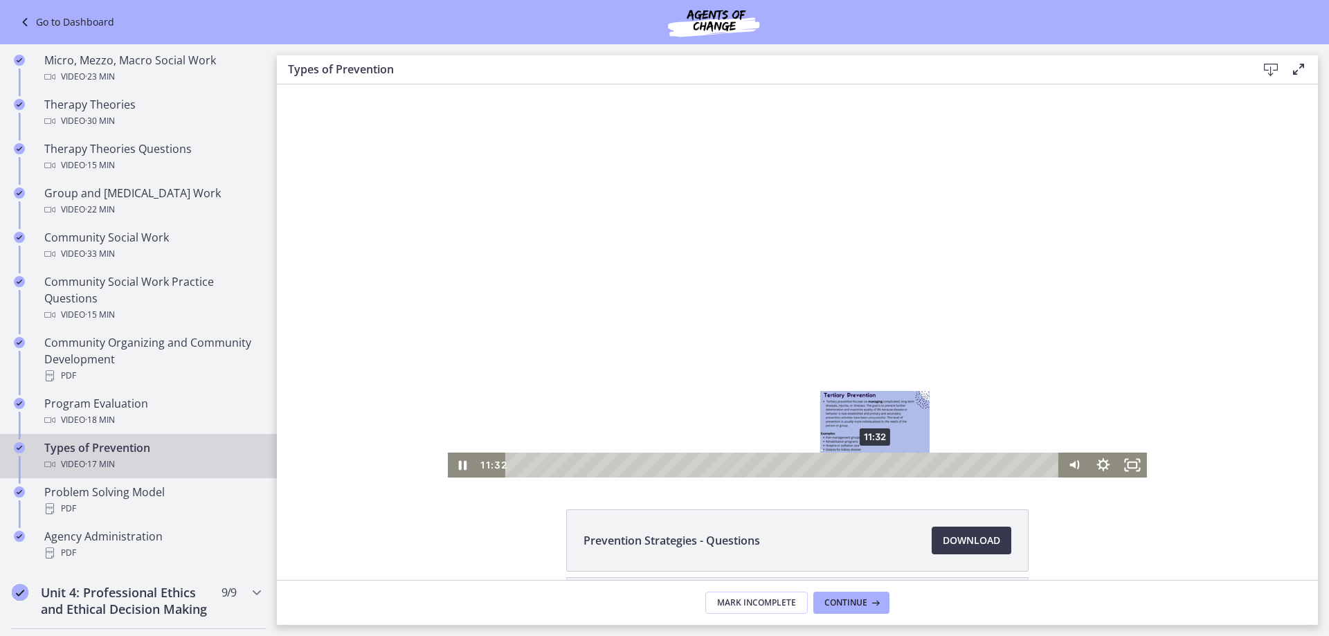
click at [870, 463] on div "11:32" at bounding box center [784, 465] width 536 height 25
click at [887, 464] on div "12:05" at bounding box center [784, 465] width 536 height 25
click at [913, 463] on div "12:55" at bounding box center [784, 465] width 536 height 25
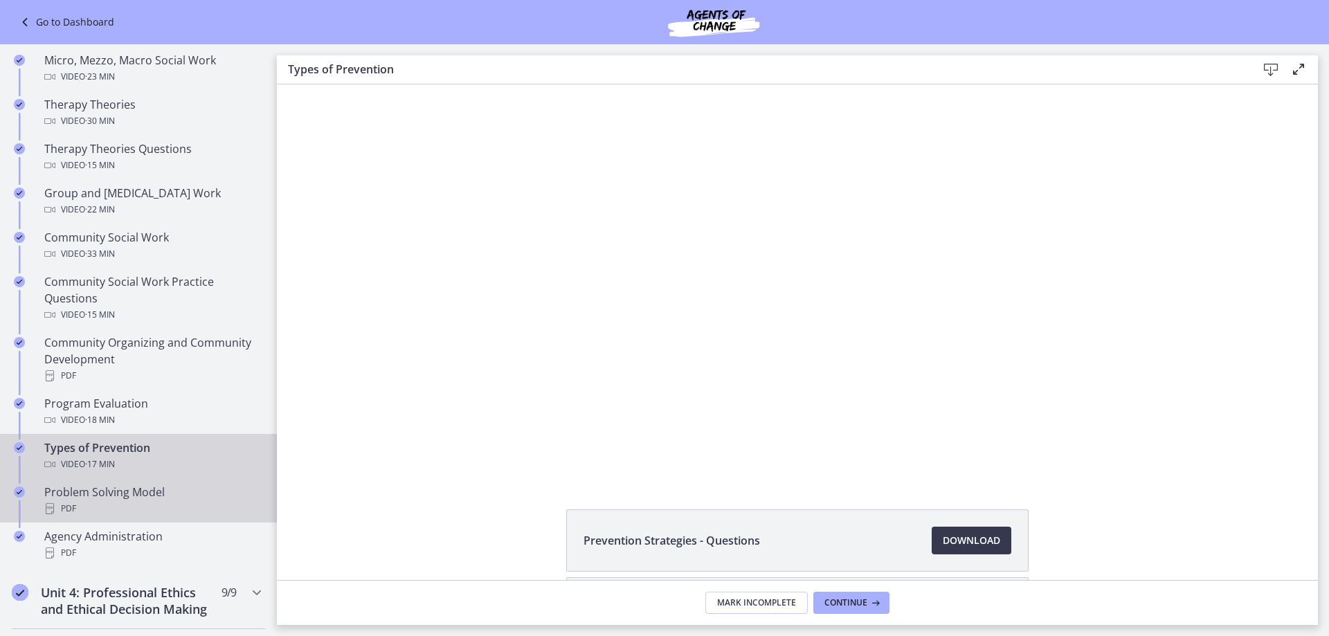
click at [115, 499] on div "Problem Solving Model PDF" at bounding box center [152, 500] width 216 height 33
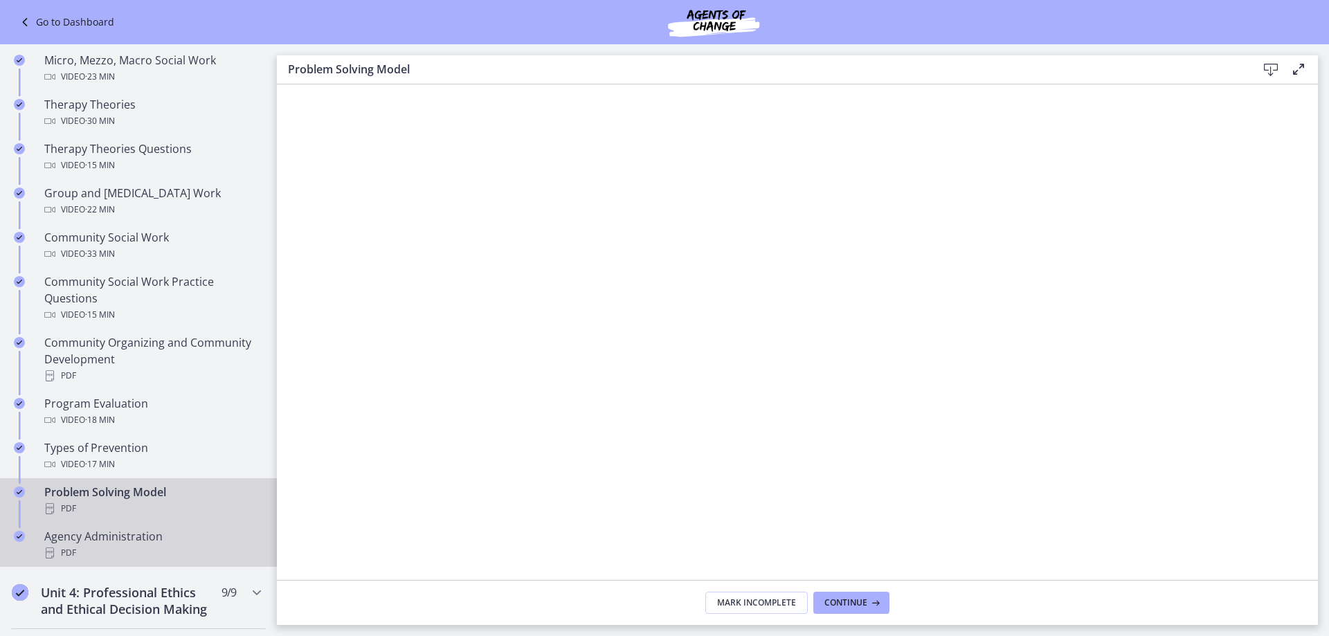
click at [104, 543] on div "Agency Administration PDF" at bounding box center [152, 544] width 216 height 33
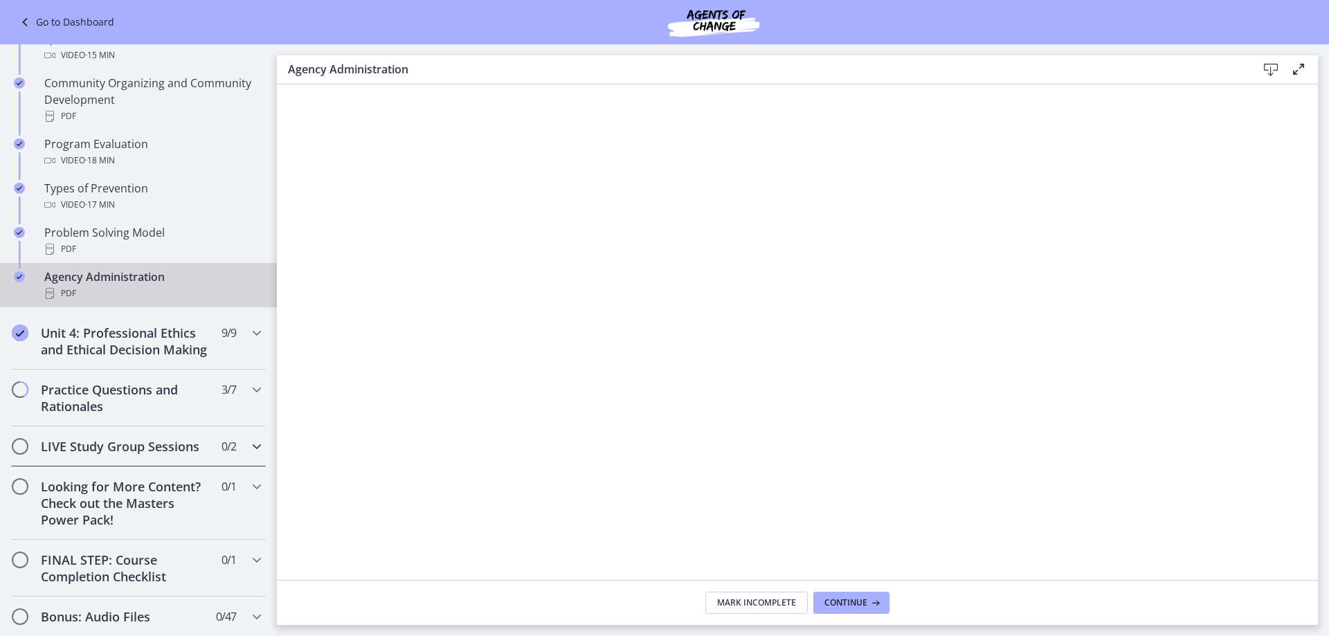
scroll to position [831, 0]
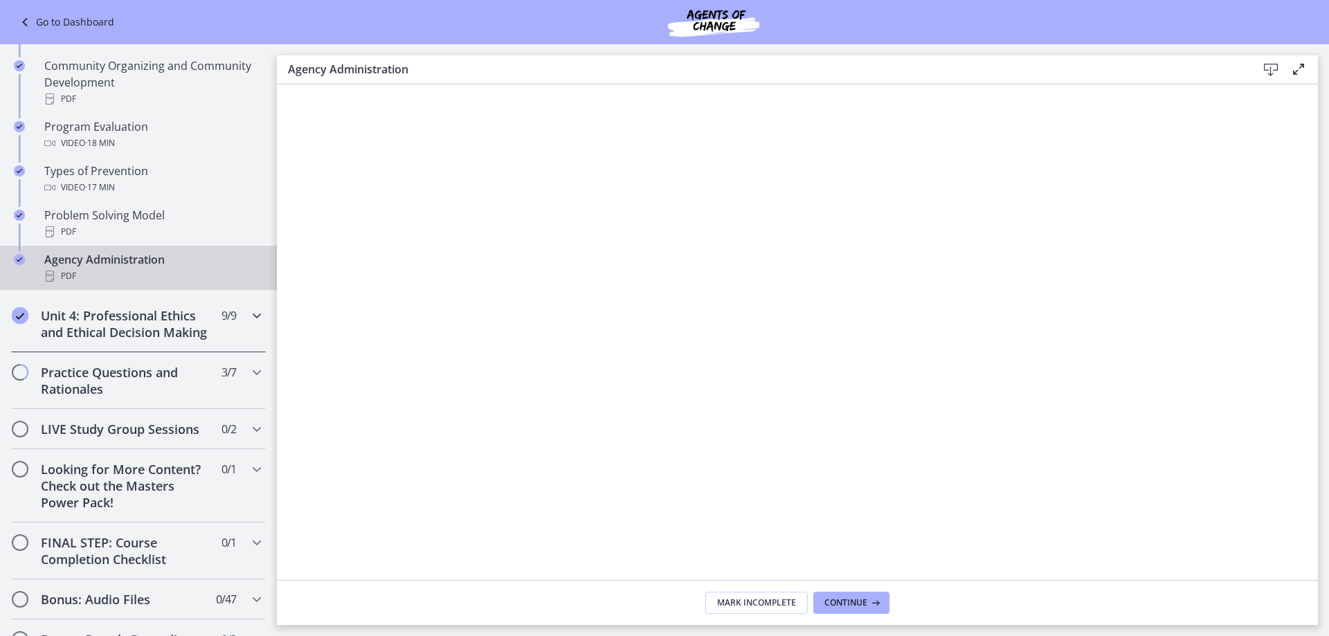
click at [248, 314] on icon "Chapters" at bounding box center [256, 315] width 17 height 17
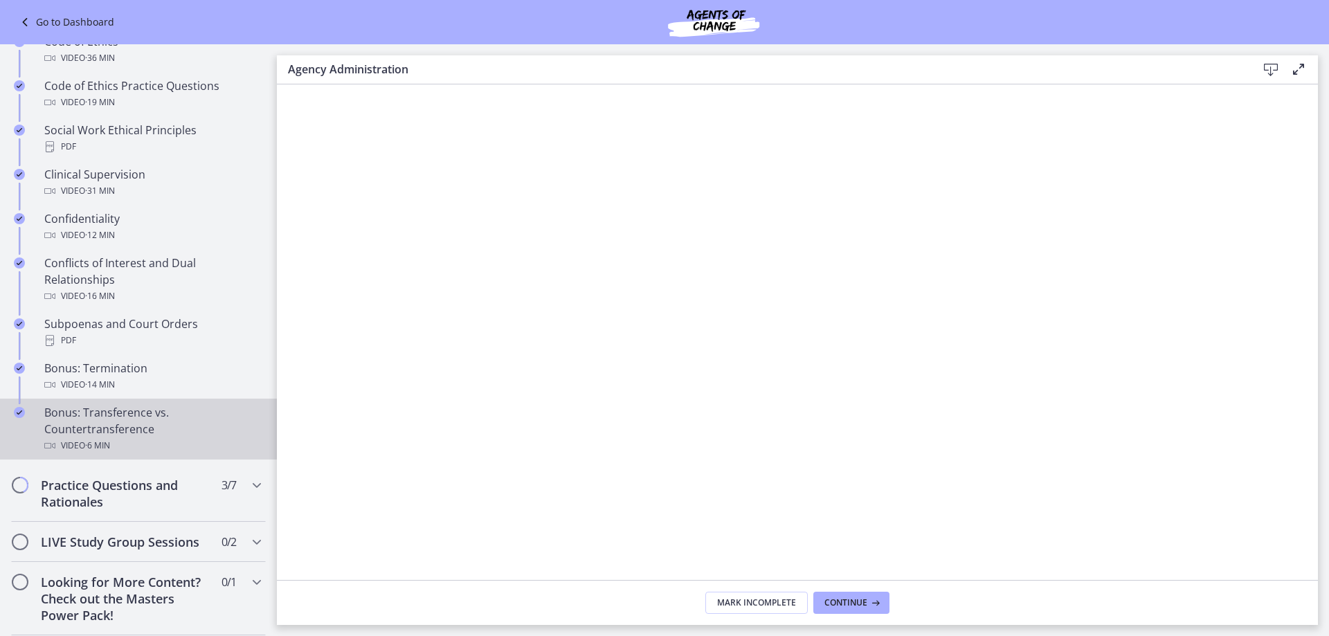
scroll to position [623, 0]
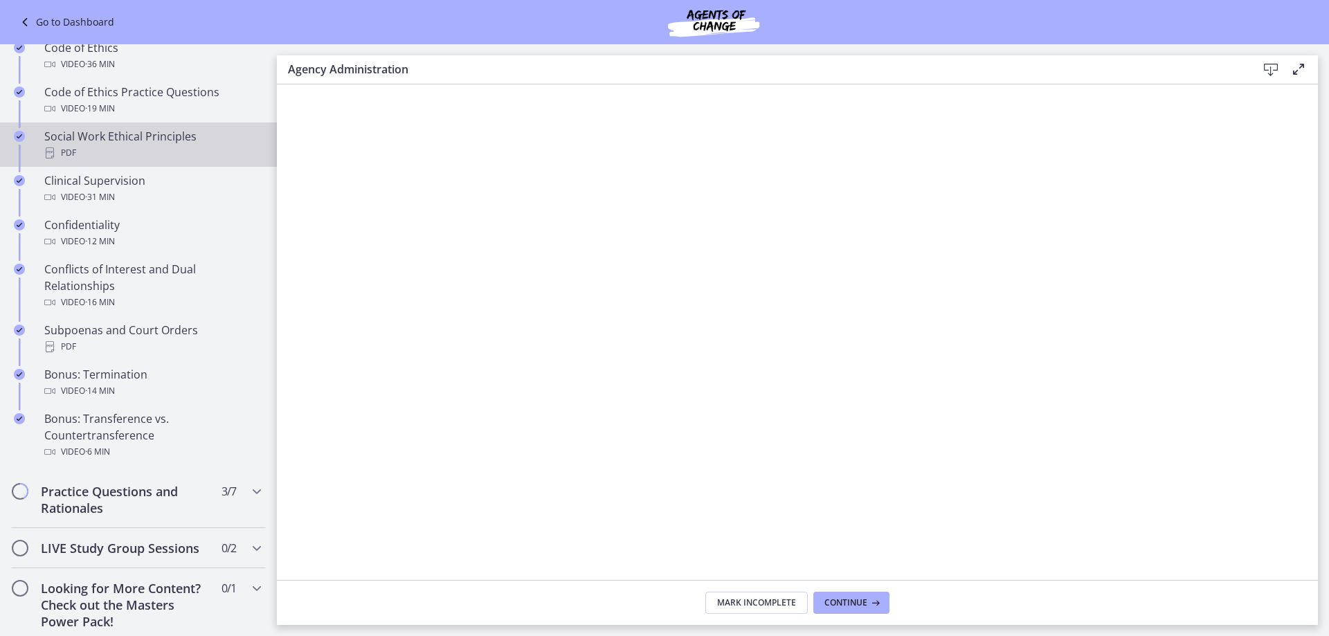
click at [116, 153] on div "Social Work Ethical Principles PDF" at bounding box center [152, 144] width 216 height 33
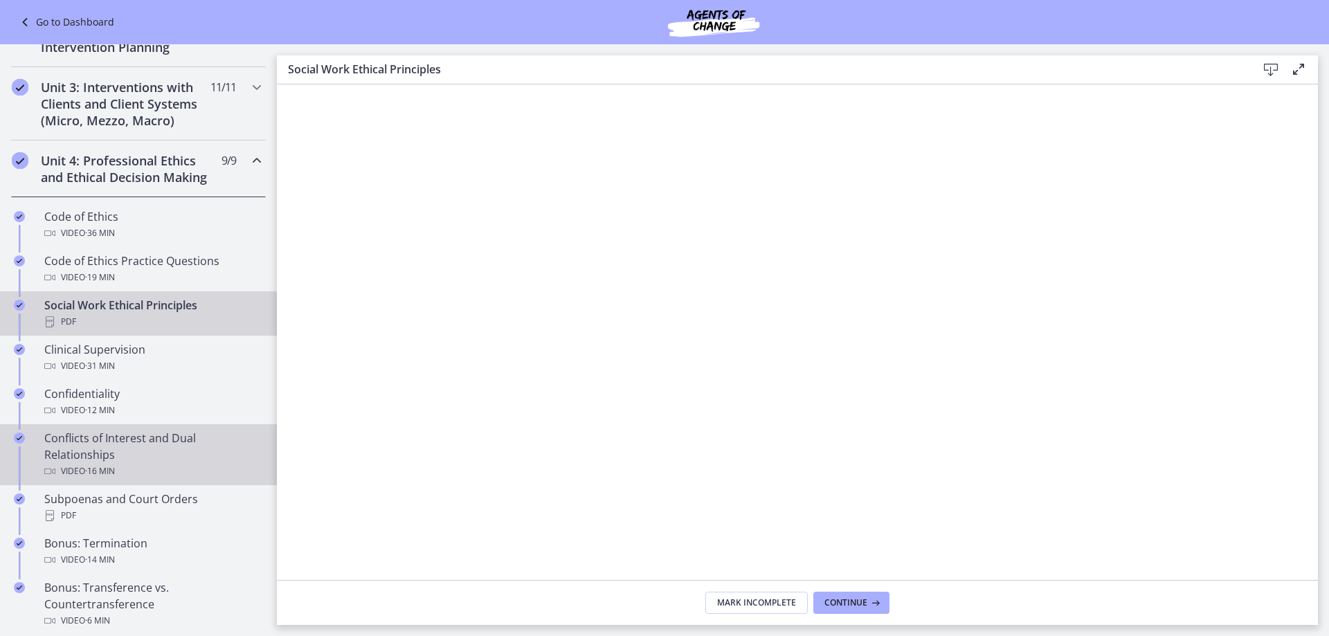
scroll to position [415, 0]
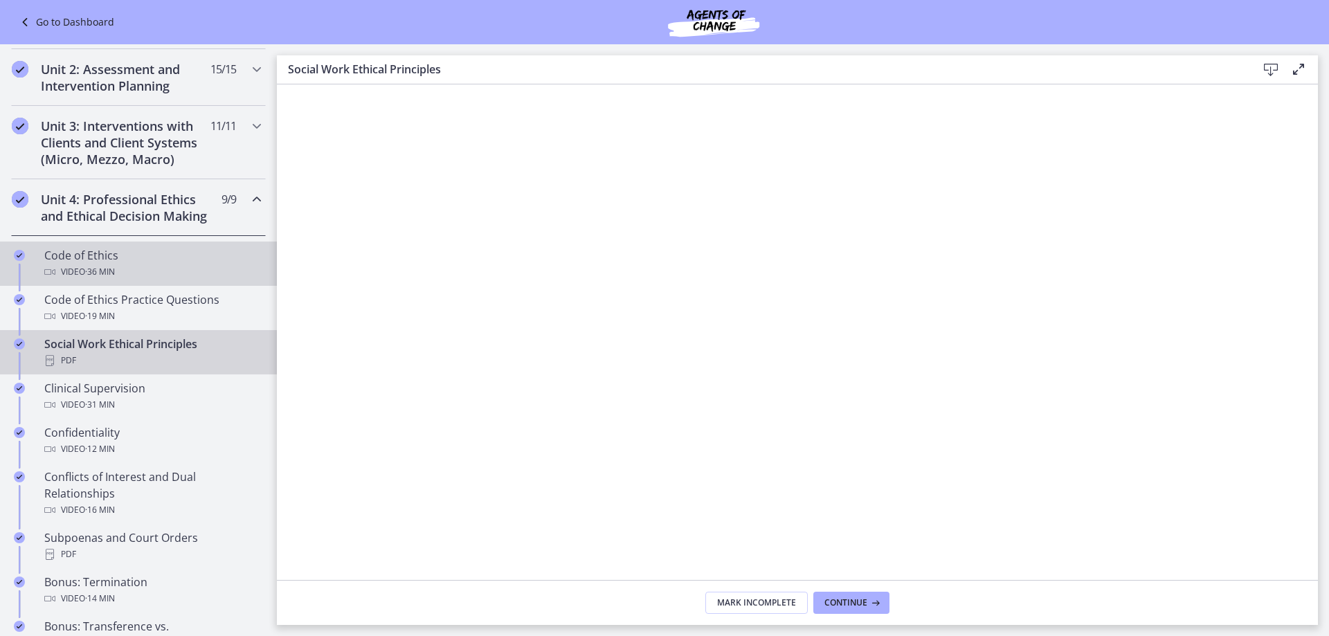
click at [77, 280] on div "Video · 36 min" at bounding box center [152, 272] width 216 height 17
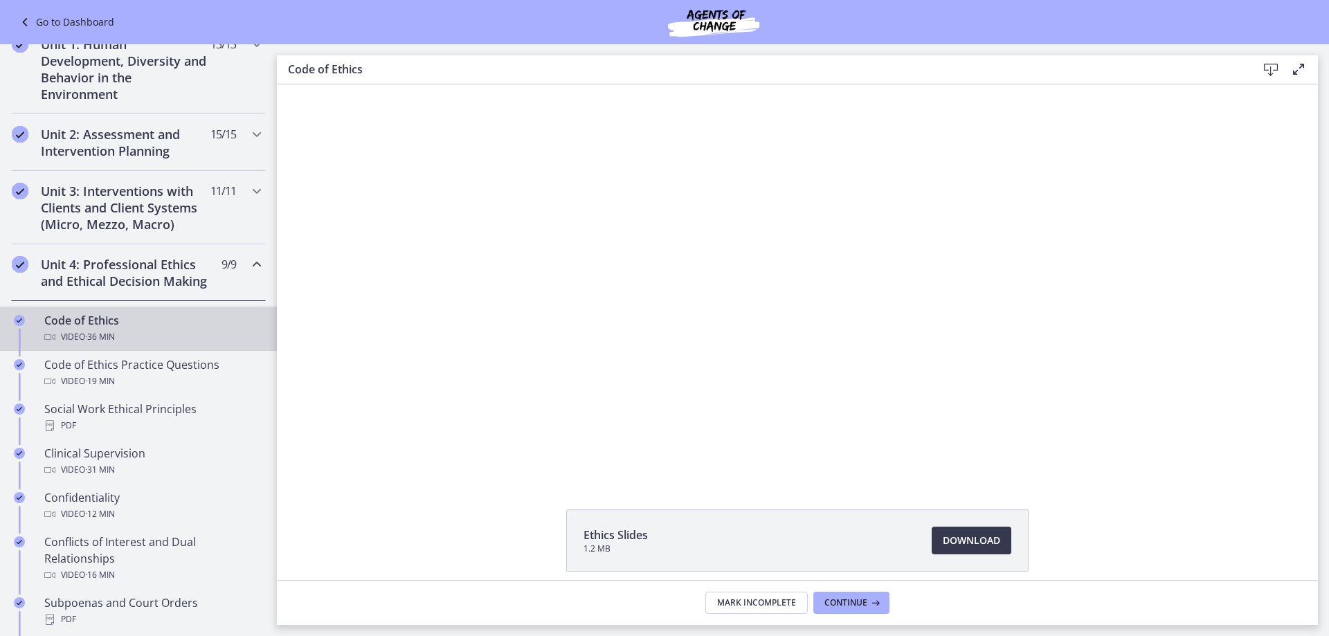
scroll to position [346, 0]
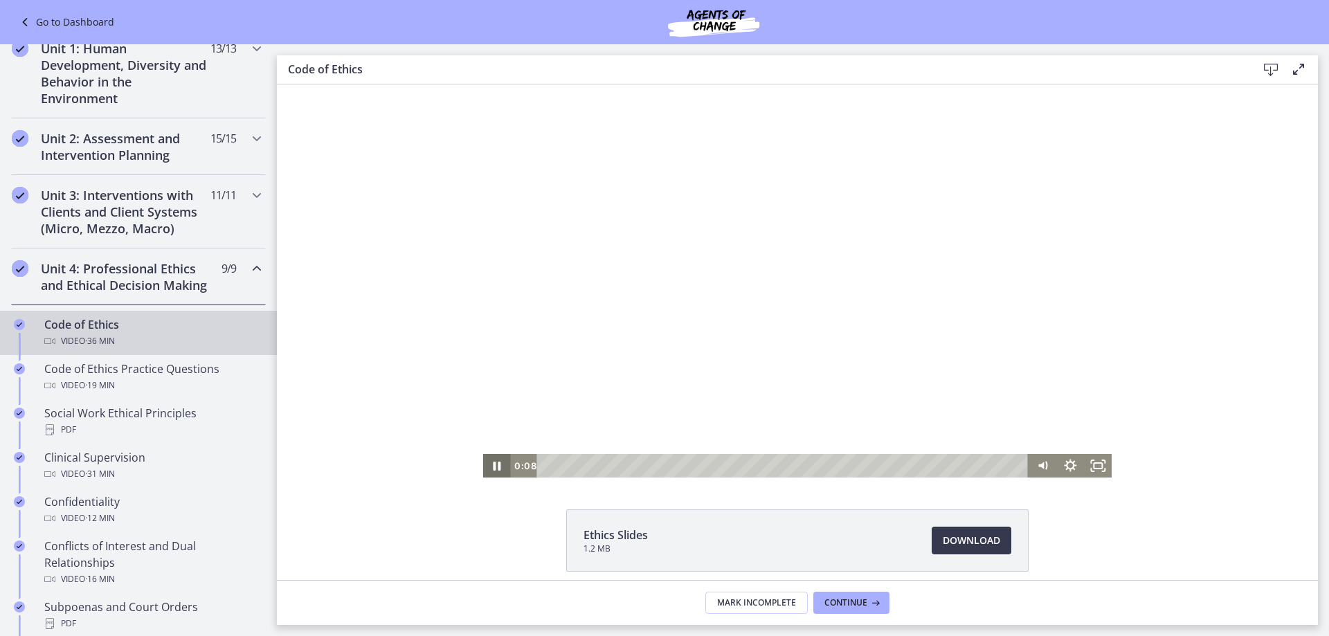
click at [488, 466] on icon "Pause" at bounding box center [497, 466] width 28 height 24
